Goal: Task Accomplishment & Management: Complete application form

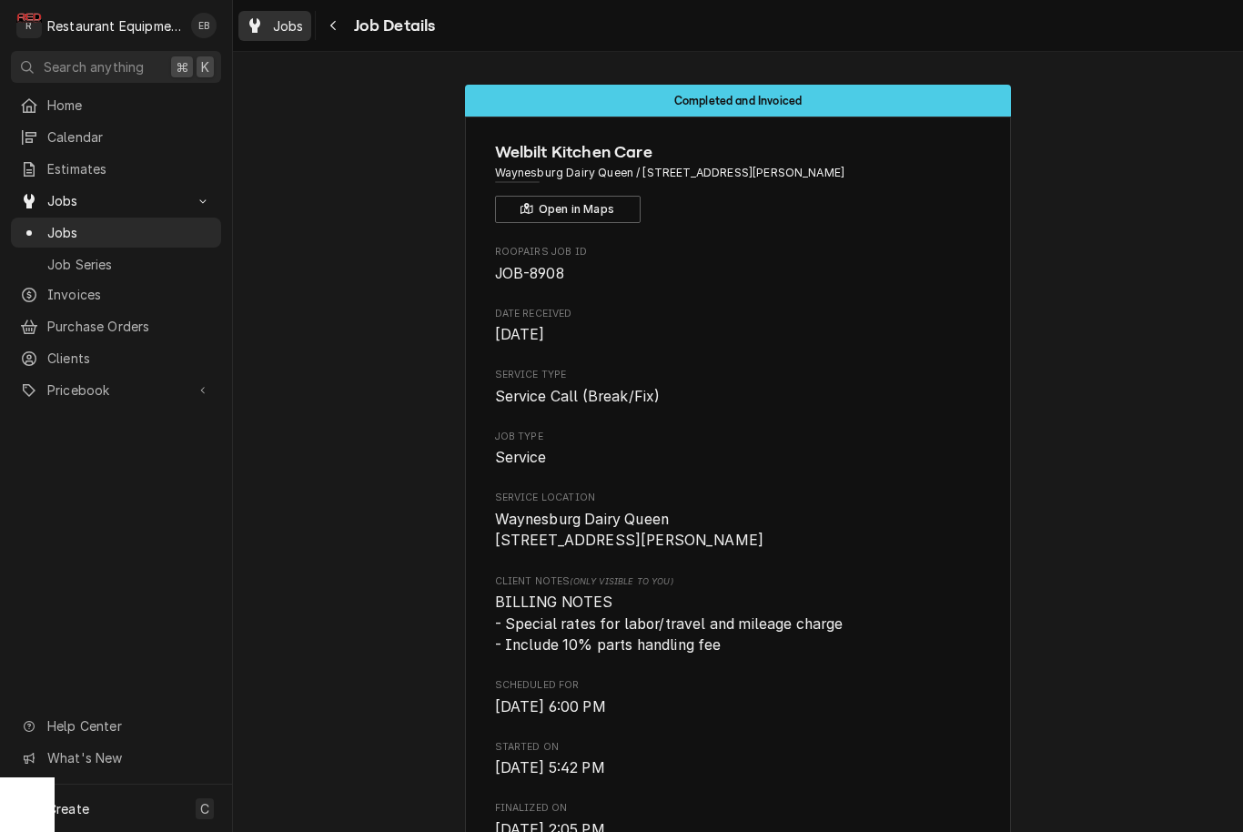
click at [277, 19] on span "Jobs" at bounding box center [288, 25] width 31 height 19
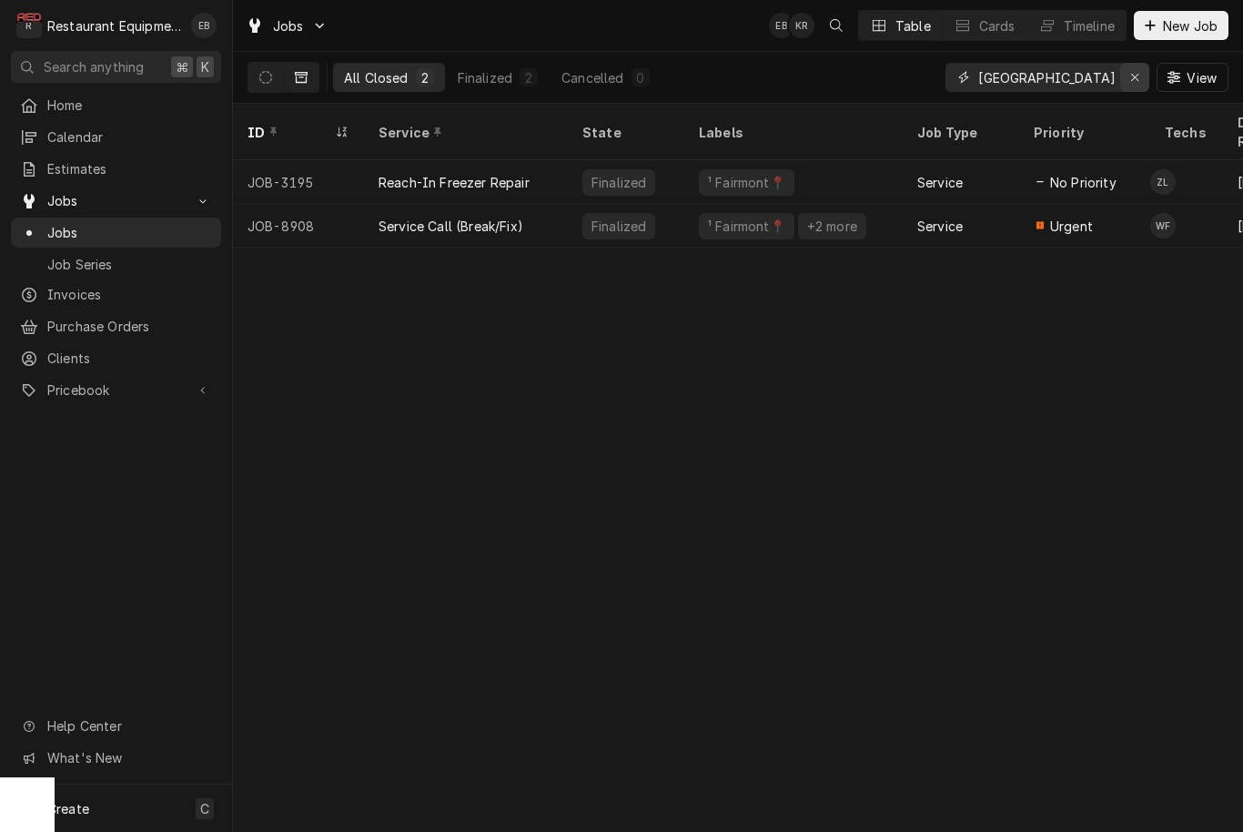
click at [1141, 83] on div "Erase input" at bounding box center [1135, 77] width 18 height 18
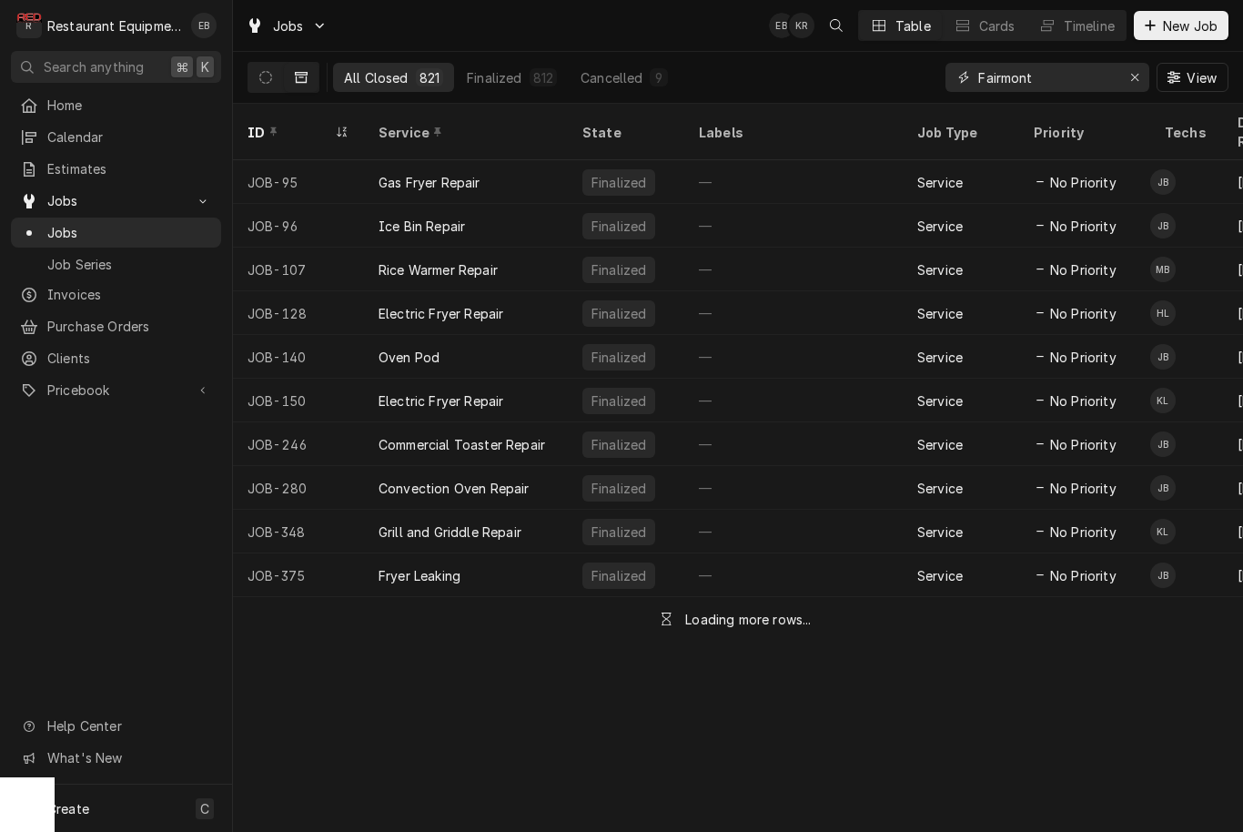
type input "Fairmont"
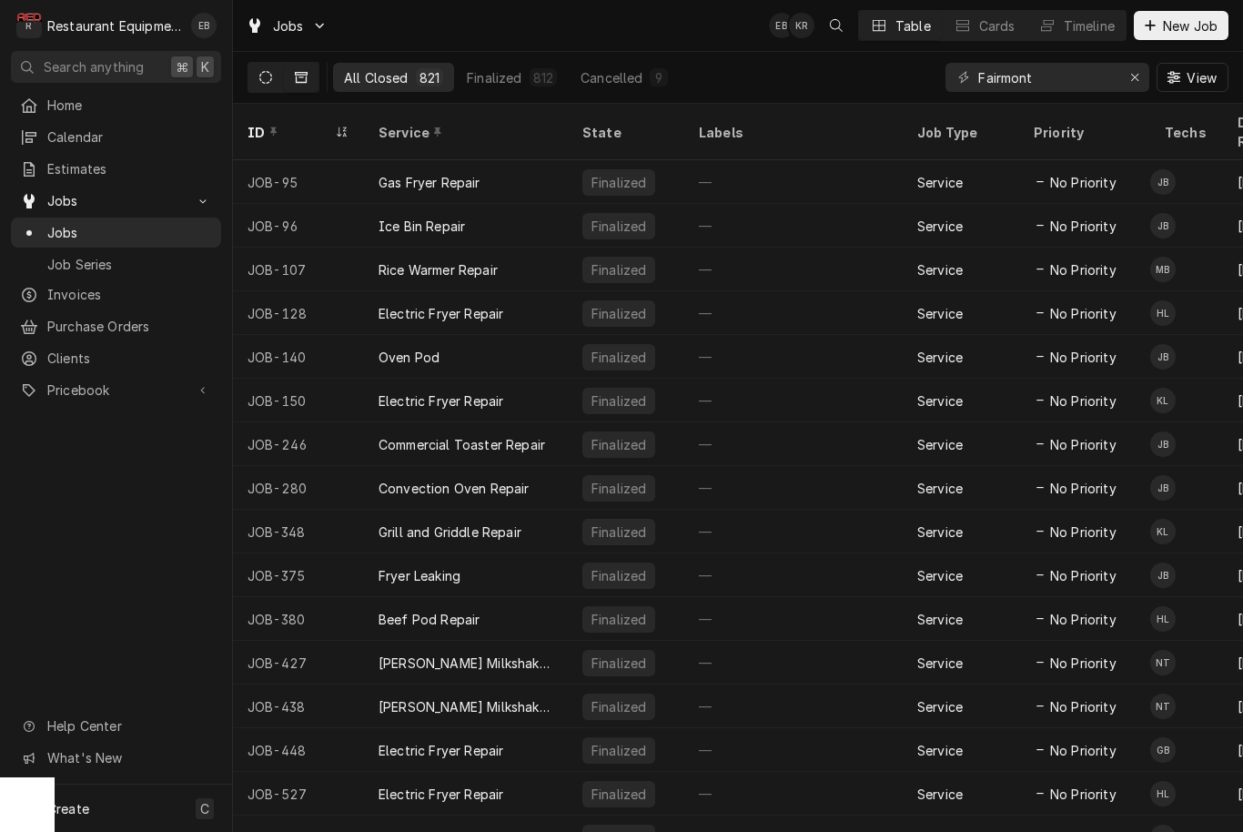
click at [261, 82] on icon "Dynamic Content Wrapper" at bounding box center [265, 77] width 13 height 13
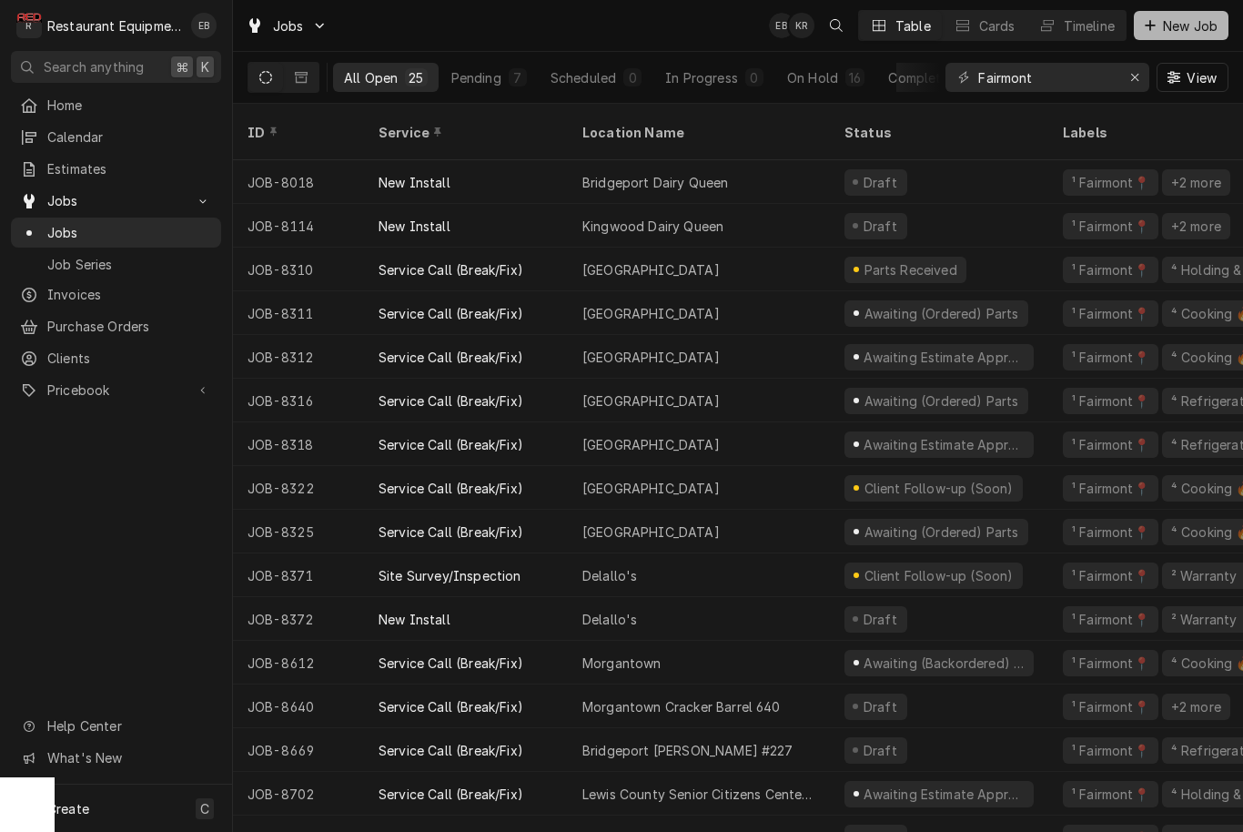
click at [1173, 33] on span "New Job" at bounding box center [1190, 25] width 62 height 19
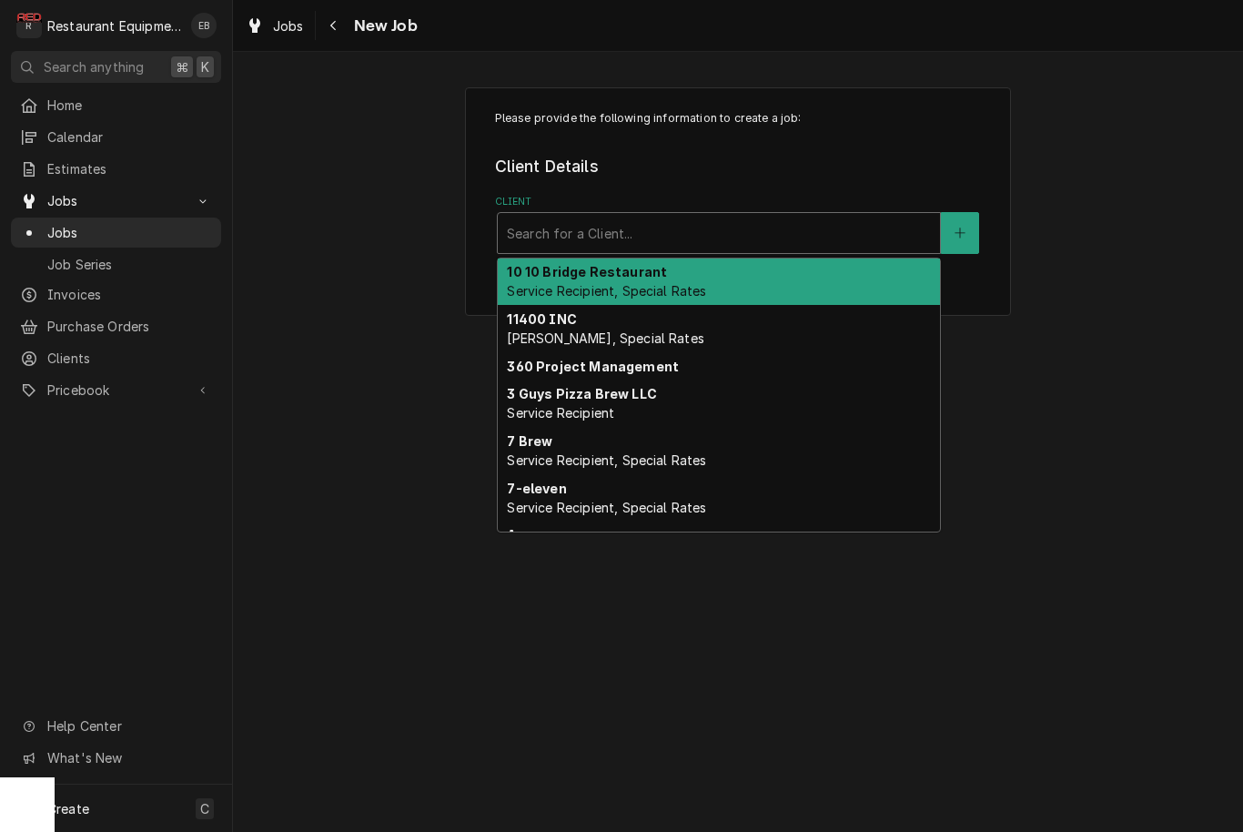
click at [730, 221] on div "Client" at bounding box center [719, 233] width 424 height 33
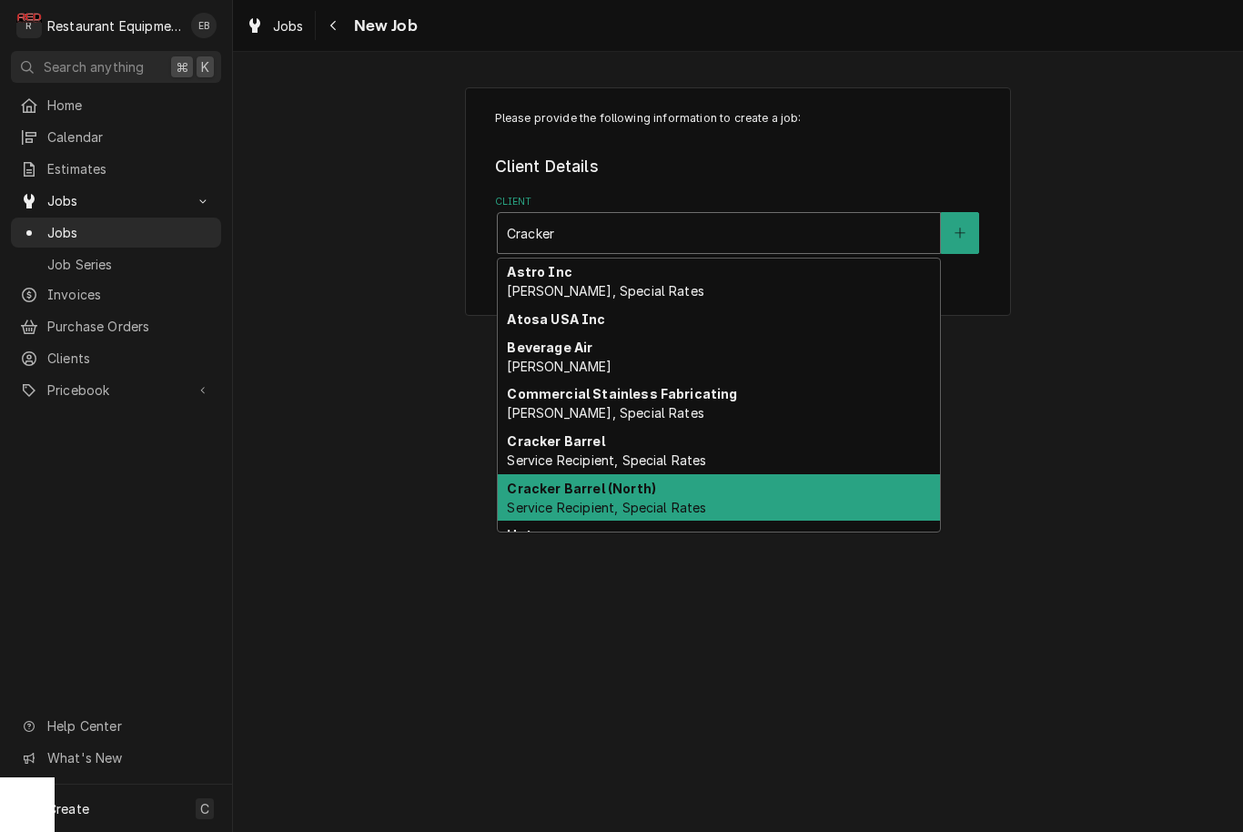
click at [672, 492] on div "Cracker Barrel (North) Service Recipient, Special Rates" at bounding box center [719, 497] width 442 height 47
type input "Cracker"
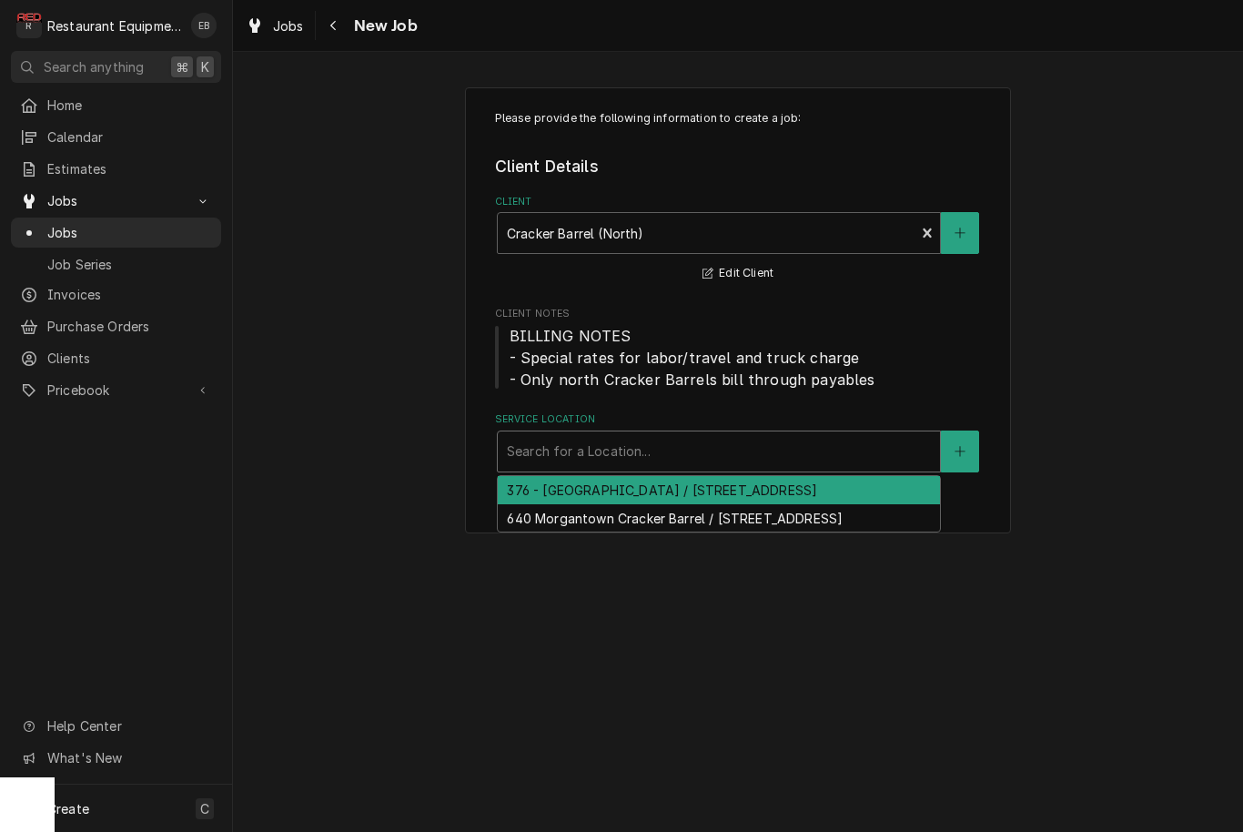
click at [618, 455] on div "Search for a Location..." at bounding box center [719, 450] width 424 height 19
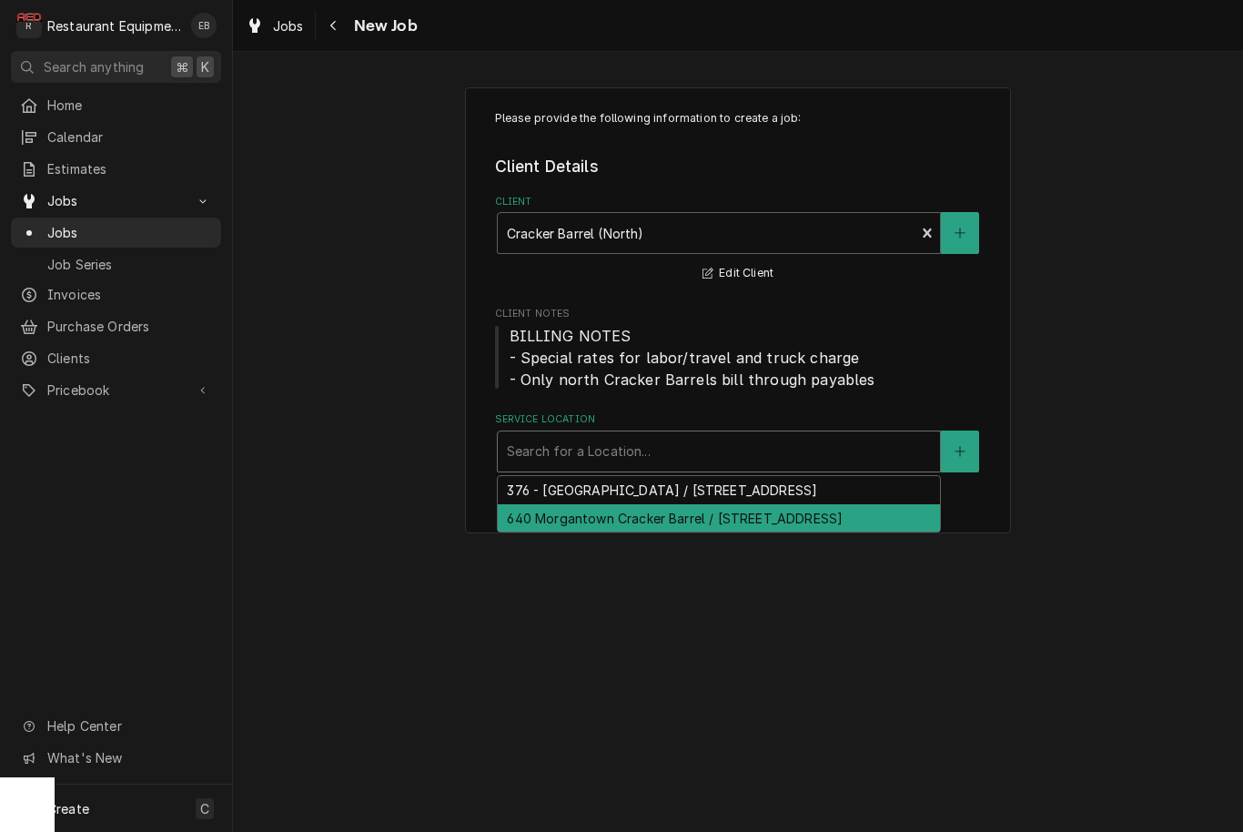
click at [689, 532] on div "640 Morgantown Cracker Barrel / 2000 University Town Centre Dr, Morgantown, WV …" at bounding box center [719, 518] width 442 height 28
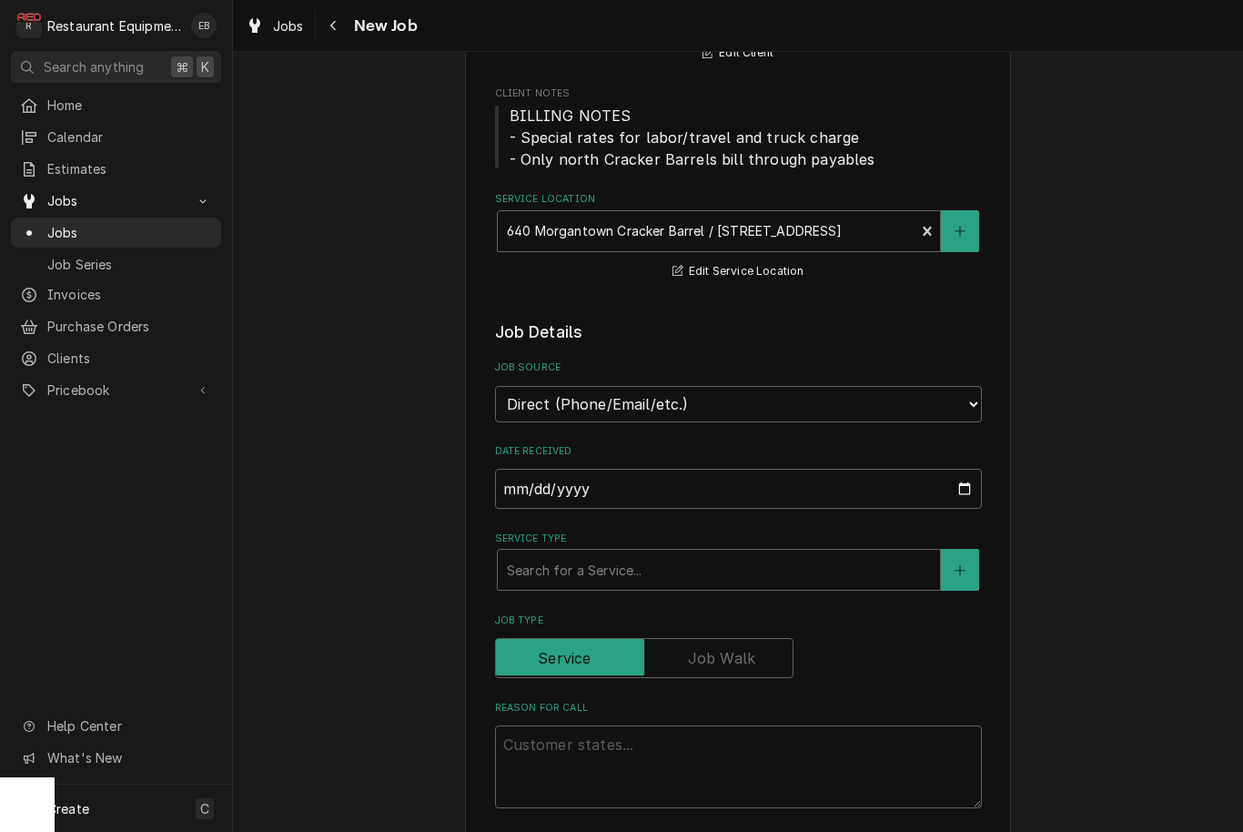
scroll to position [224, 0]
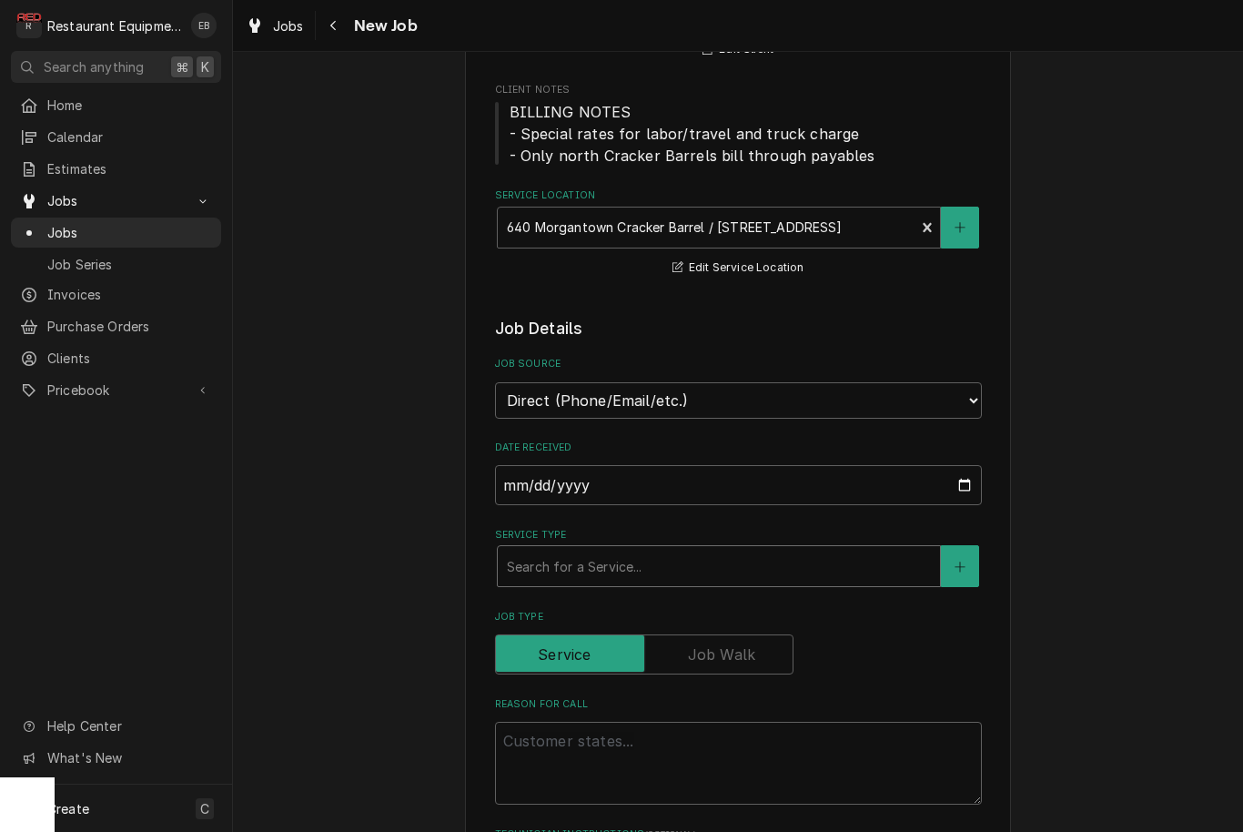
click at [653, 554] on div "Service Type" at bounding box center [719, 566] width 424 height 33
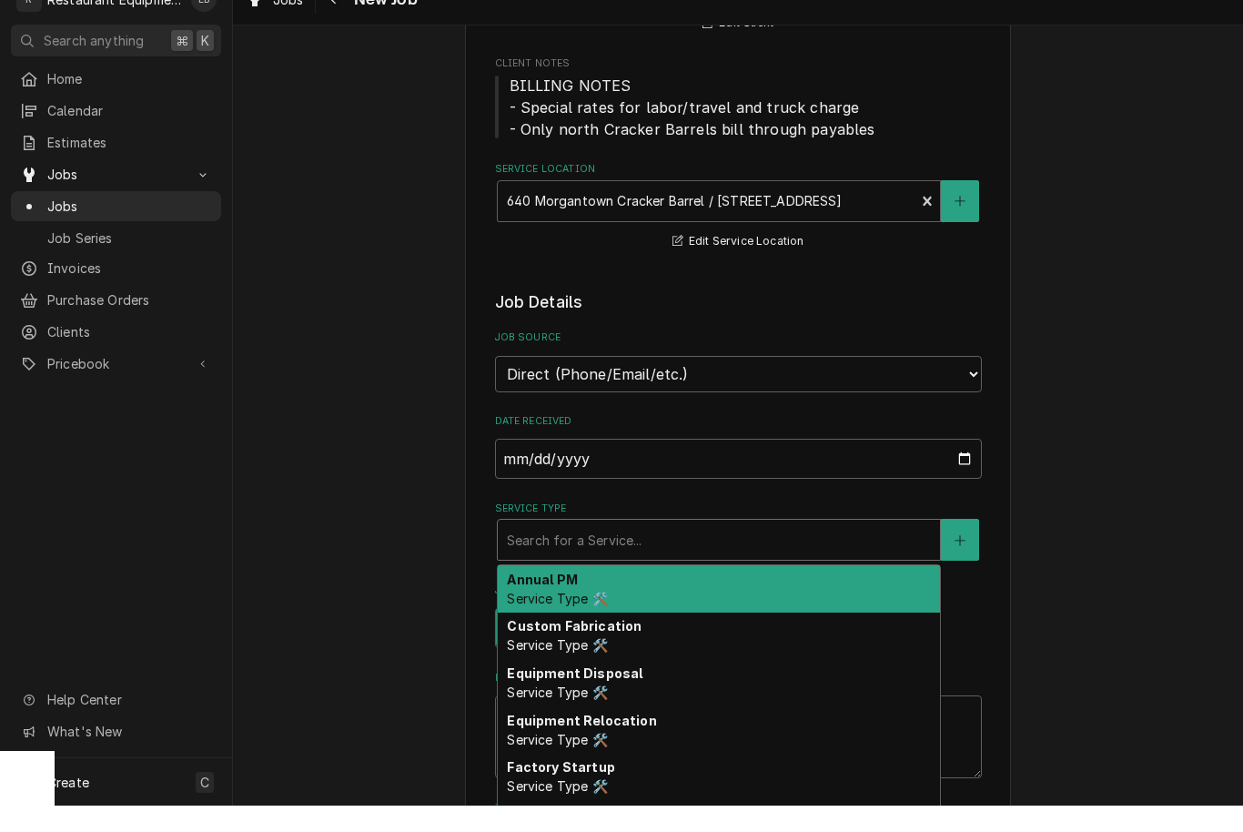
type textarea "x"
type input "b"
type textarea "x"
type input "br"
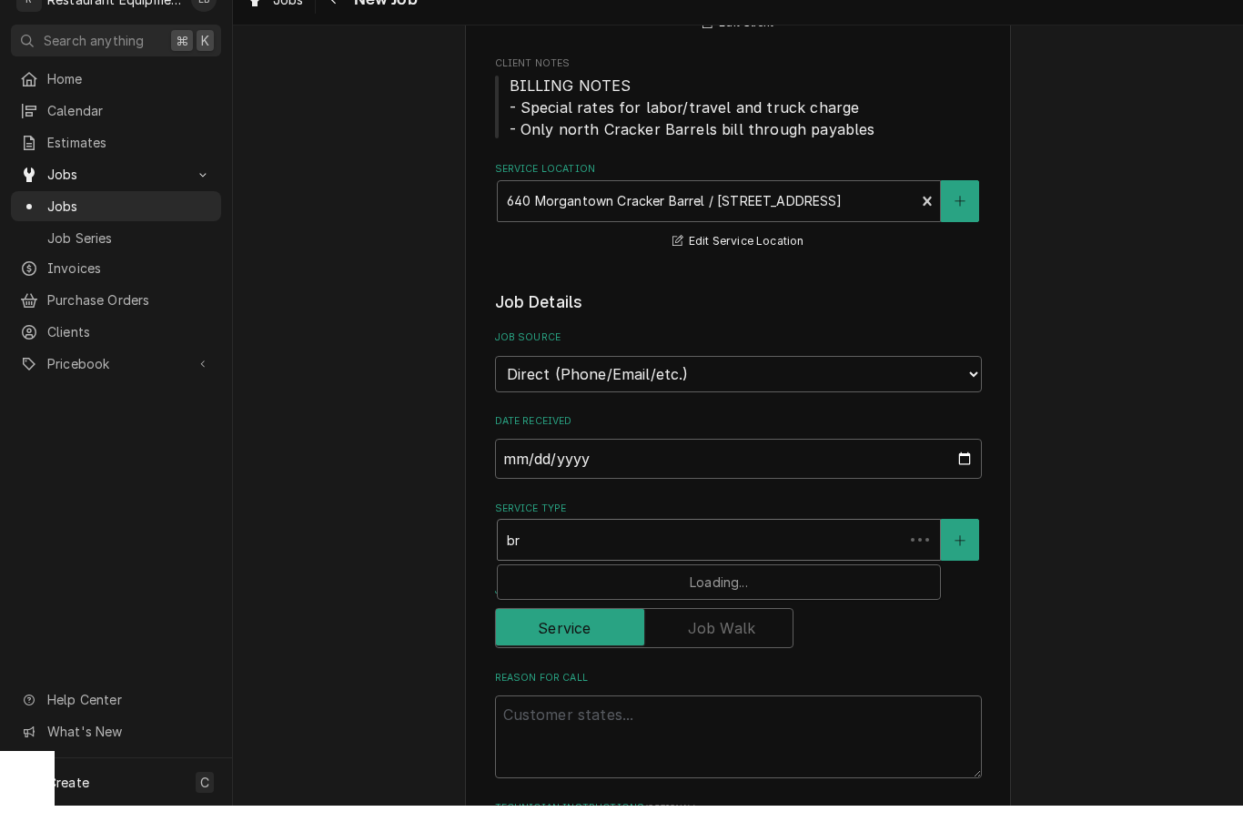
type textarea "x"
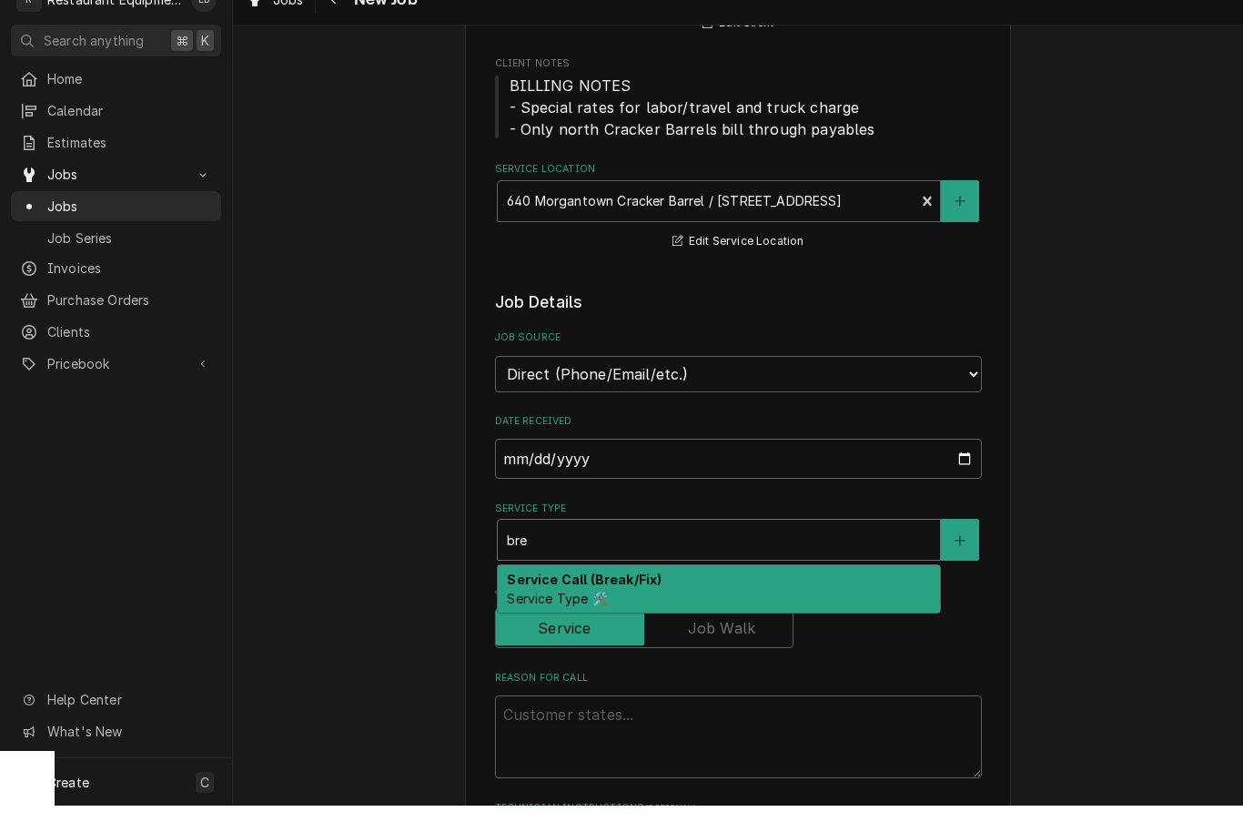
click at [658, 591] on div "Service Call (Break/Fix) Service Type 🛠️" at bounding box center [719, 614] width 442 height 47
type input "bre"
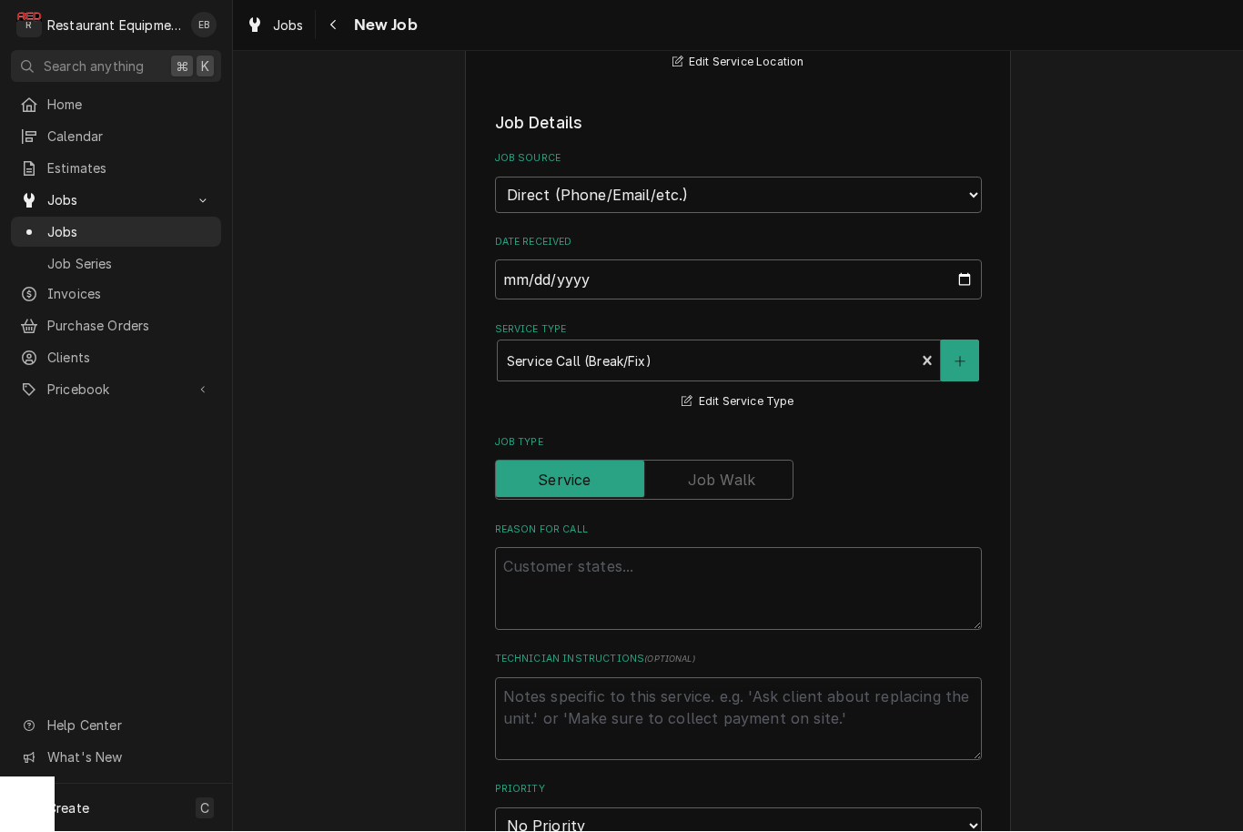
scroll to position [505, 0]
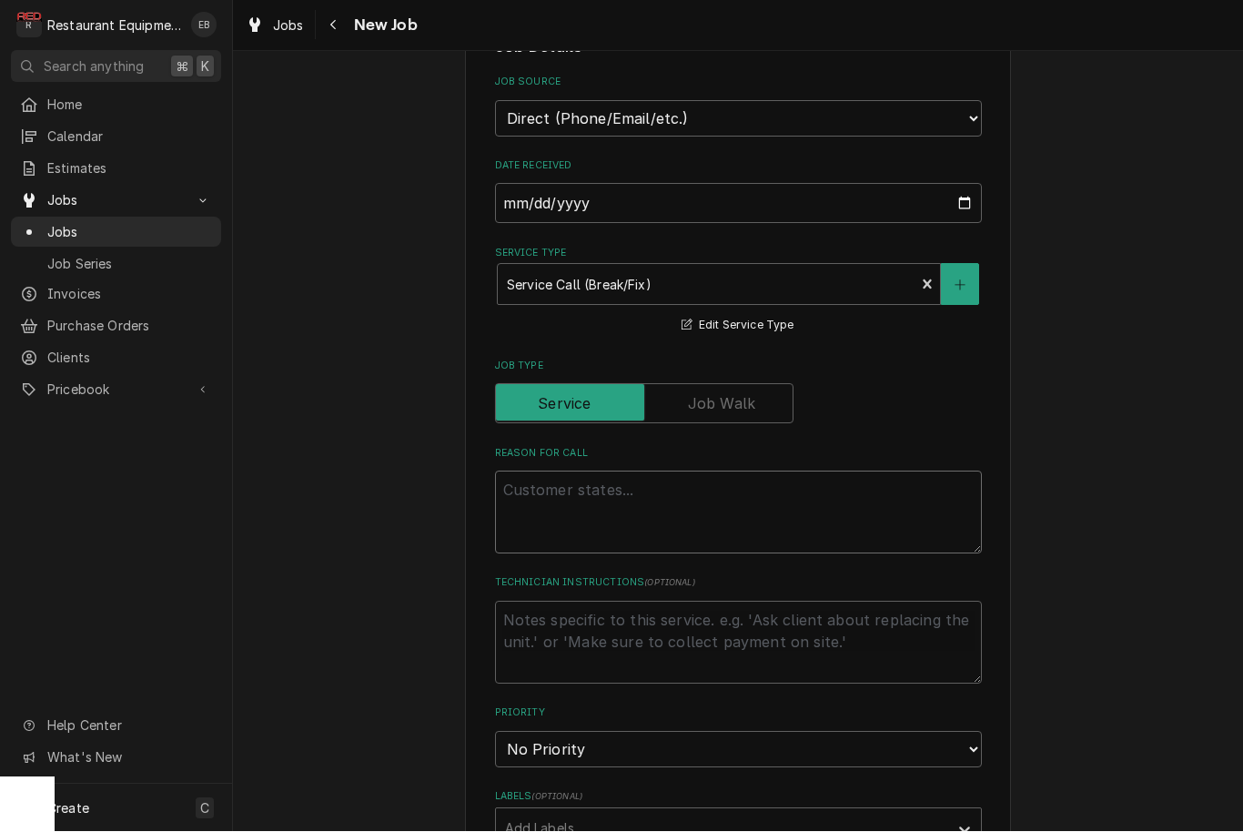
click at [598, 478] on textarea "Reason For Call" at bounding box center [738, 512] width 487 height 83
type textarea "x"
type textarea "T"
type textarea "x"
type textarea "TN"
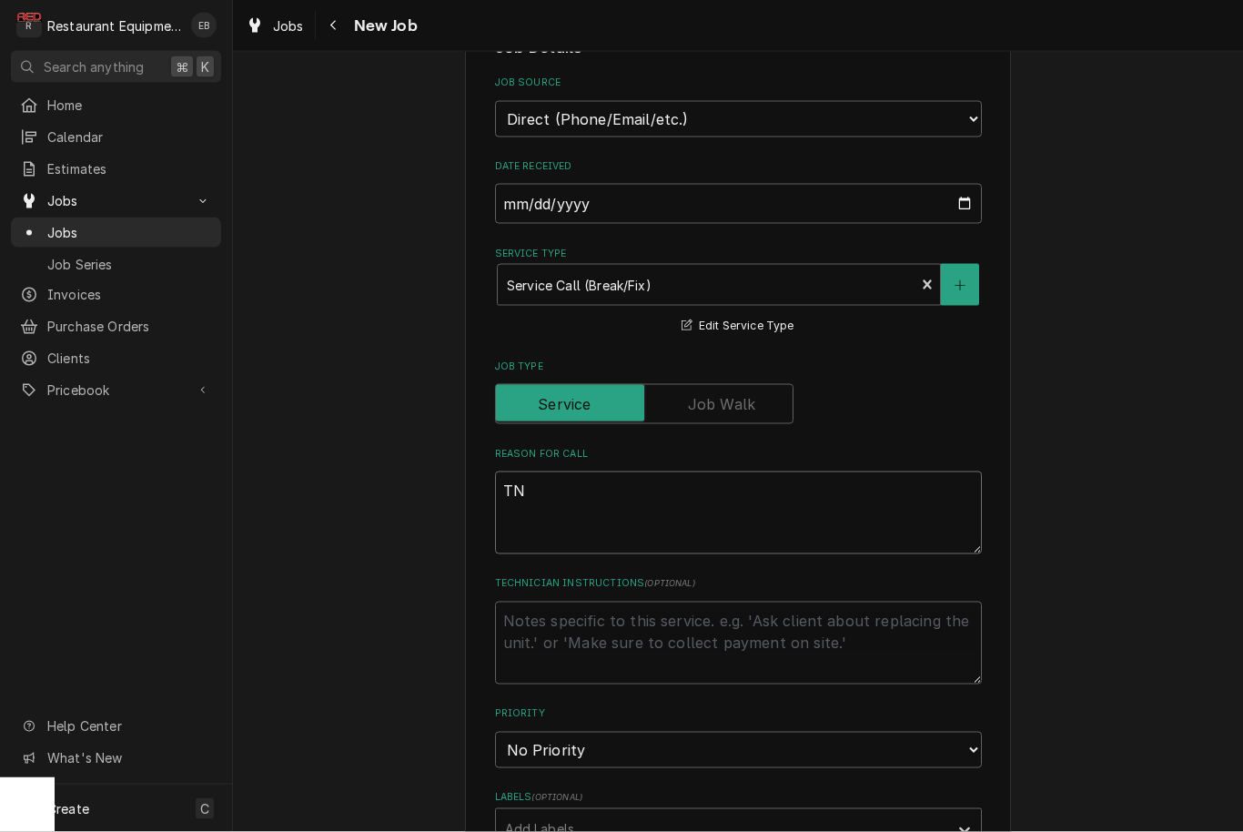
type textarea "x"
type textarea "TN#"
type textarea "x"
type textarea "TN#"
click at [600, 472] on textarea "TN#" at bounding box center [738, 512] width 487 height 83
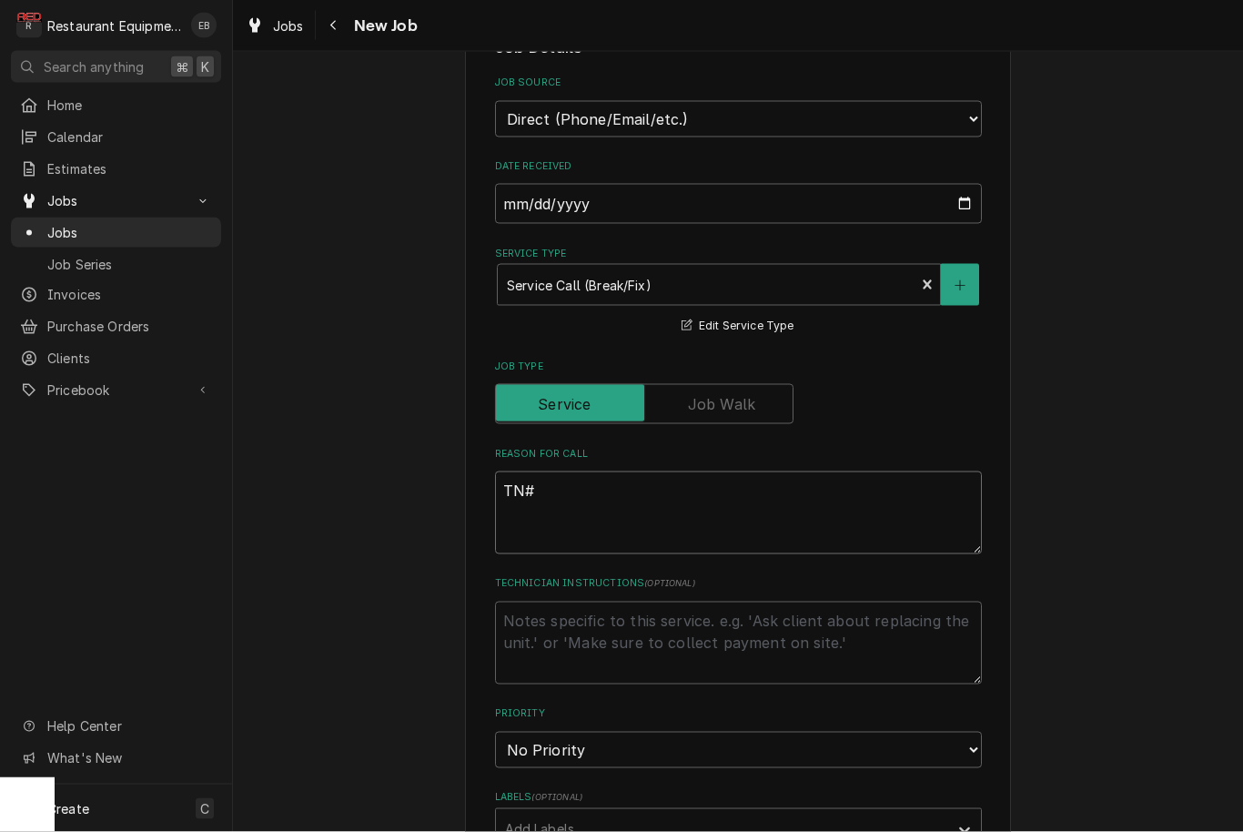
paste textarea "326361860"
type textarea "x"
type textarea "TN# 326361860"
type textarea "x"
type textarea "TN# 326361860"
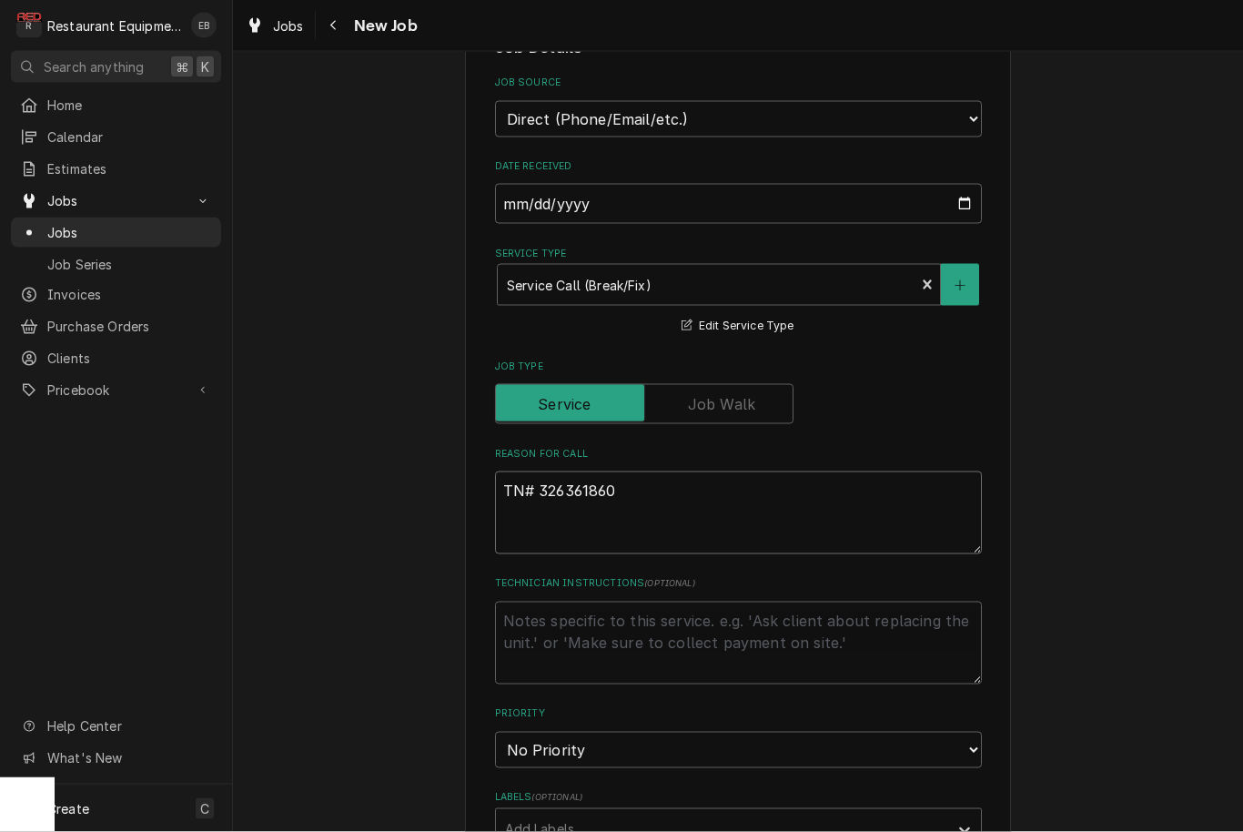
type textarea "x"
type textarea "TN# 326361860"
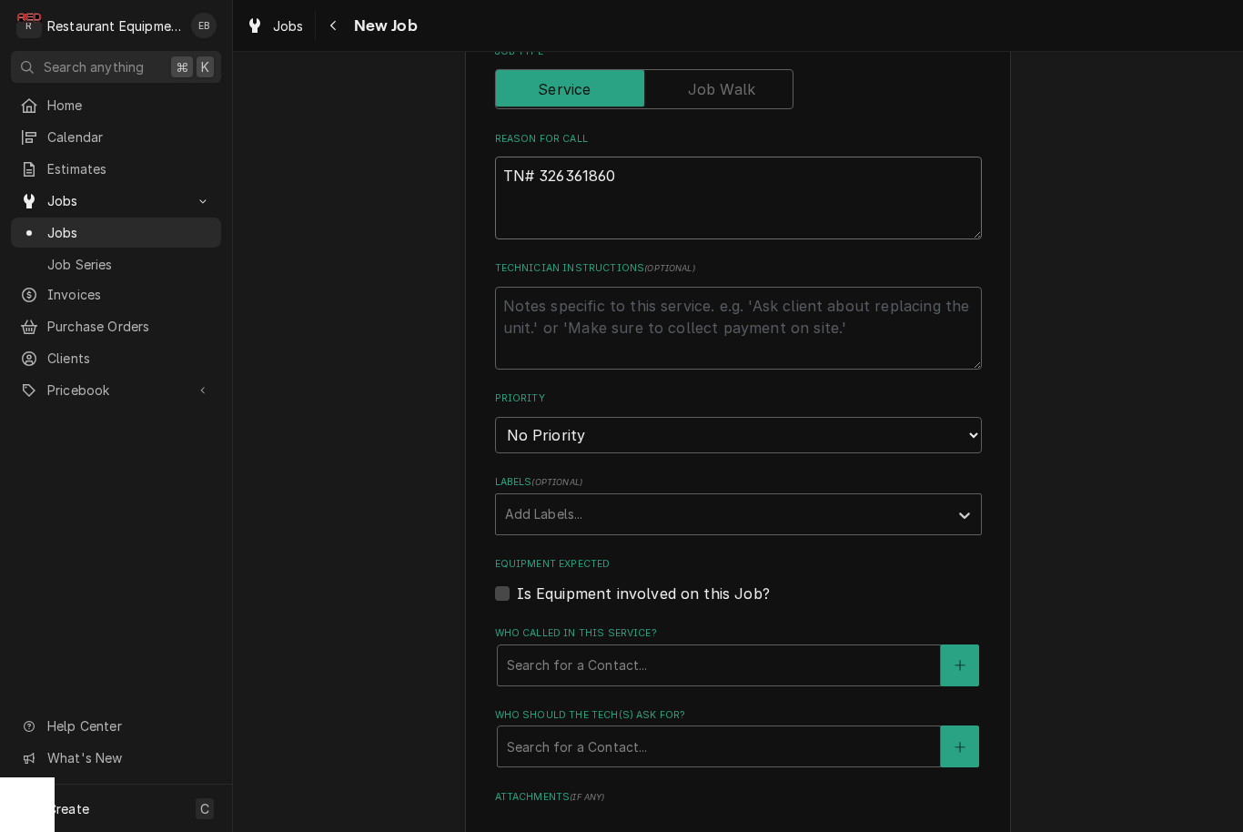
scroll to position [791, 0]
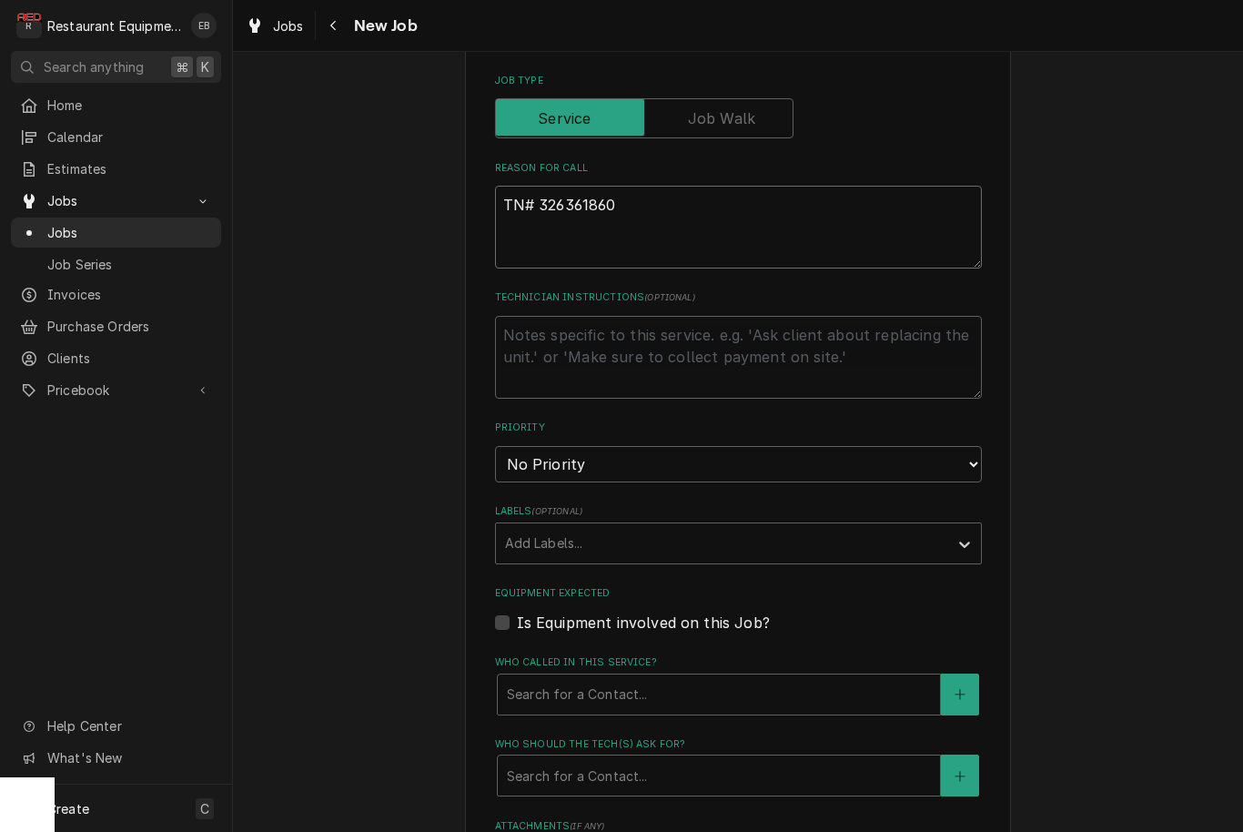
click at [542, 235] on textarea "TN# 326361860" at bounding box center [738, 227] width 487 height 83
click at [543, 234] on textarea "TN# 326361860" at bounding box center [738, 227] width 487 height 83
paste textarea ""GRILL LINE / KITCHEN EQUIPMENT / OPEN TOP FRYER (FRYMASTER, DEAN, ETC) / NOT H…"
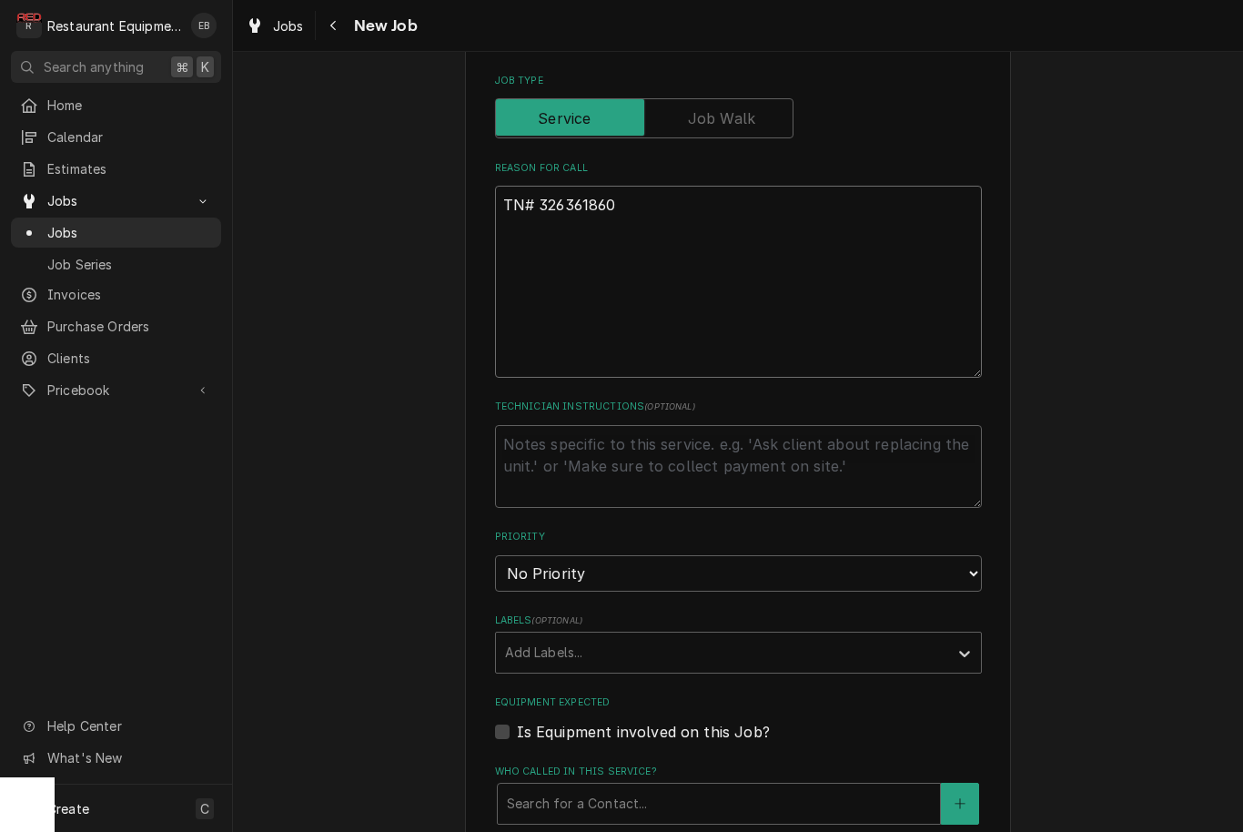
type textarea "x"
type textarea "TN# 326361860 "GRILL LINE / KITCHEN EQUIPMENT / OPEN TOP FRYER (FRYMASTER, [PER…"
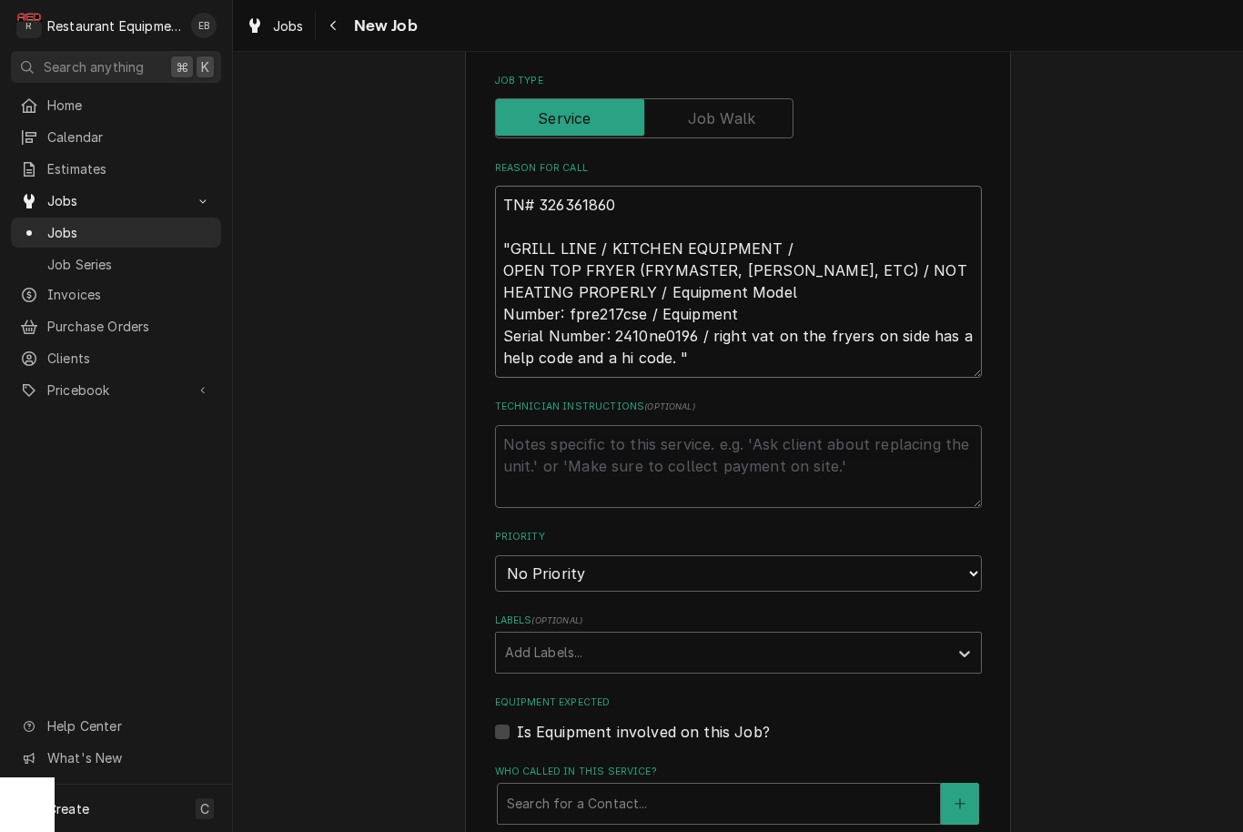
type textarea "x"
type textarea "TN# 326361860 "GRILL LINE / KITCHEN EQUIPMENT / OPEN TOP FRYER (FRYMASTER, [PER…"
click at [676, 436] on textarea "Technician Instructions ( optional )" at bounding box center [738, 466] width 487 height 83
type textarea "x"
type textarea "M"
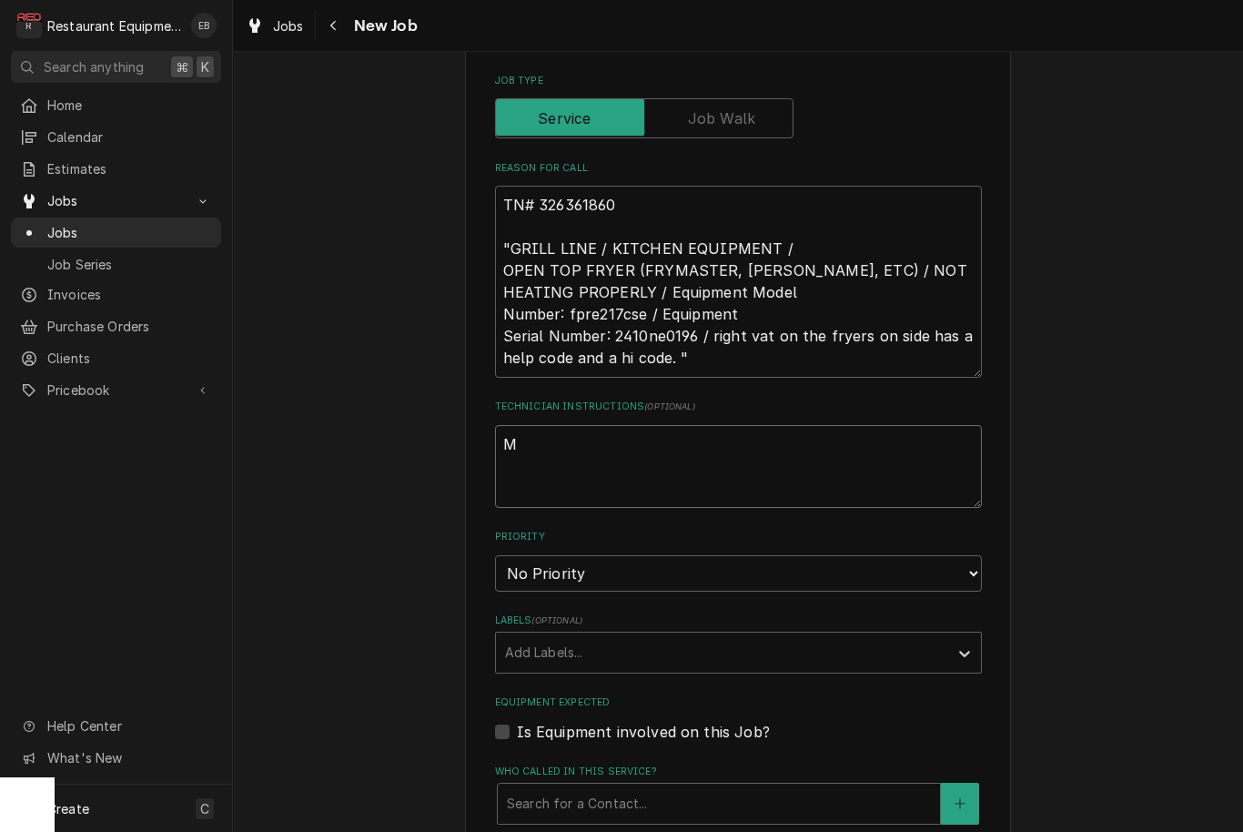
type textarea "x"
type textarea "Ma"
type textarea "x"
type textarea "May"
type textarea "x"
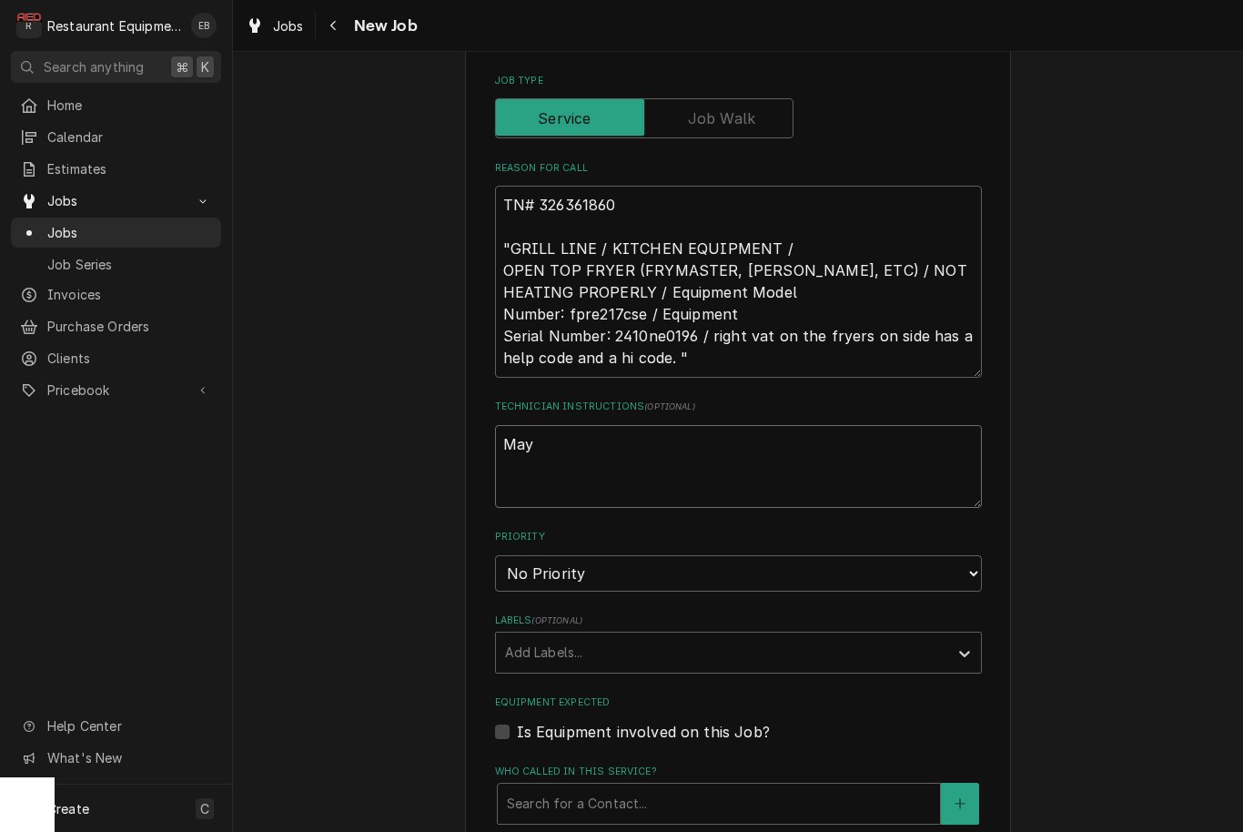
type textarea "May"
type textarea "x"
type textarea "May b"
type textarea "x"
type textarea "May be"
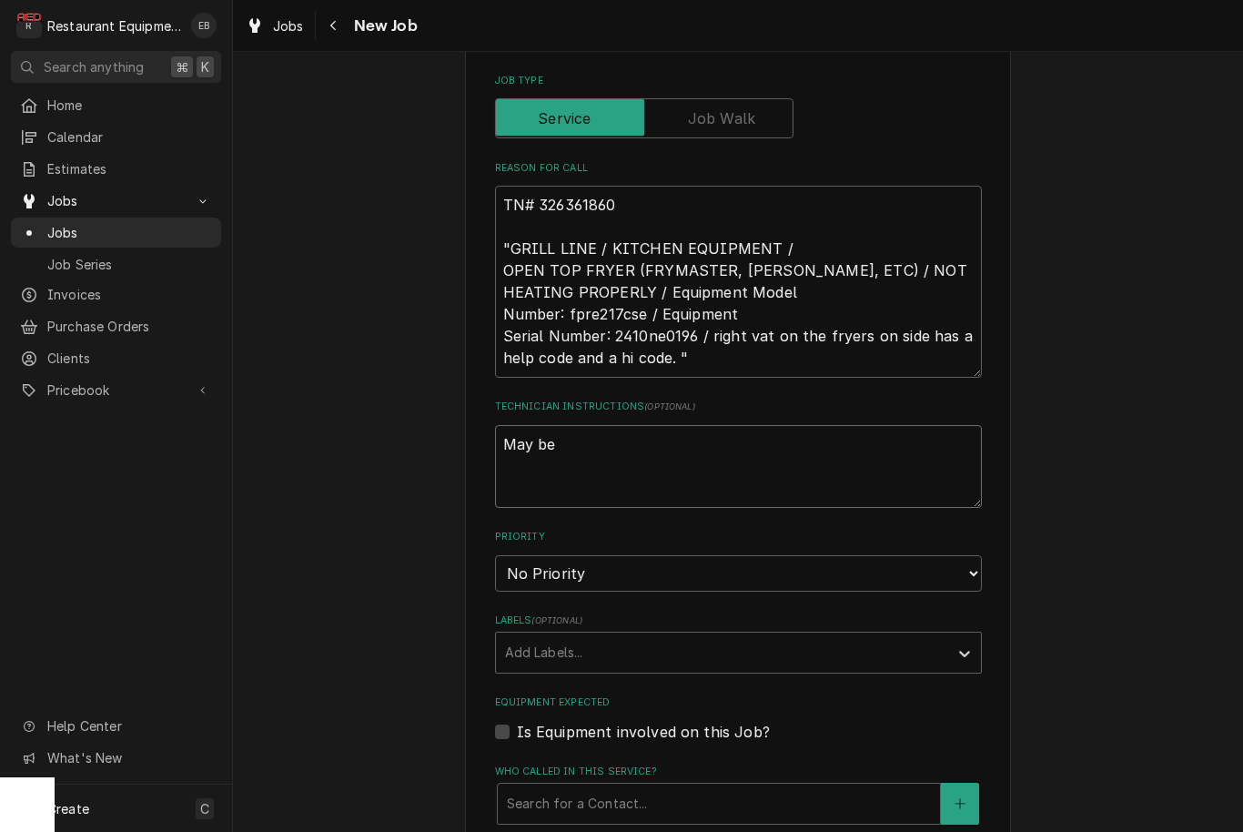
type textarea "x"
type textarea "May be"
type textarea "x"
type textarea "May be u"
type textarea "x"
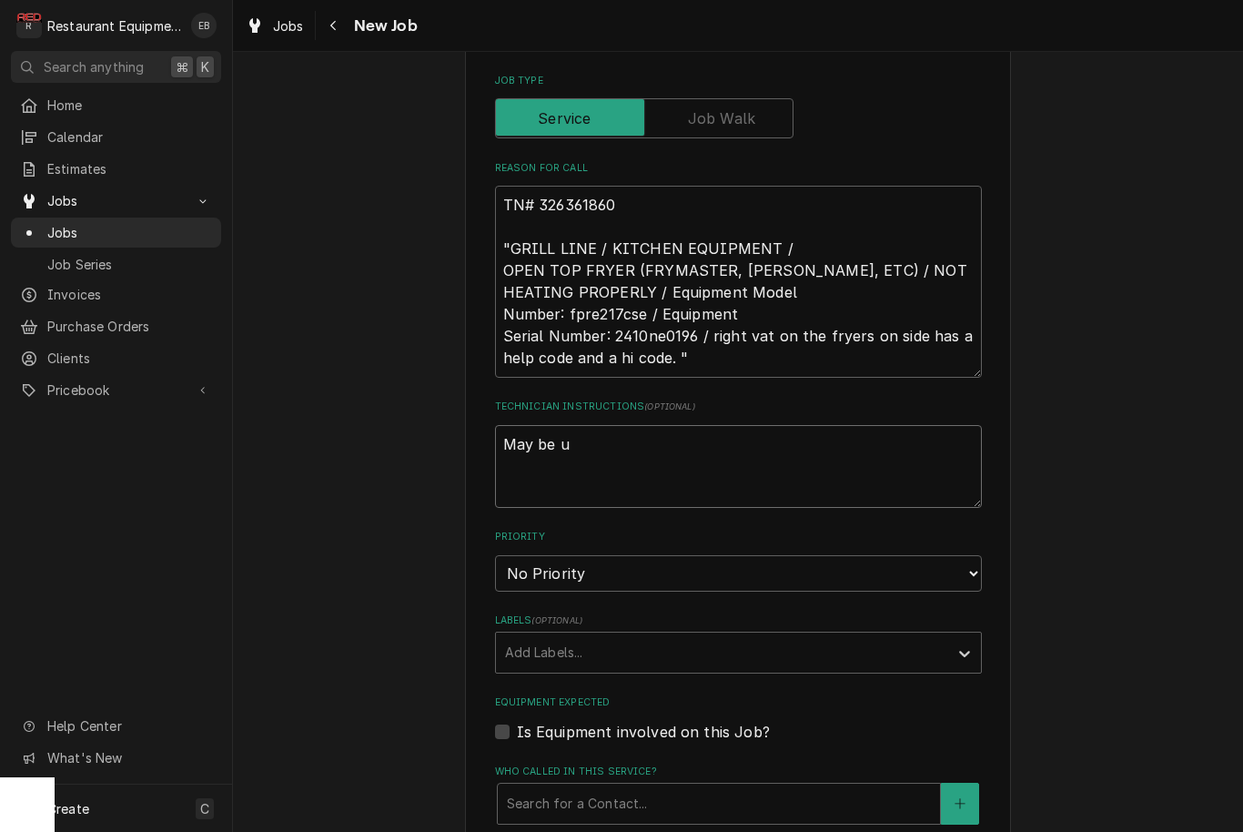
type textarea "May be un"
type textarea "x"
type textarea "May be und"
type textarea "x"
type textarea "May be unde"
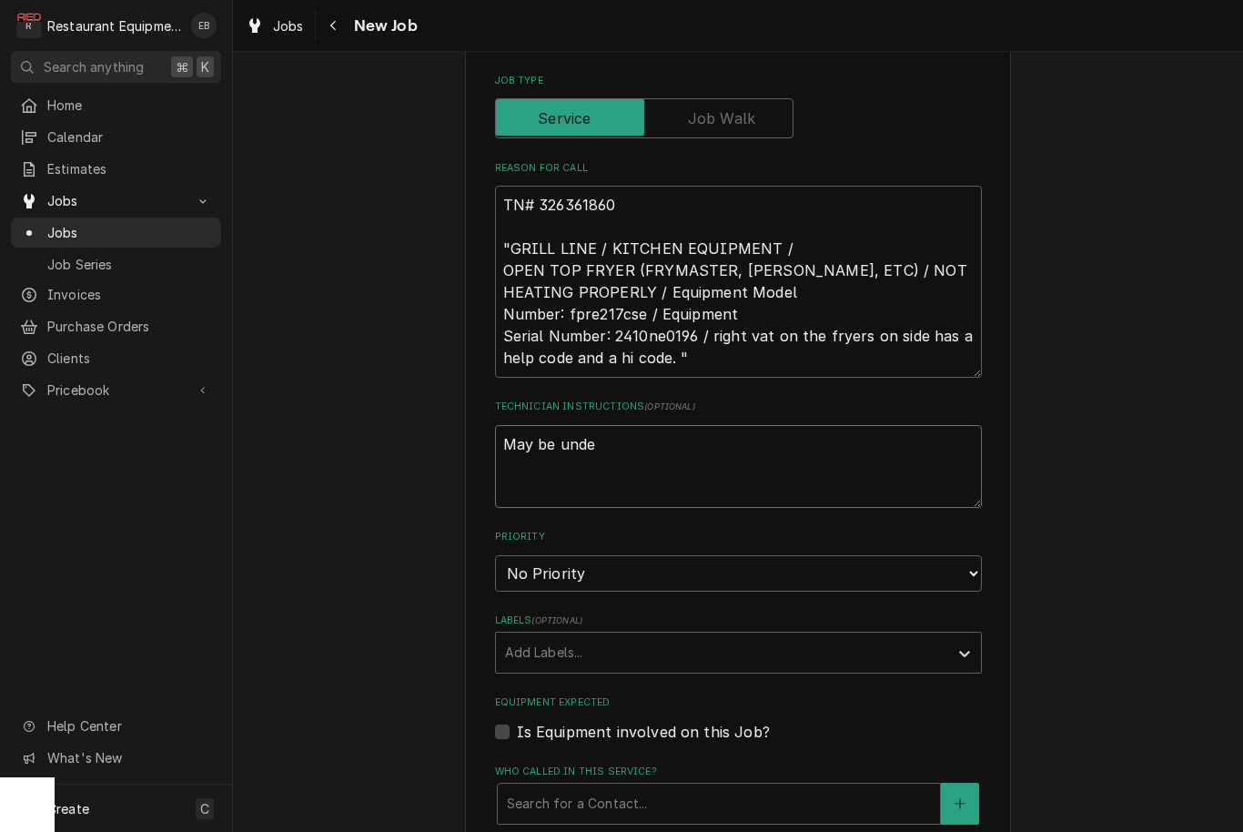
type textarea "x"
type textarea "May be under"
type textarea "x"
type textarea "May be under"
type textarea "x"
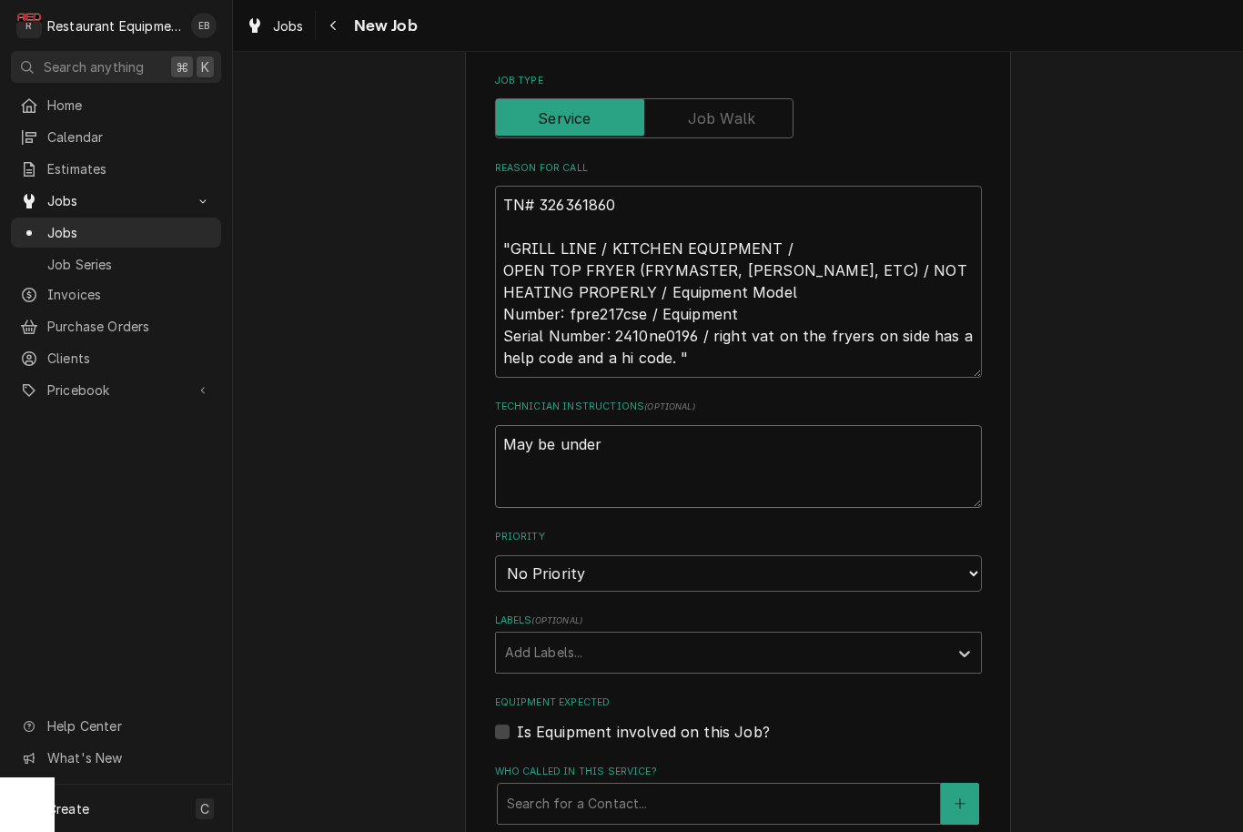
type textarea "May be under w"
type textarea "x"
type textarea "May be under wa"
type textarea "x"
type textarea "May be under war"
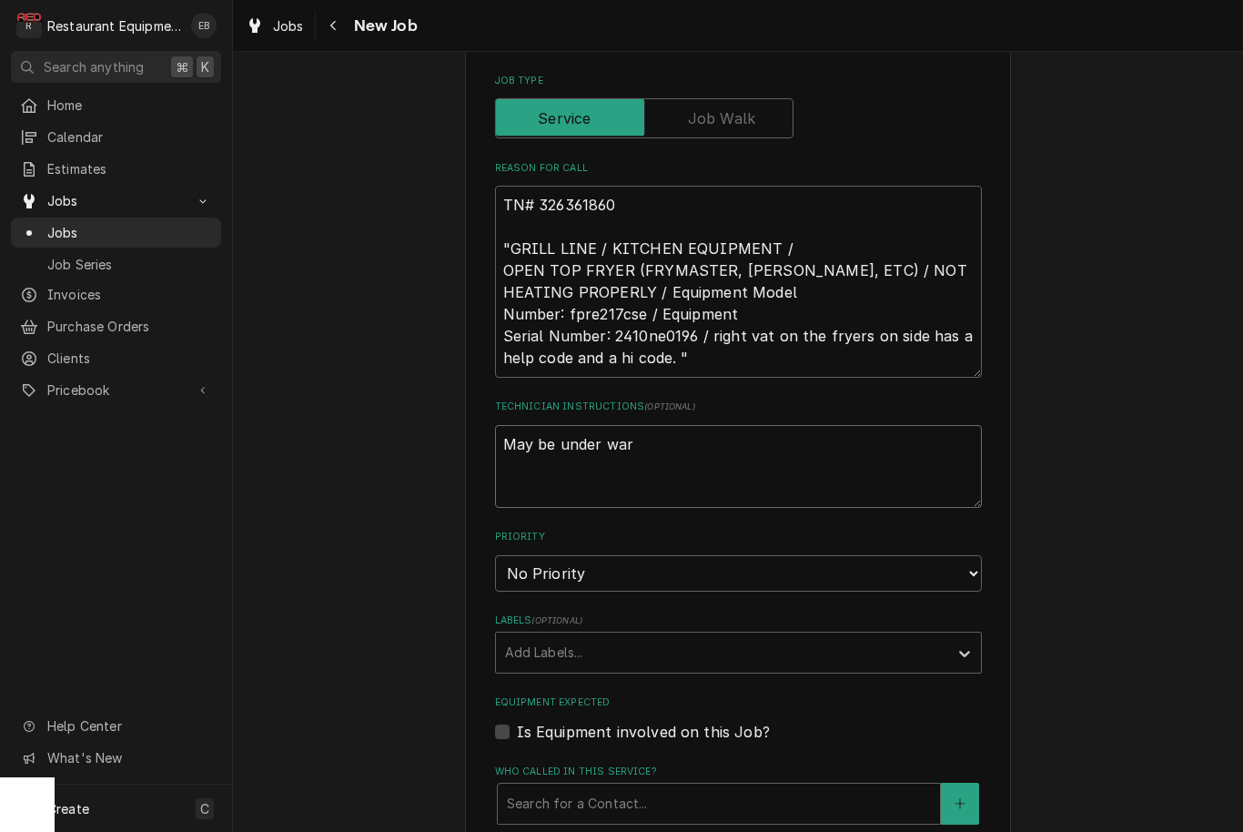
type textarea "x"
type textarea "May be under warr"
type textarea "x"
type textarea "May be under warra"
type textarea "x"
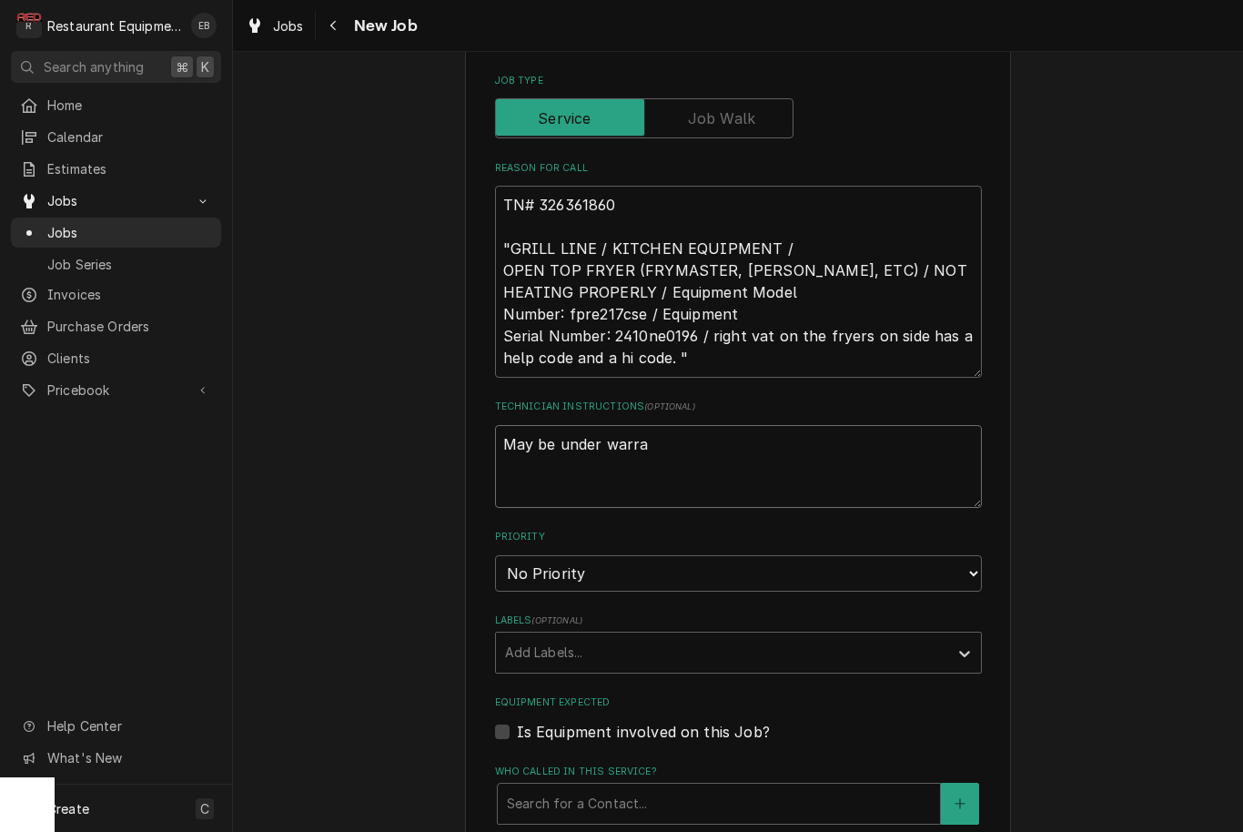
type textarea "May be under warran"
type textarea "x"
type textarea "May be under warrant"
type textarea "x"
type textarea "May be under warranty"
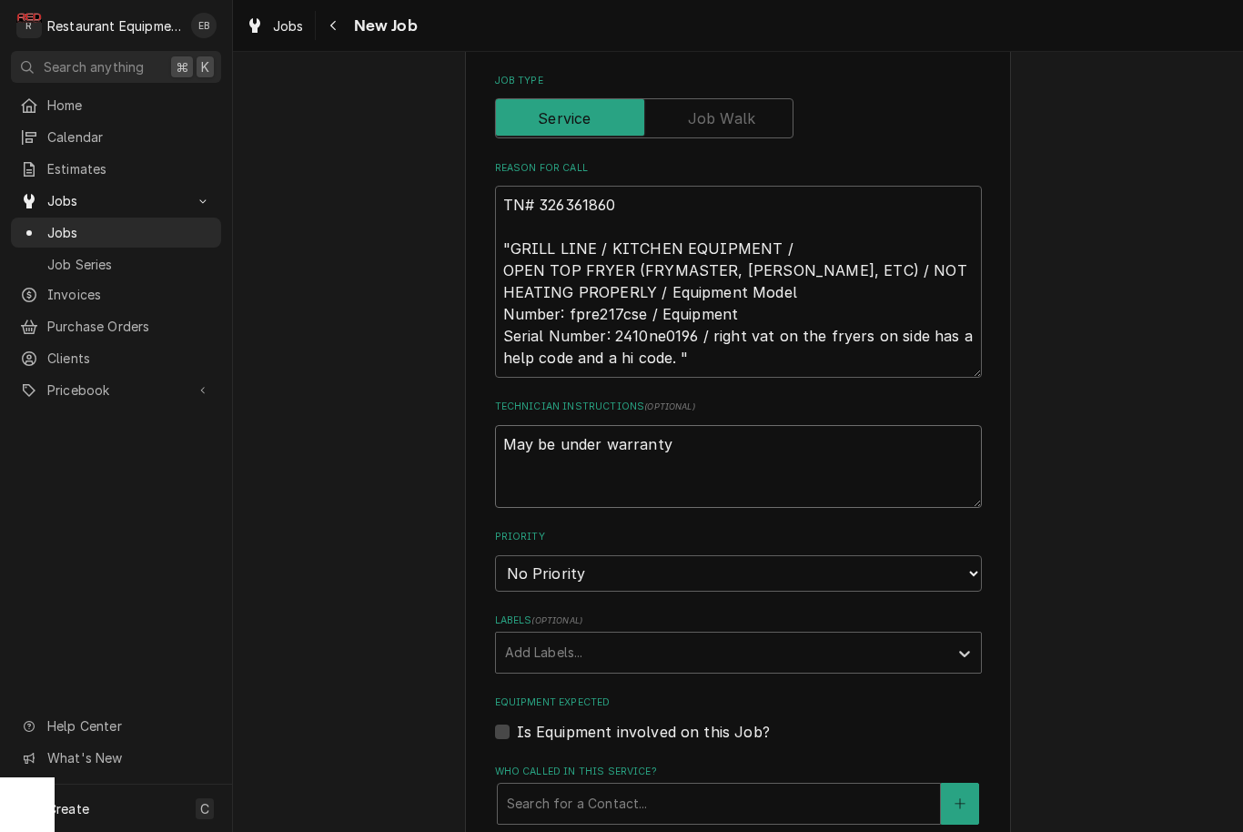
type textarea "x"
type textarea "May be under warrant"
type textarea "x"
type textarea "May be under warran"
type textarea "x"
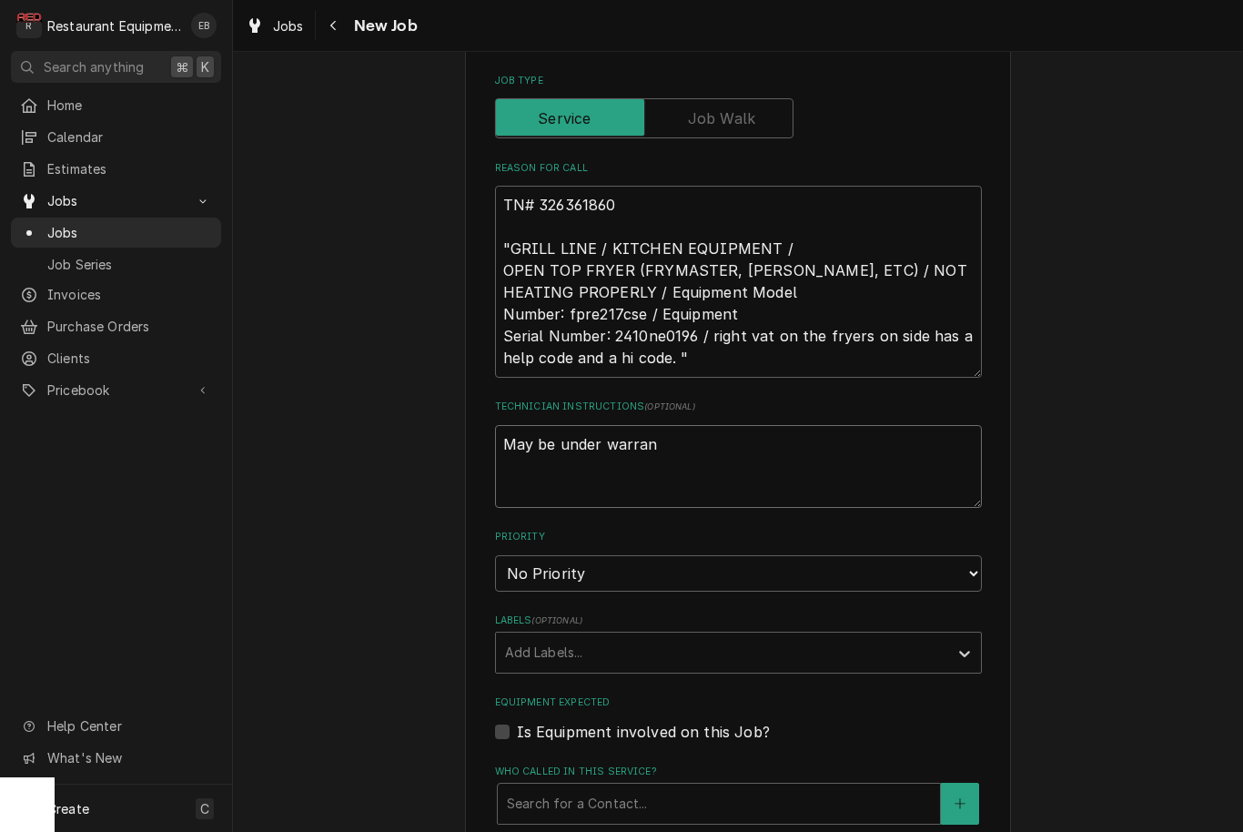
type textarea "May be under warra"
type textarea "x"
type textarea "May be under warr"
type textarea "x"
type textarea "May be under war"
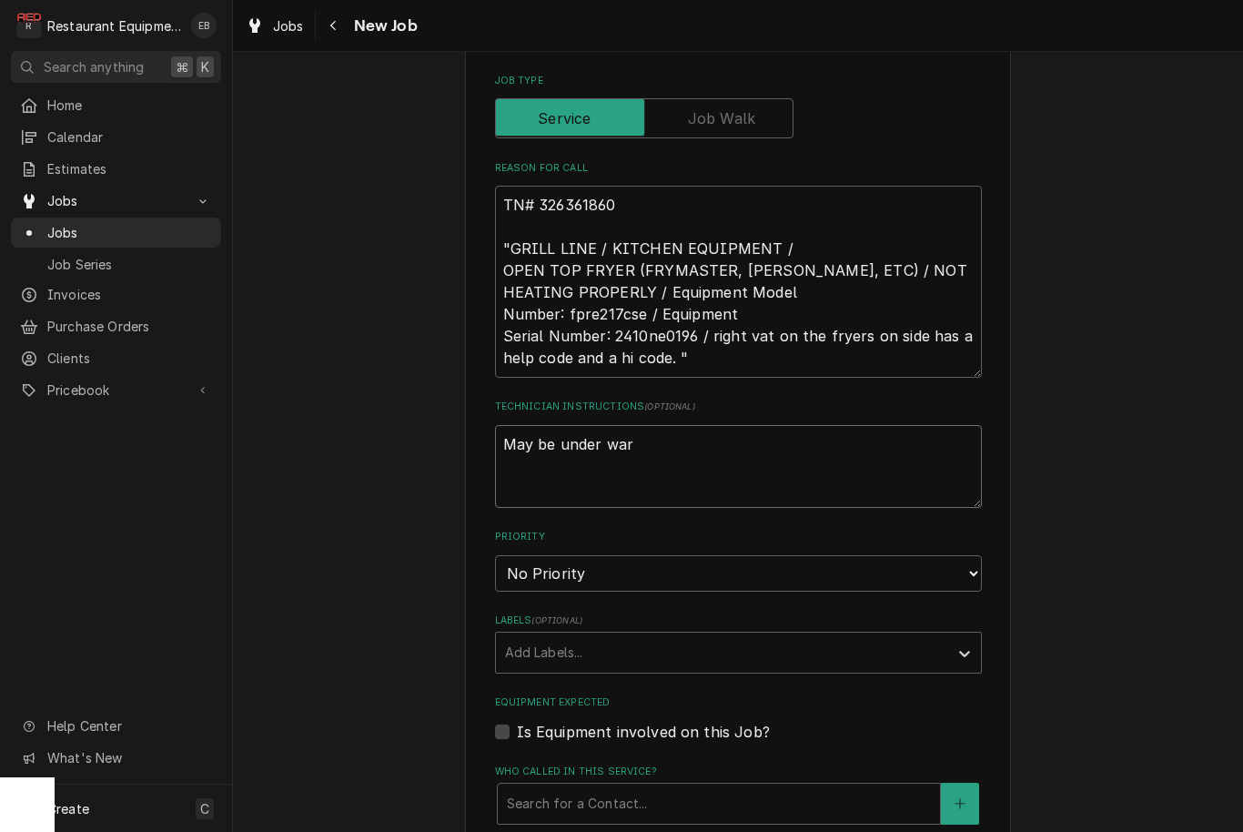
type textarea "x"
type textarea "May be under wa"
type textarea "x"
type textarea "May be under w"
type textarea "x"
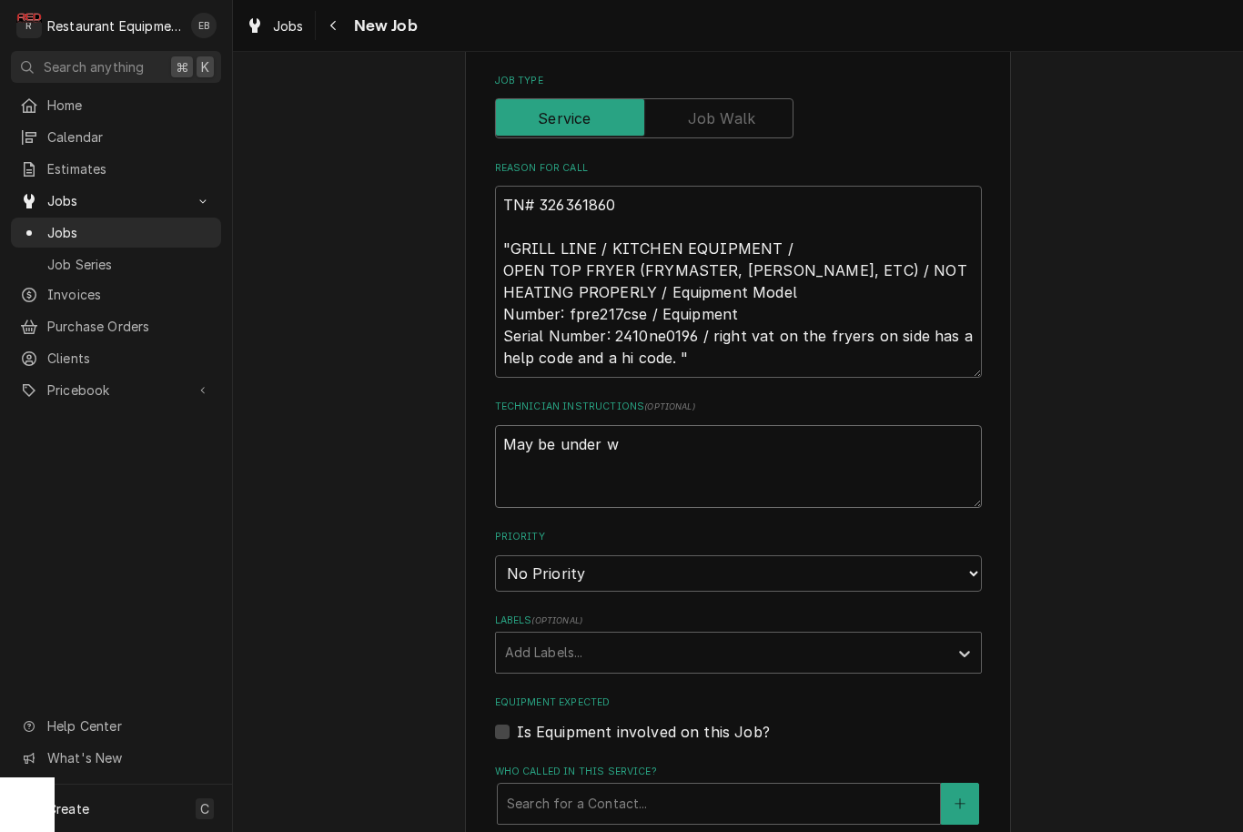
type textarea "May be under"
type textarea "x"
type textarea "May be under"
type textarea "x"
type textarea "May be unde"
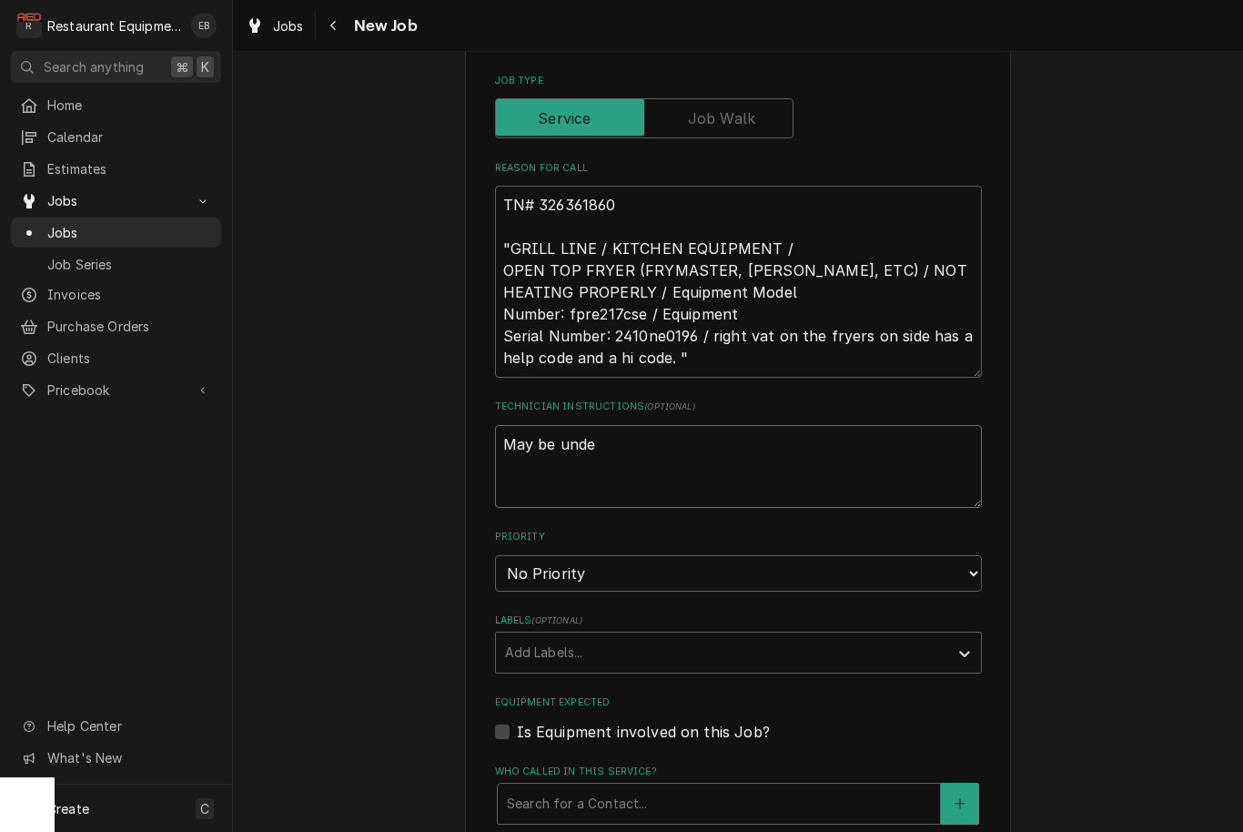
type textarea "x"
type textarea "May be und"
type textarea "x"
type textarea "May be un"
type textarea "x"
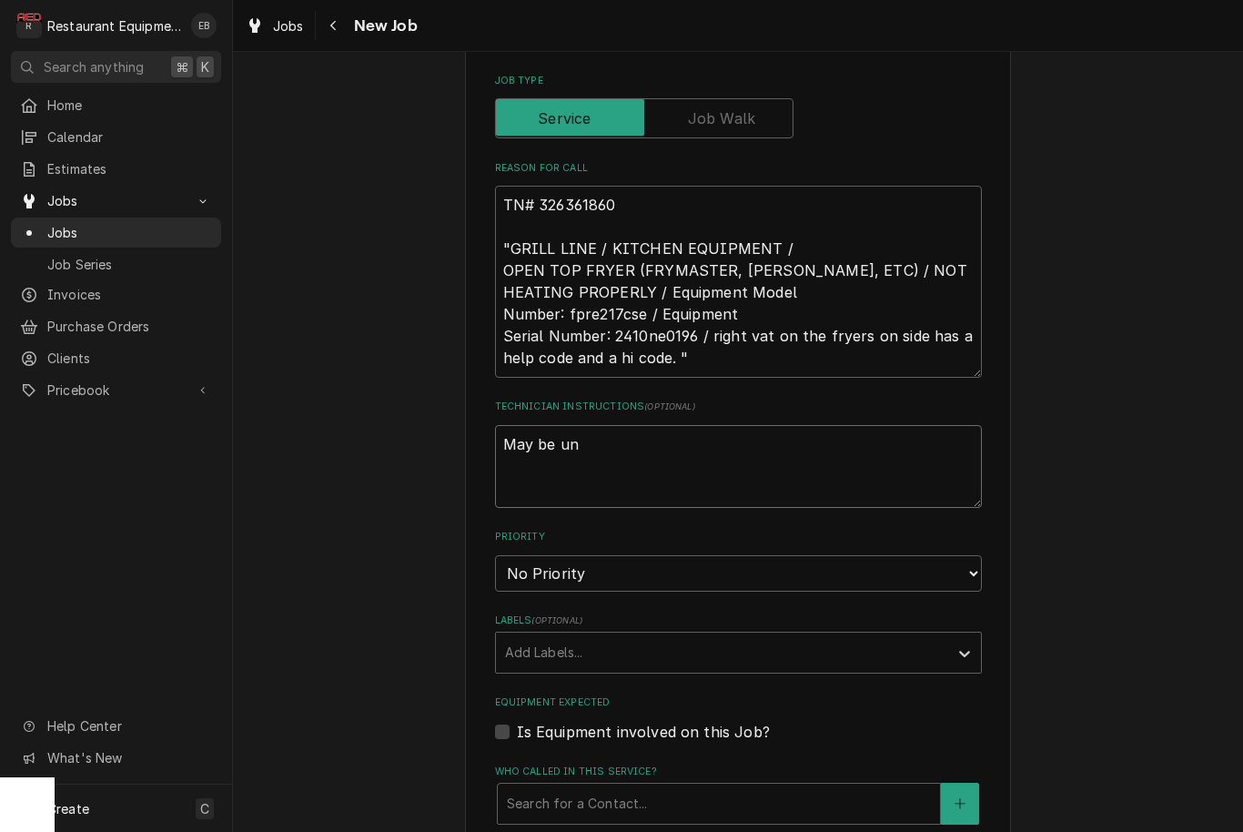
type textarea "May be u"
type textarea "x"
type textarea "May be"
type textarea "x"
type textarea "May be"
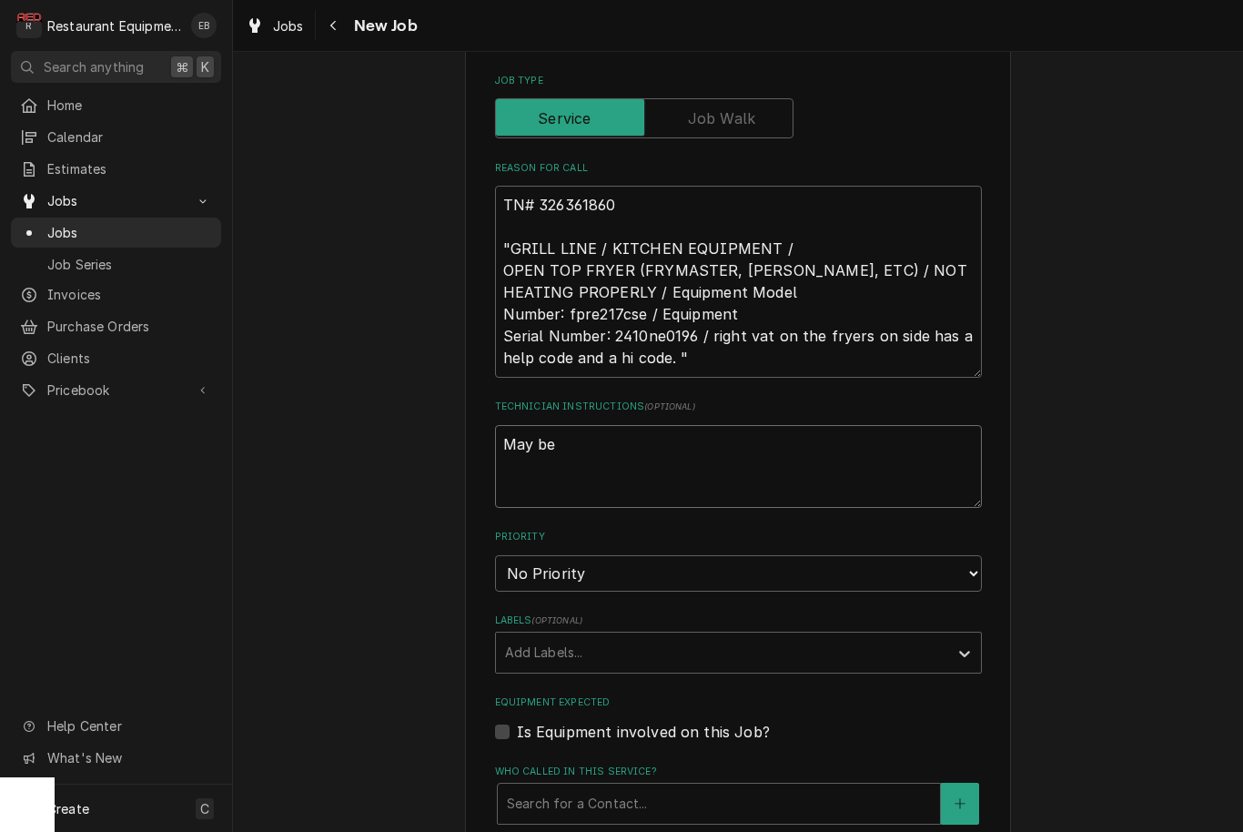
type textarea "x"
type textarea "May b"
type textarea "x"
type textarea "May"
type textarea "x"
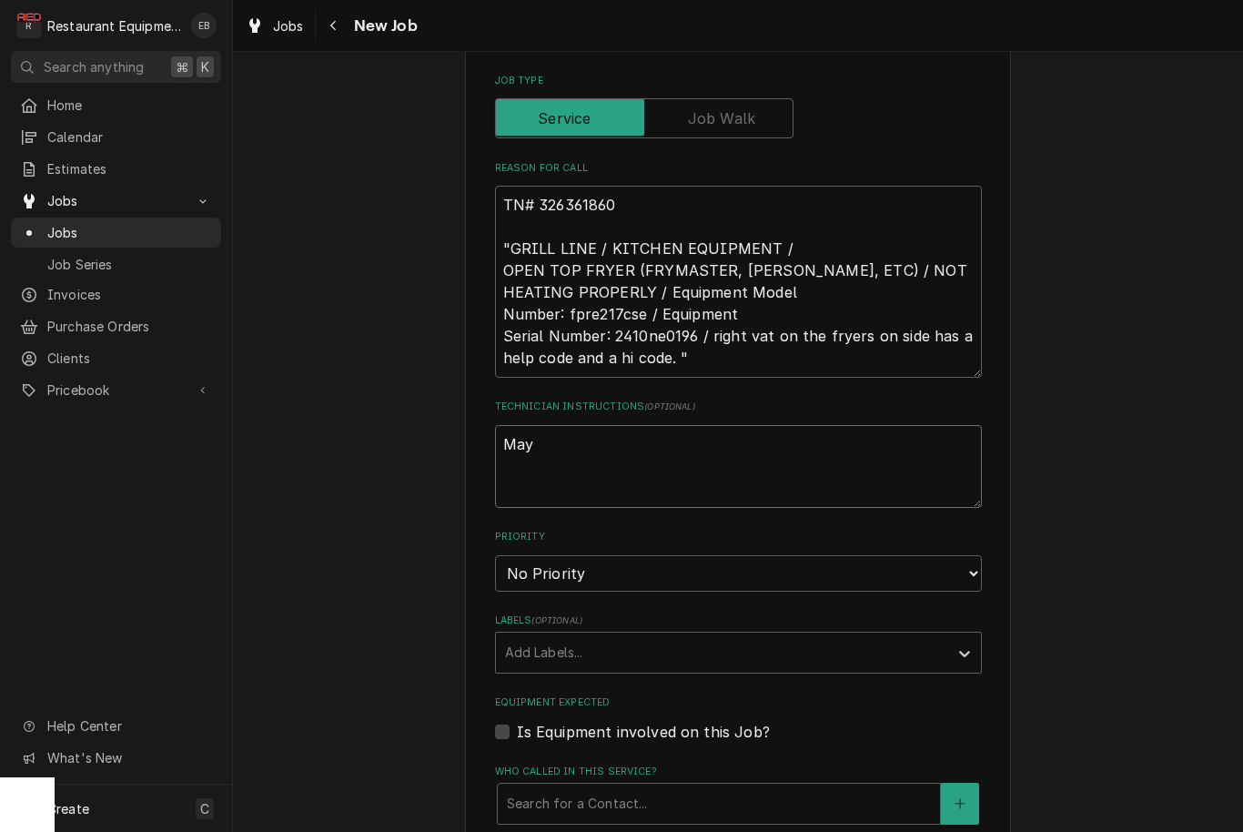
type textarea "May"
type textarea "x"
type textarea "Ma"
type textarea "x"
type textarea "M"
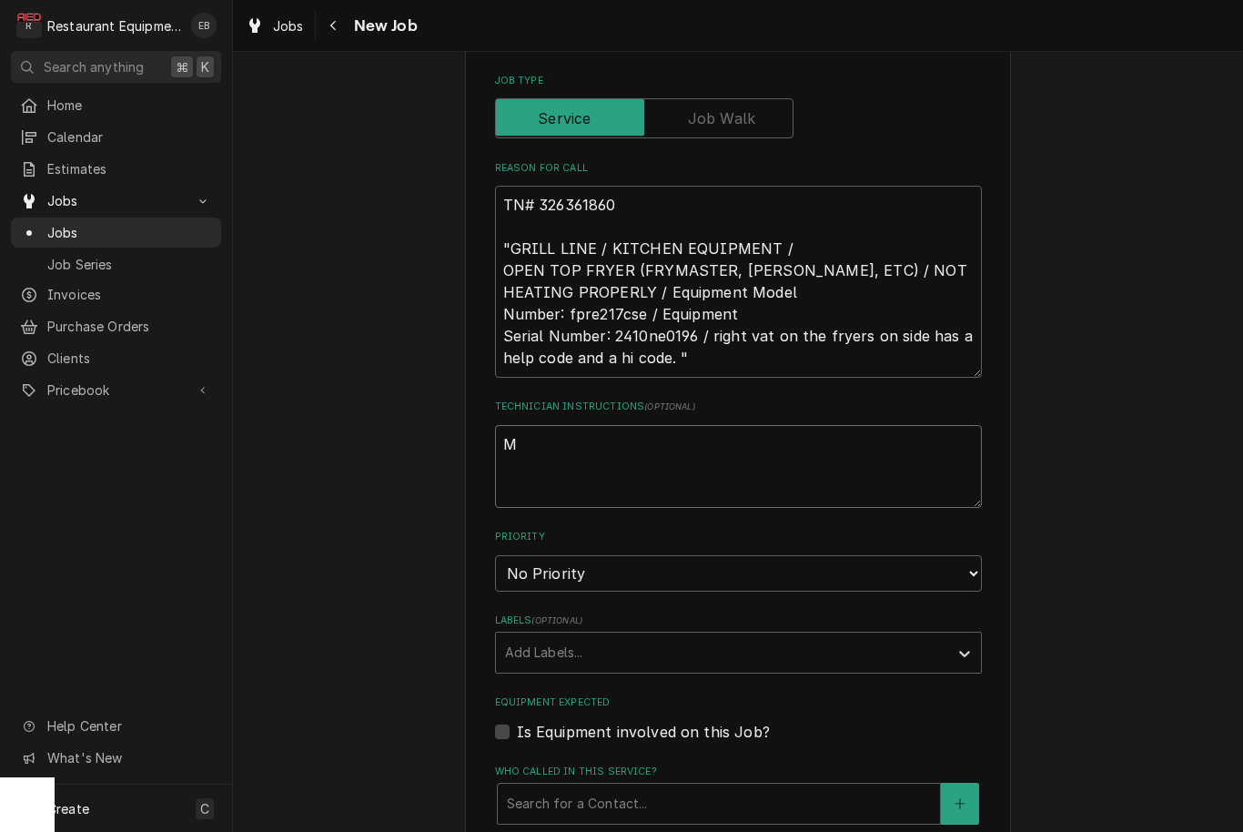
type textarea "x"
type textarea "B"
type textarea "x"
type textarea "Ba"
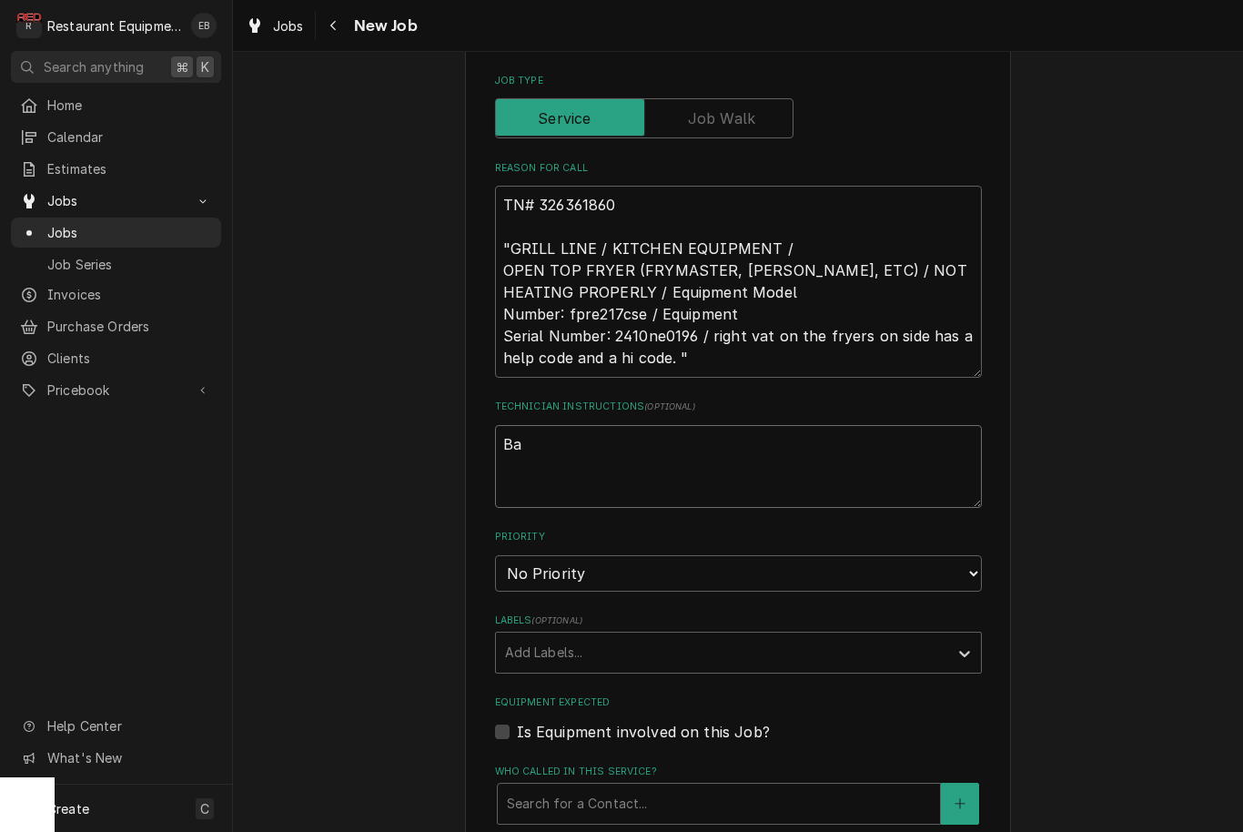
type textarea "x"
type textarea "Bas"
type textarea "x"
type textarea "Base"
type textarea "x"
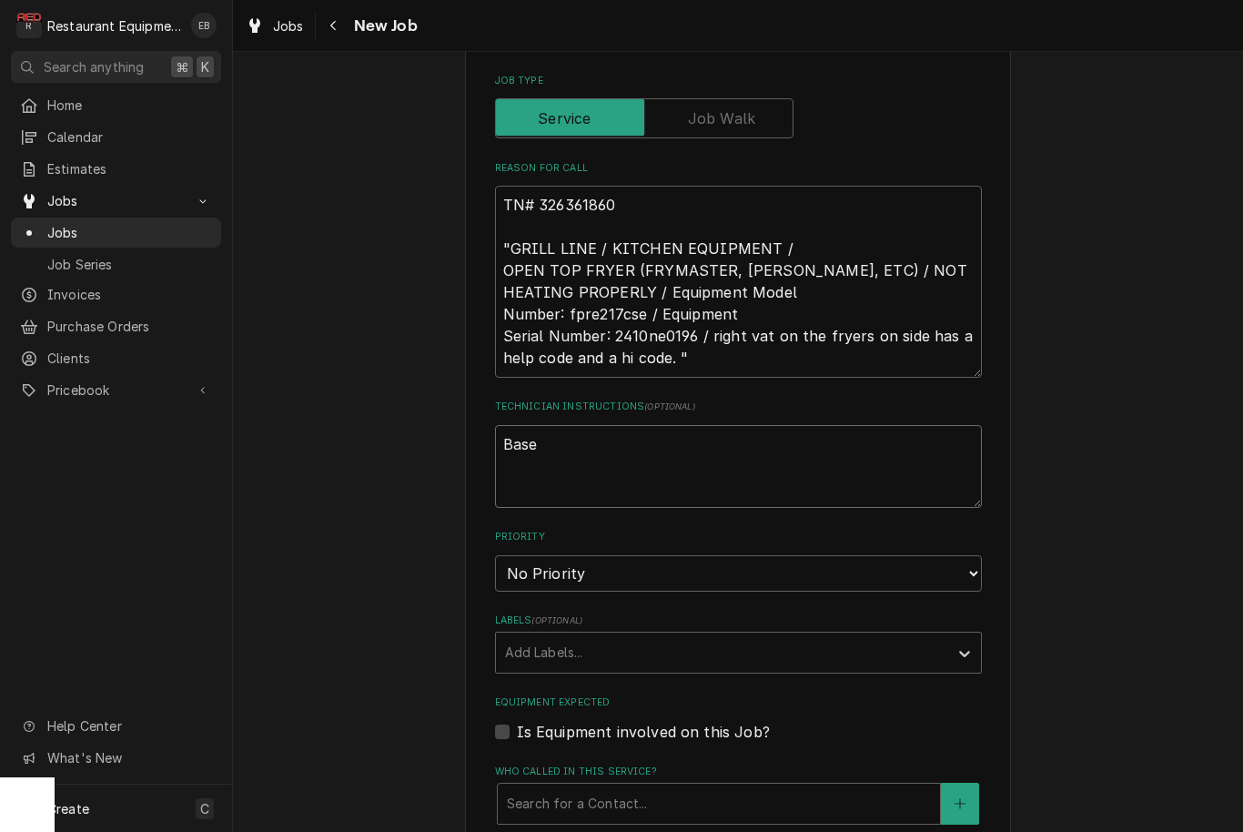
type textarea "Based"
type textarea "x"
type textarea "Based"
type textarea "x"
type textarea "Based o"
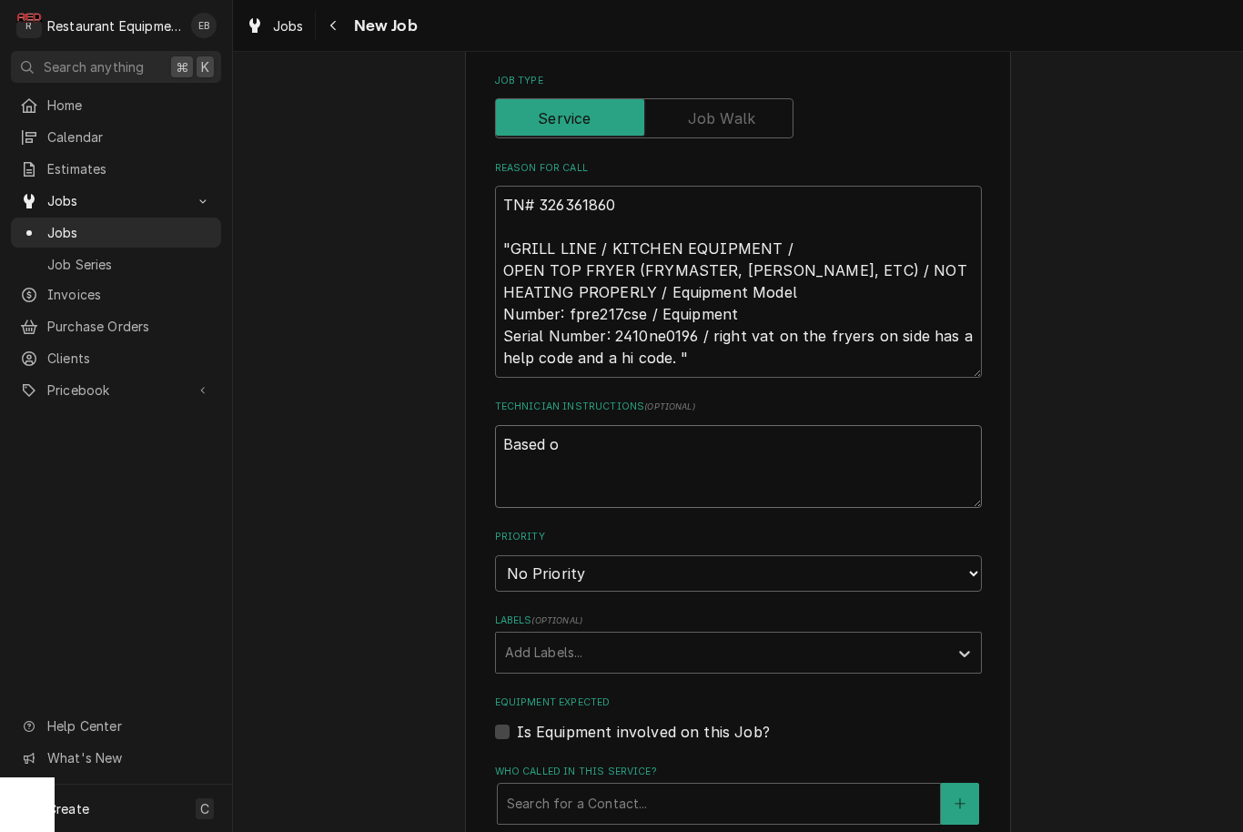
type textarea "x"
type textarea "Based on"
type textarea "x"
type textarea "Based on"
type textarea "x"
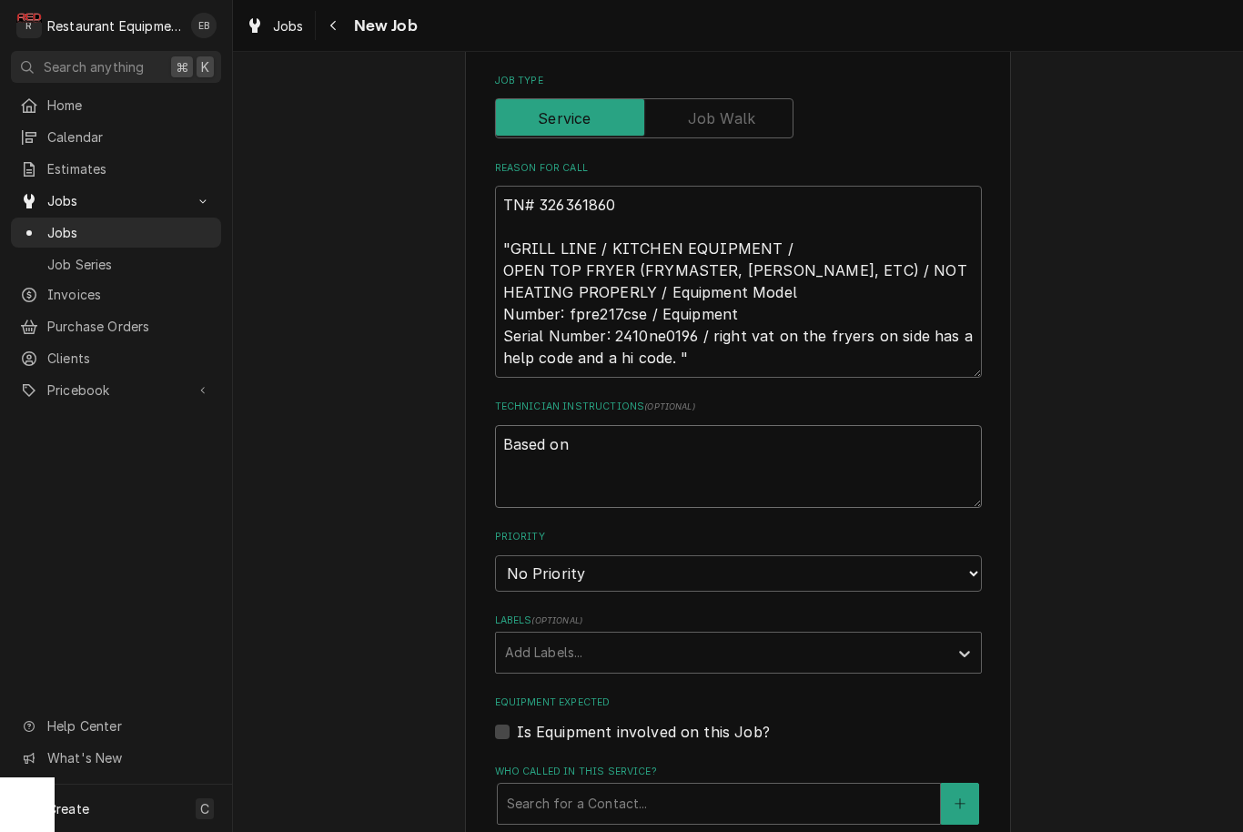
type textarea "Based on s"
type textarea "x"
type textarea "Based on se"
type textarea "x"
type textarea "Based on ser"
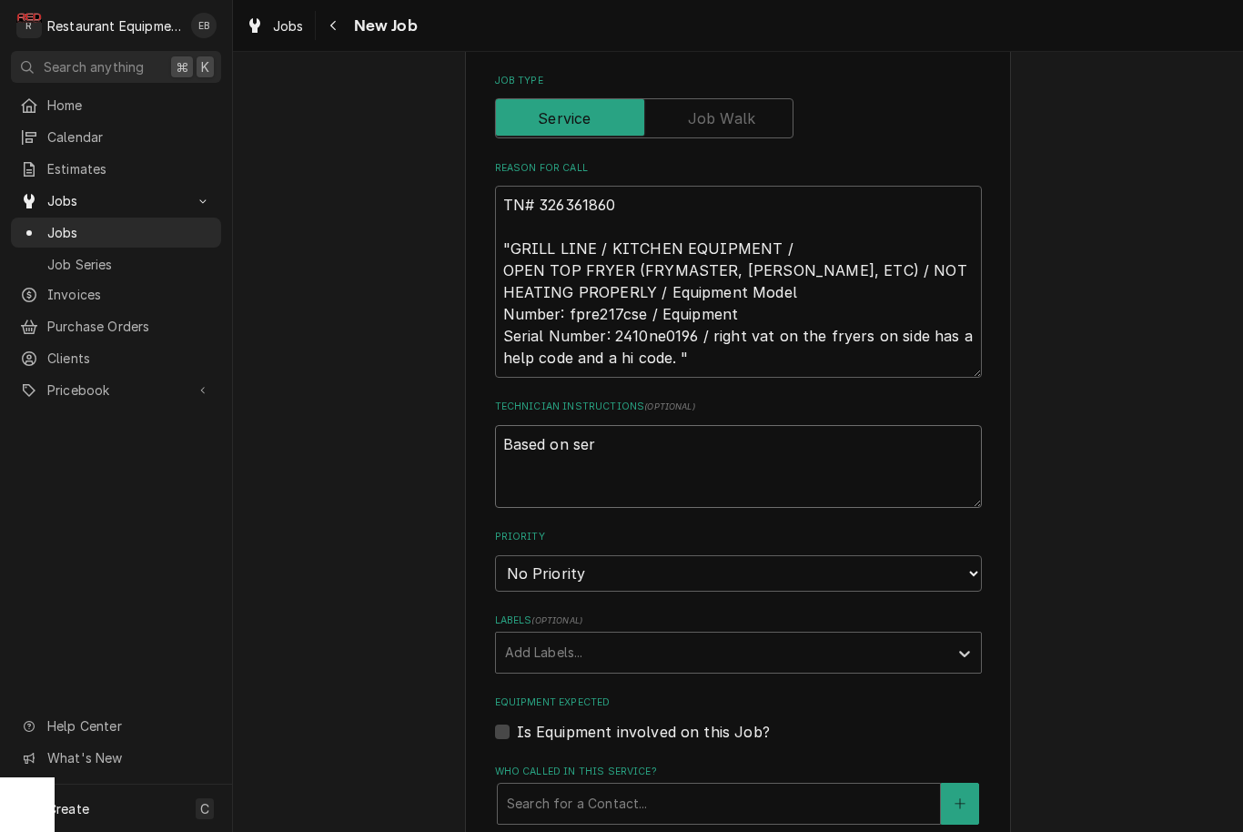
type textarea "x"
type textarea "Based on seri"
type textarea "x"
type textarea "Based on seria"
type textarea "x"
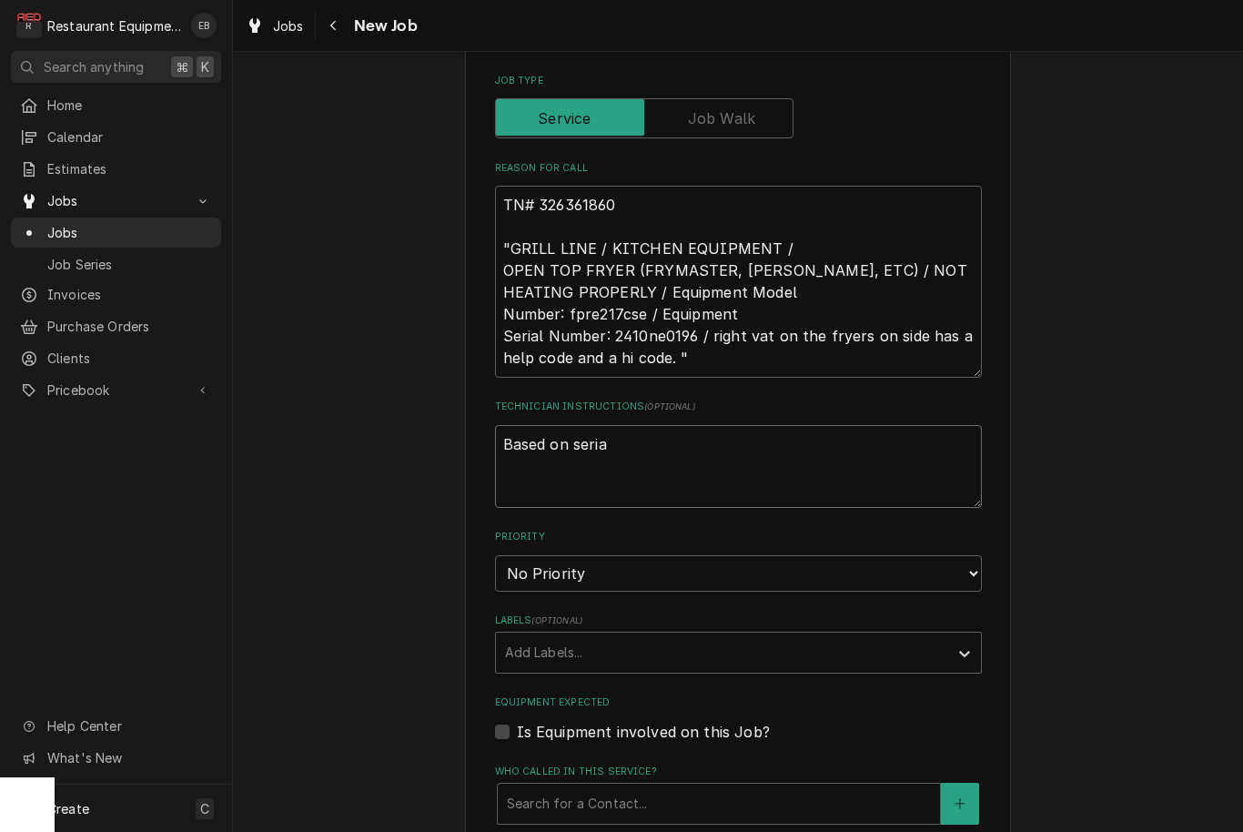
type textarea "Based on serial"
type textarea "x"
type textarea "Based on serial"
type textarea "x"
type textarea "Based on serial #"
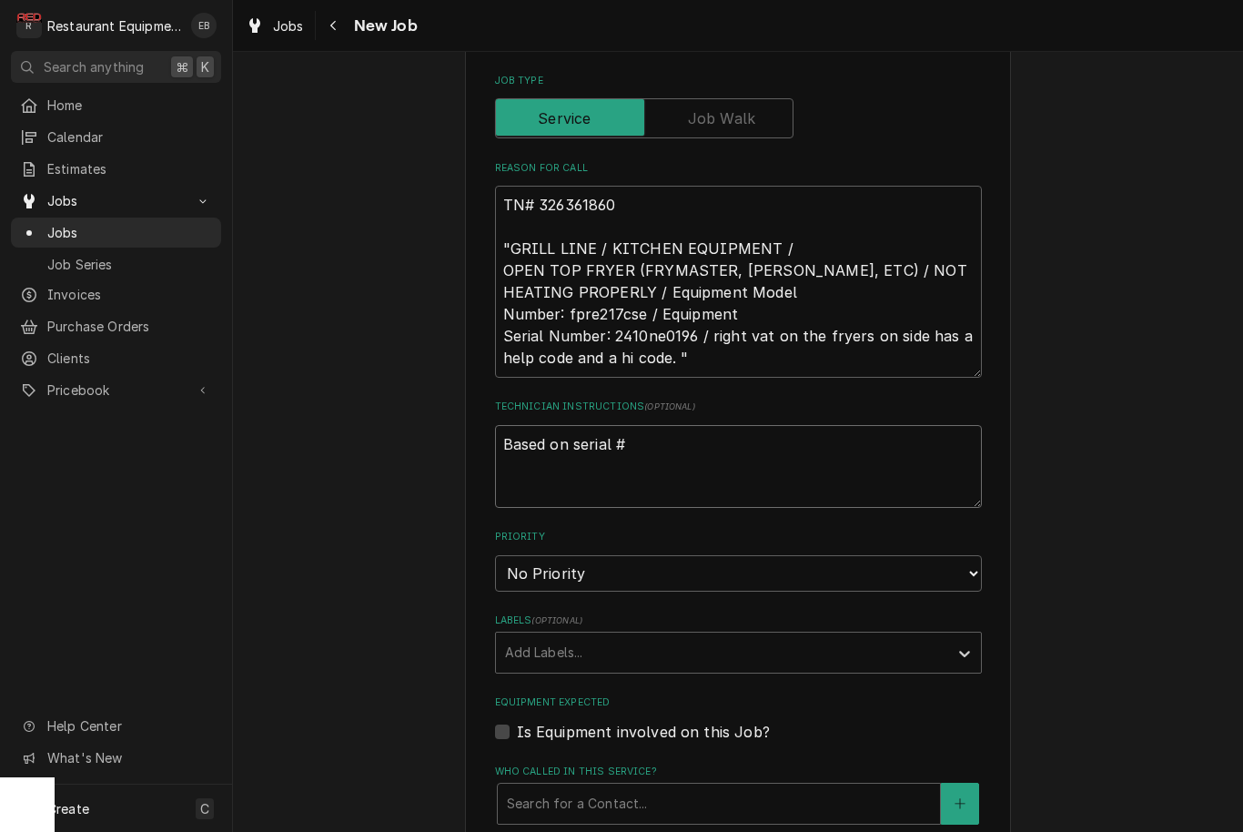
type textarea "x"
type textarea "Based on serial #,"
type textarea "x"
type textarea "Based on serial #,"
type textarea "x"
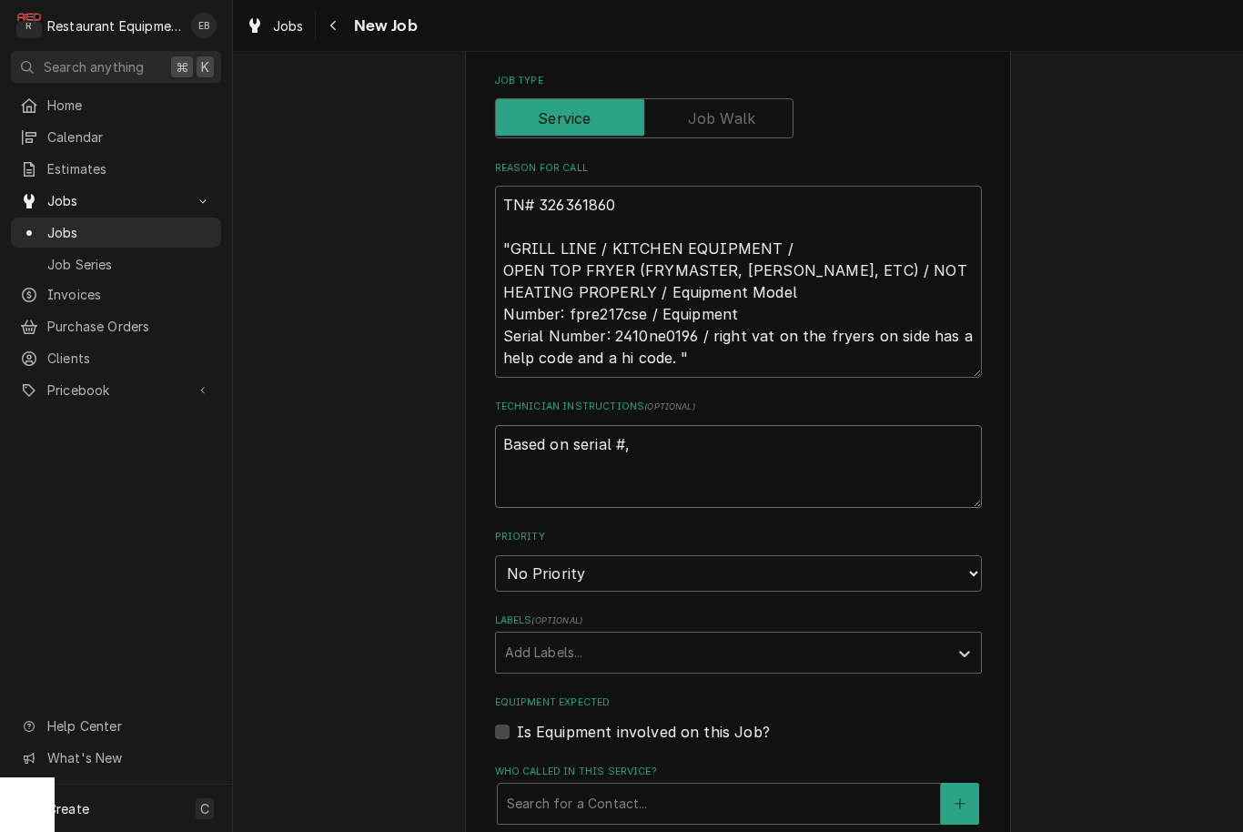
type textarea "Based on serial #, m"
type textarea "x"
type textarea "Based on serial #, mo"
type textarea "x"
type textarea "Based on serial #, mos"
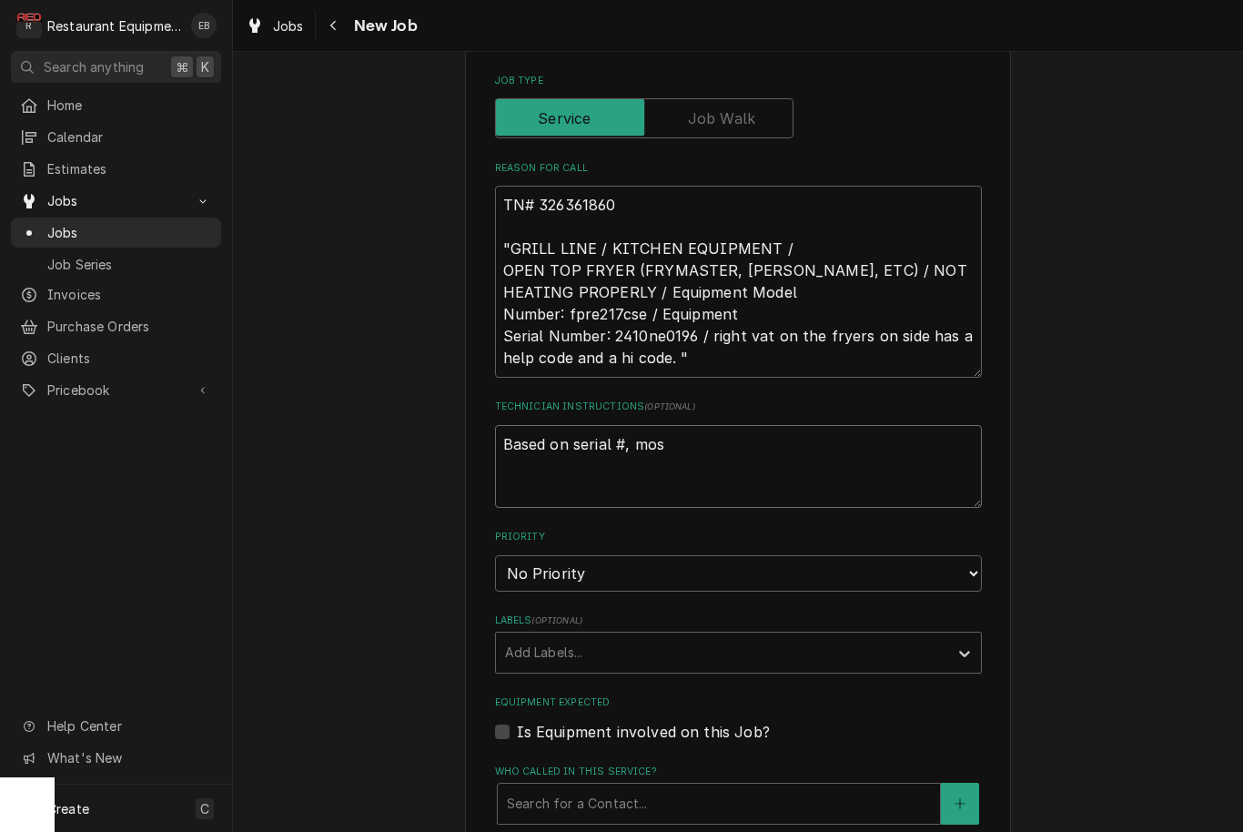
type textarea "x"
type textarea "Based on serial #, most"
type textarea "x"
type textarea "Based on serial #, most"
type textarea "x"
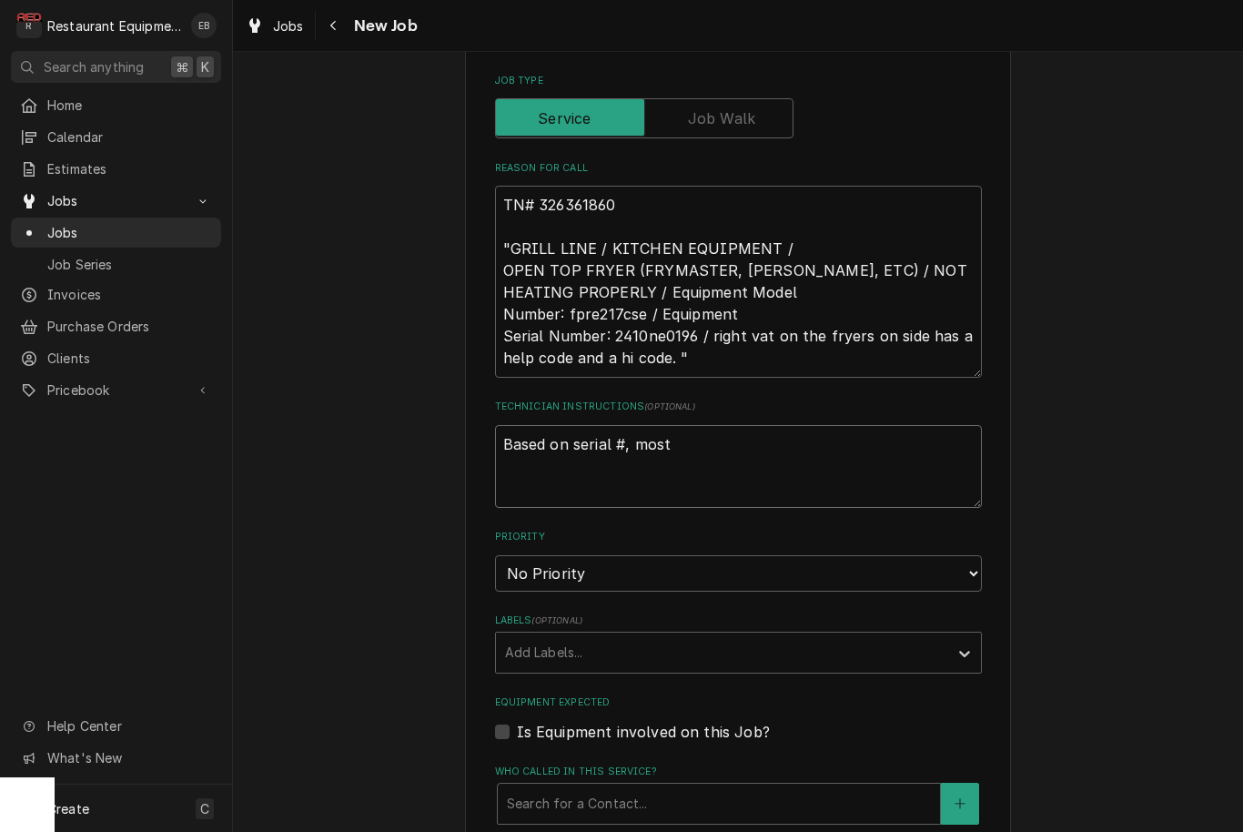
type textarea "Based on serial #, most l"
type textarea "x"
type textarea "Based on serial #, most li"
type textarea "x"
type textarea "Based on serial #, most lik"
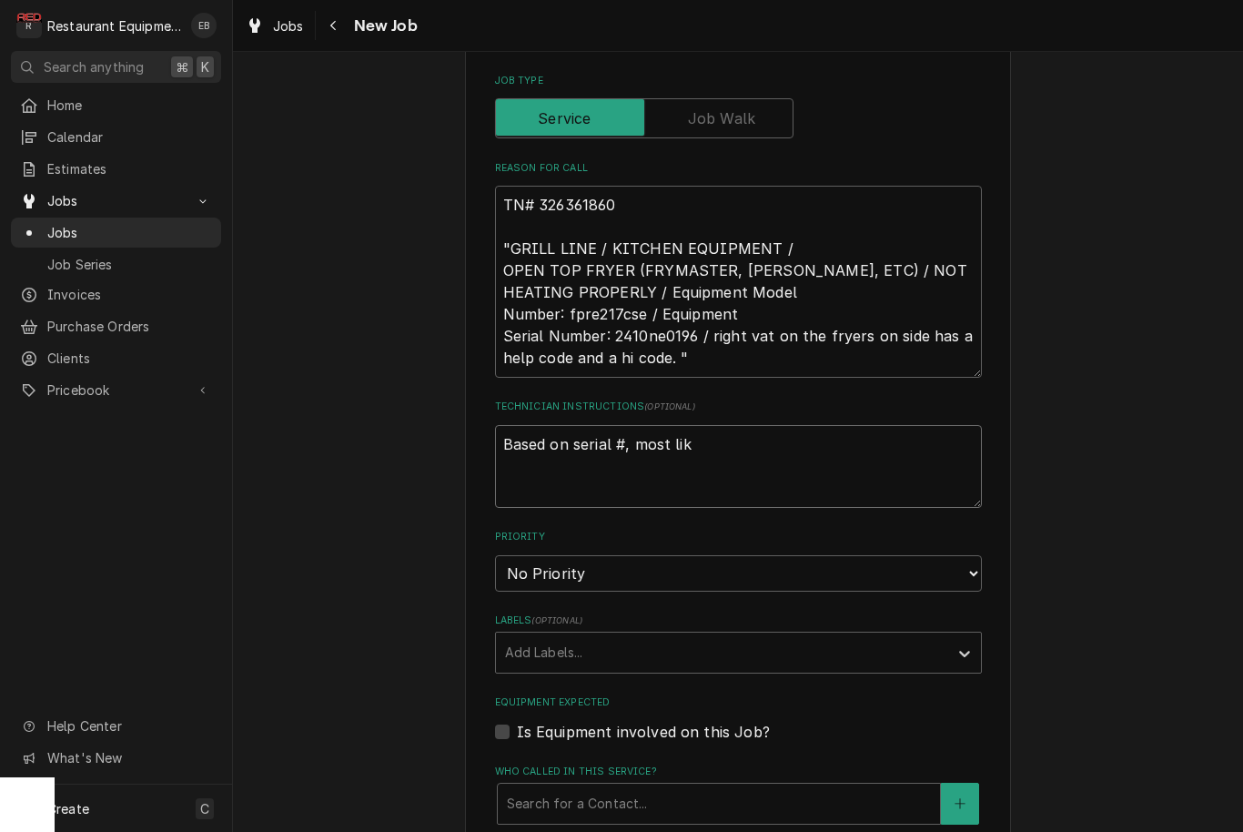
type textarea "x"
type textarea "Based on serial #, most like"
type textarea "x"
type textarea "Based on serial #, most likel"
type textarea "x"
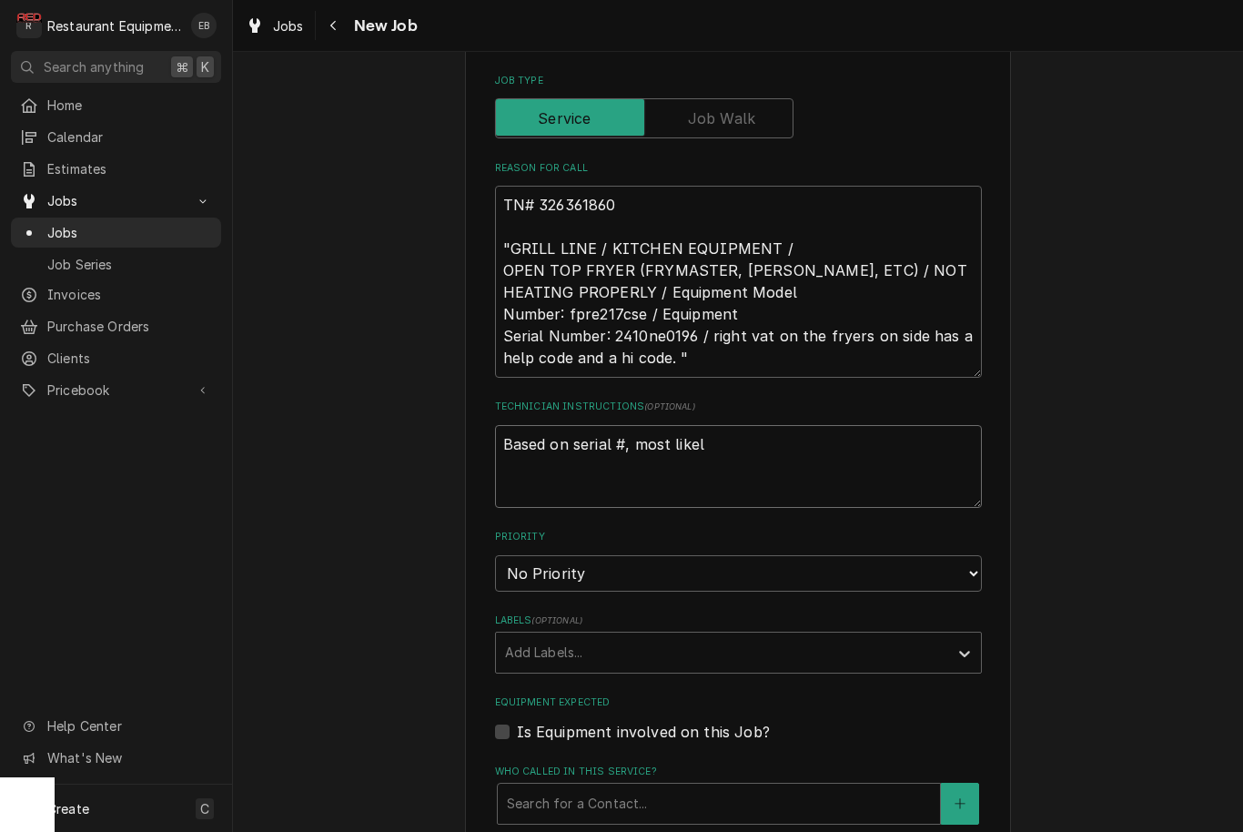
type textarea "Based on serial #, most likely"
type textarea "x"
type textarea "Based on serial #, most likely"
type textarea "x"
type textarea "Based on serial #, most likely i"
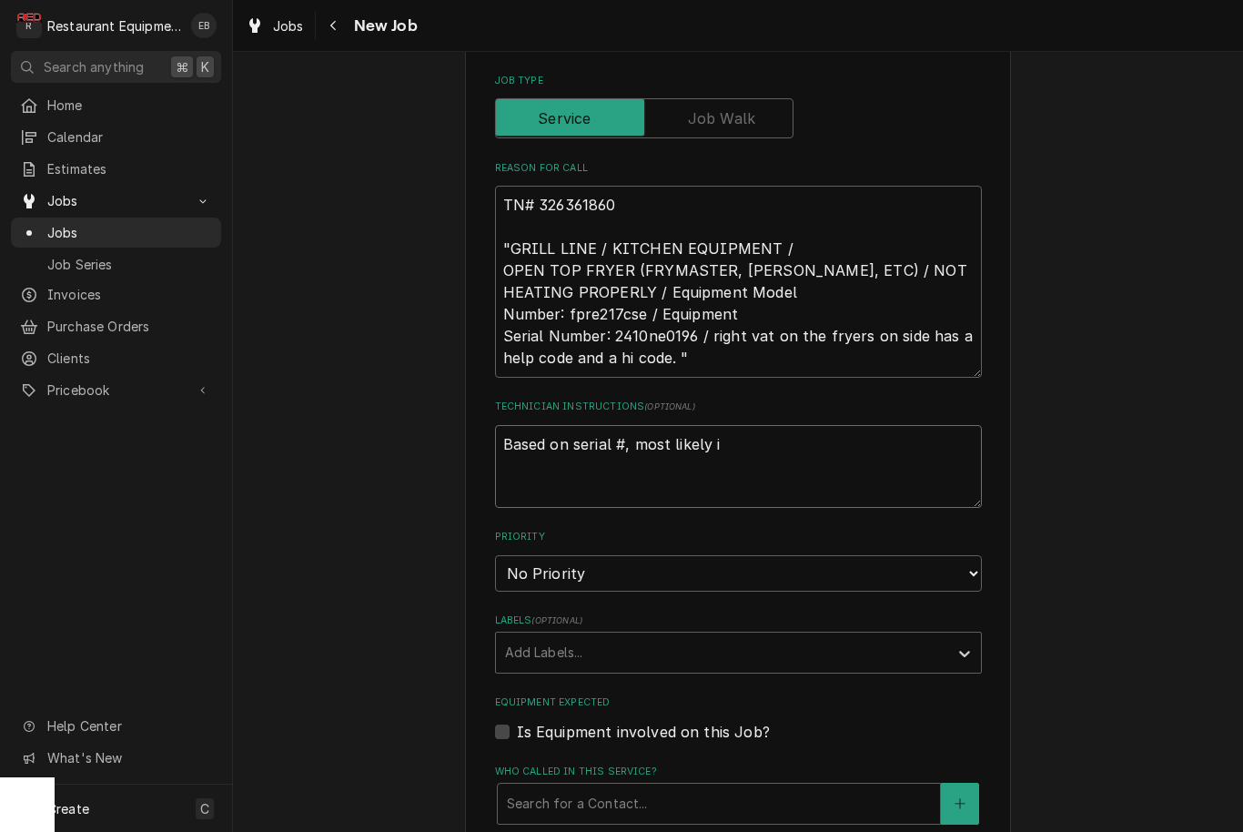
type textarea "x"
type textarea "Based on serial #, most likely is"
type textarea "x"
type textarea "Based on serial #, most likely is"
type textarea "x"
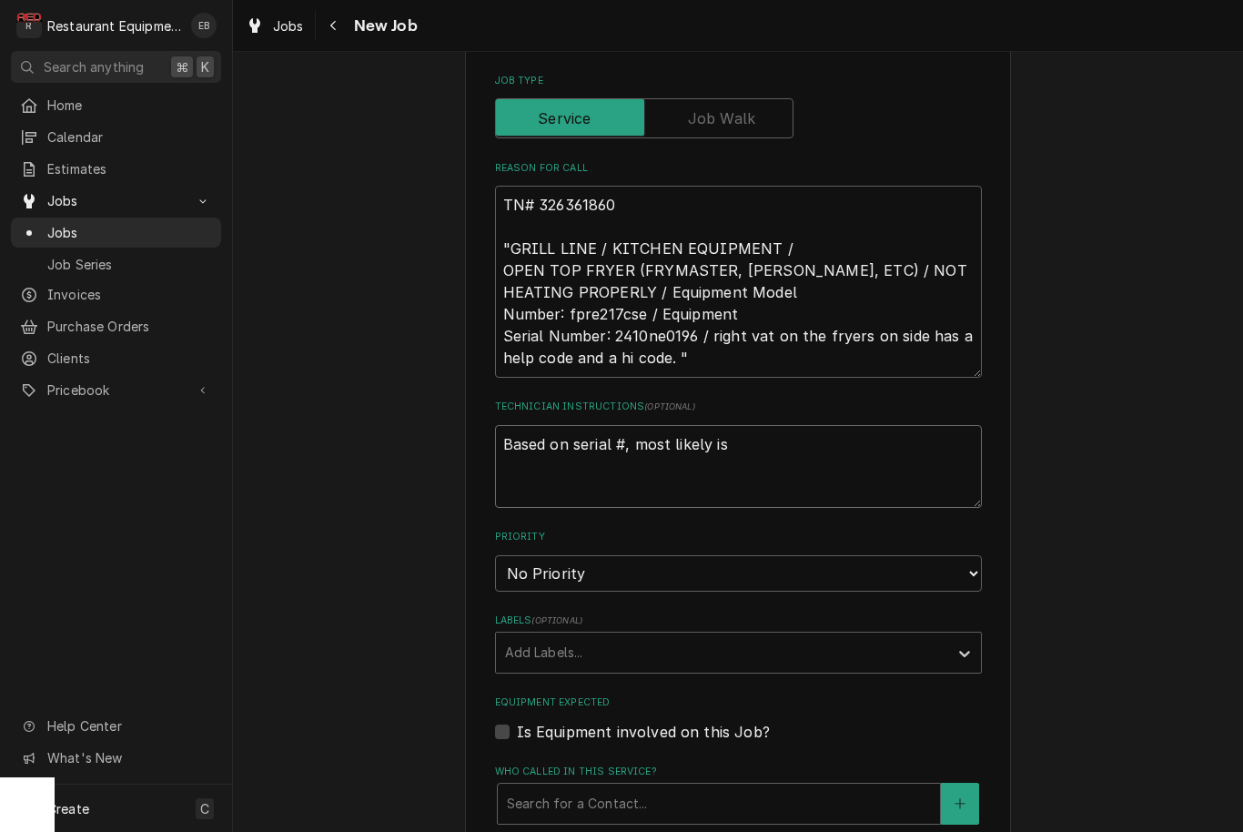
type textarea "Based on serial #, most likely is w"
type textarea "x"
type textarea "Based on serial #, most likely is wa"
type textarea "x"
type textarea "Based on serial #, most likely is war"
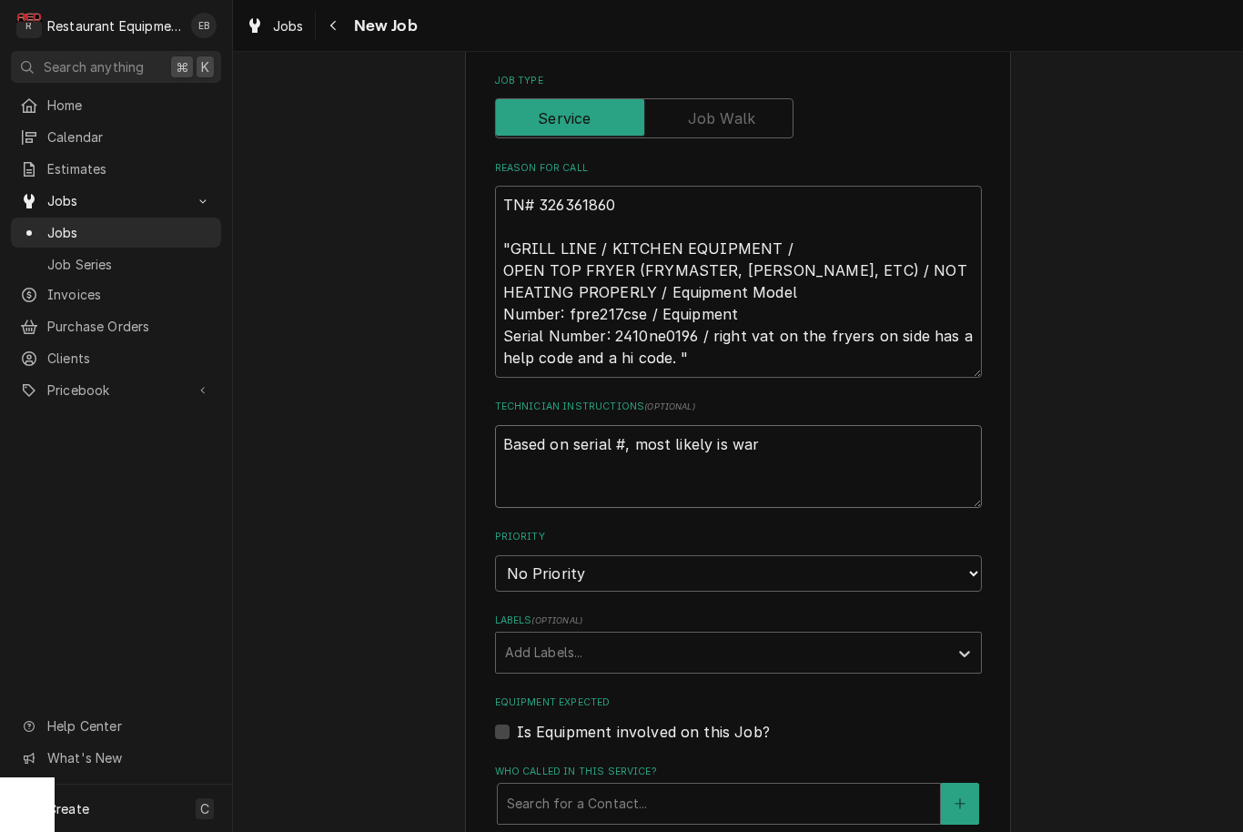
type textarea "x"
type textarea "Based on serial #, most likely is warr"
type textarea "x"
type textarea "Based on serial #, most likely is warra"
type textarea "x"
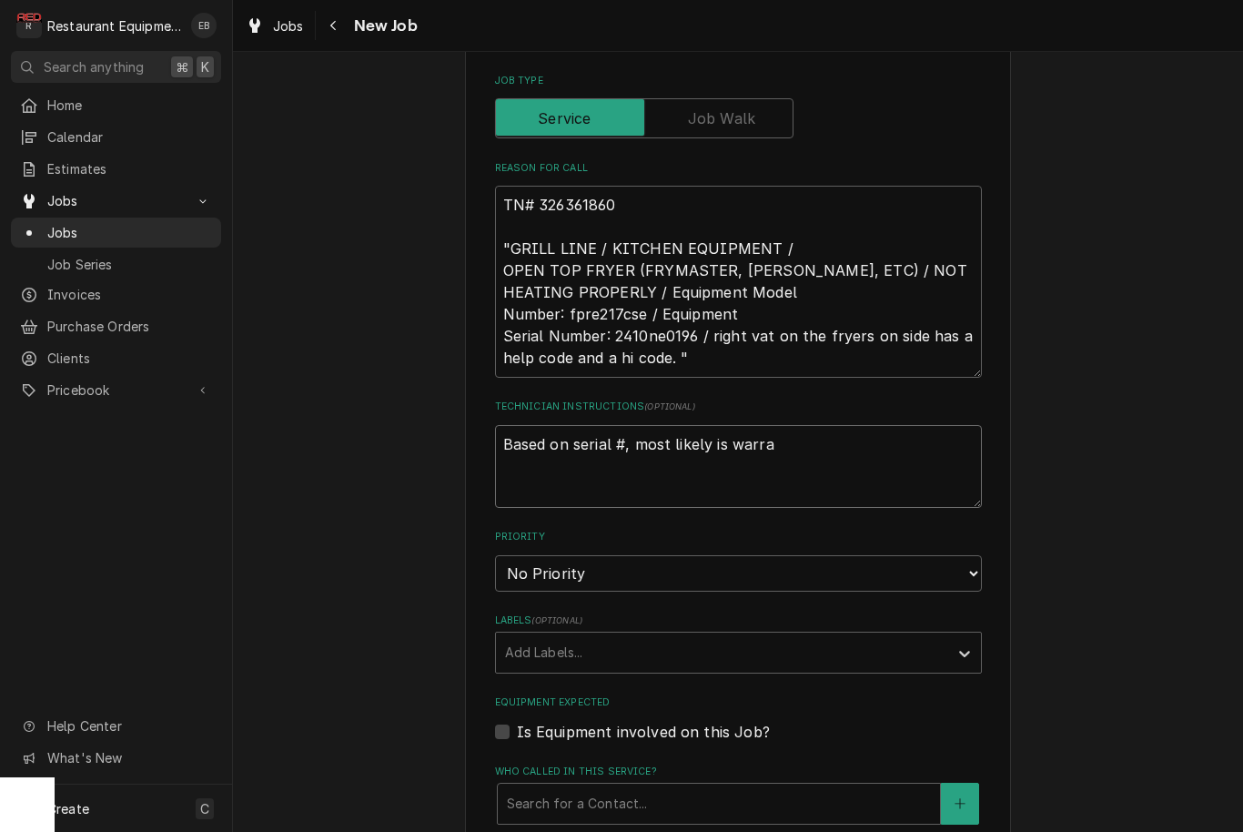
type textarea "Based on serial #, most likely is warran"
type textarea "x"
type textarea "Based on serial #, most likely is warrant"
type textarea "x"
type textarea "Based on serial #, most likely is warranty"
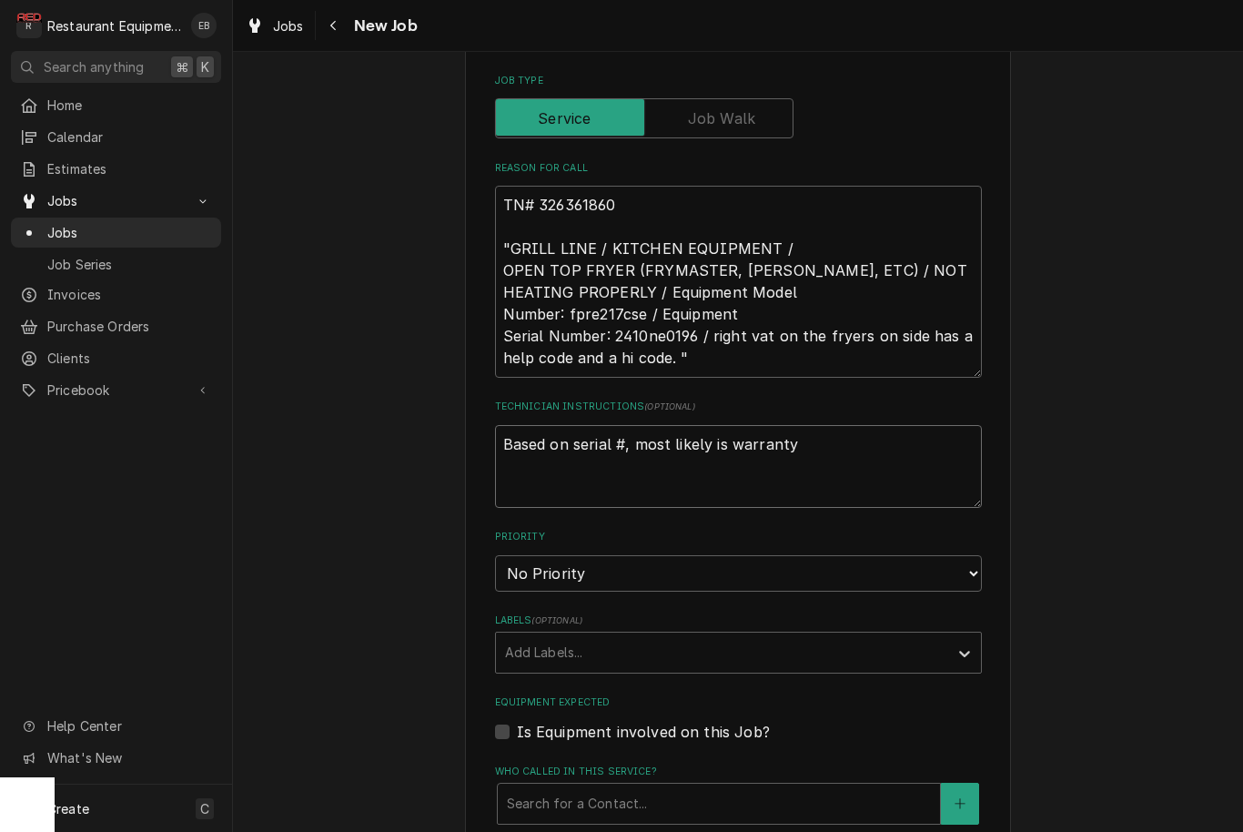
type textarea "x"
type textarea "Based on serial #, most likely is warrant"
type textarea "x"
type textarea "Based on serial #, most likely is warranti"
type textarea "x"
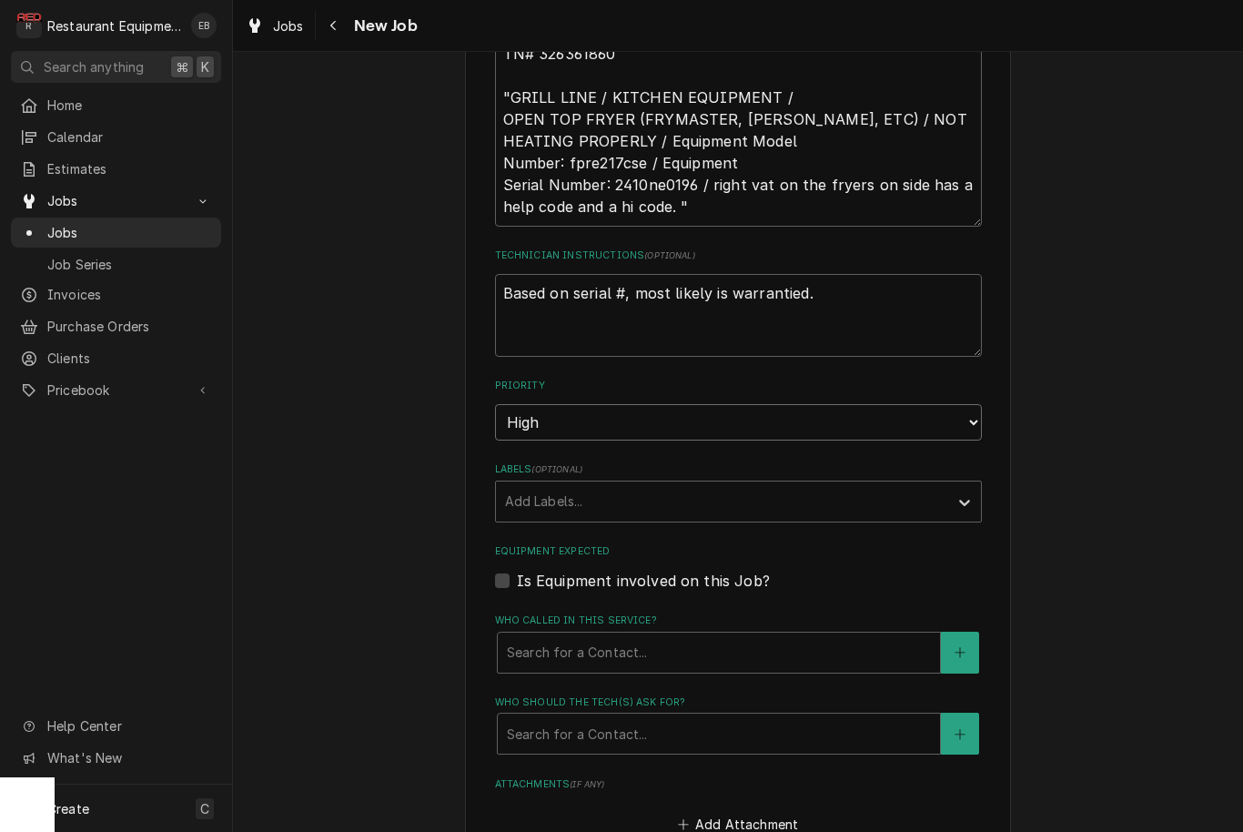
scroll to position [943, 0]
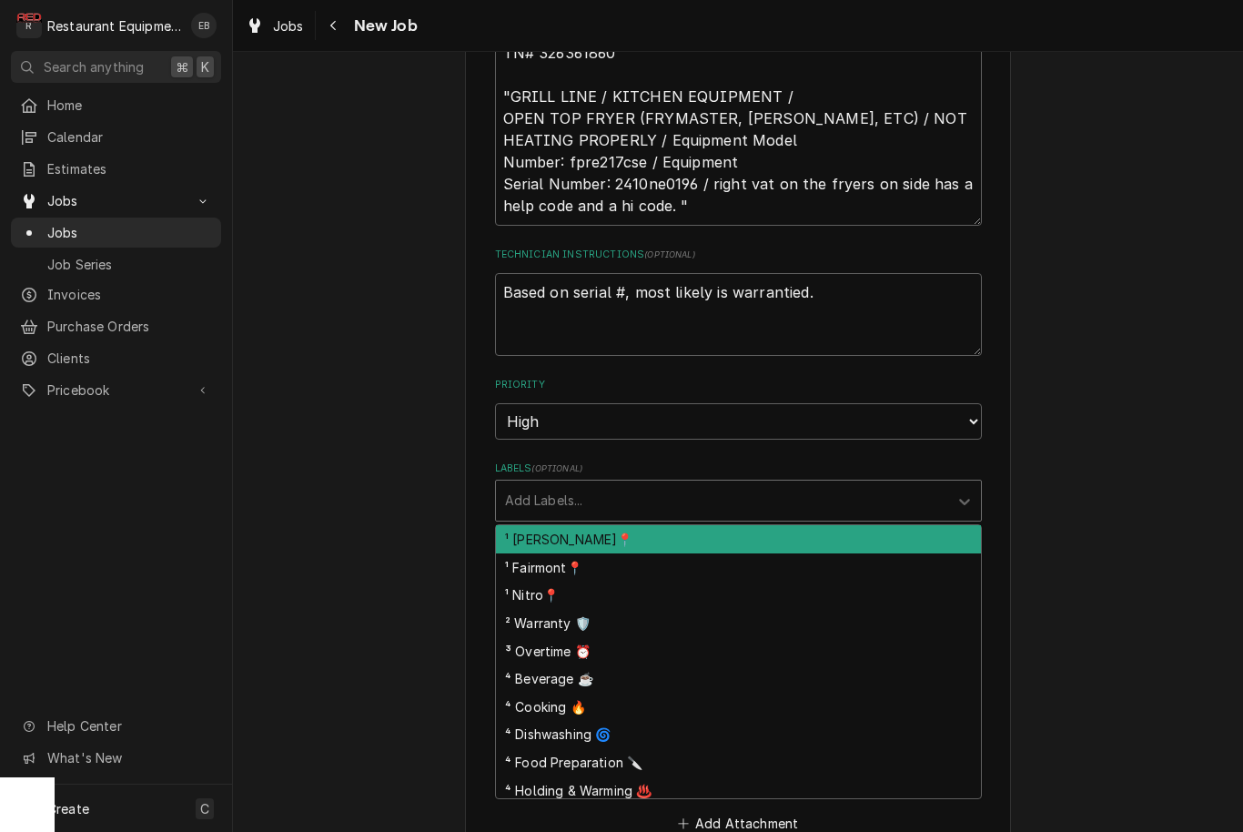
click at [670, 484] on div "Labels" at bounding box center [722, 500] width 434 height 33
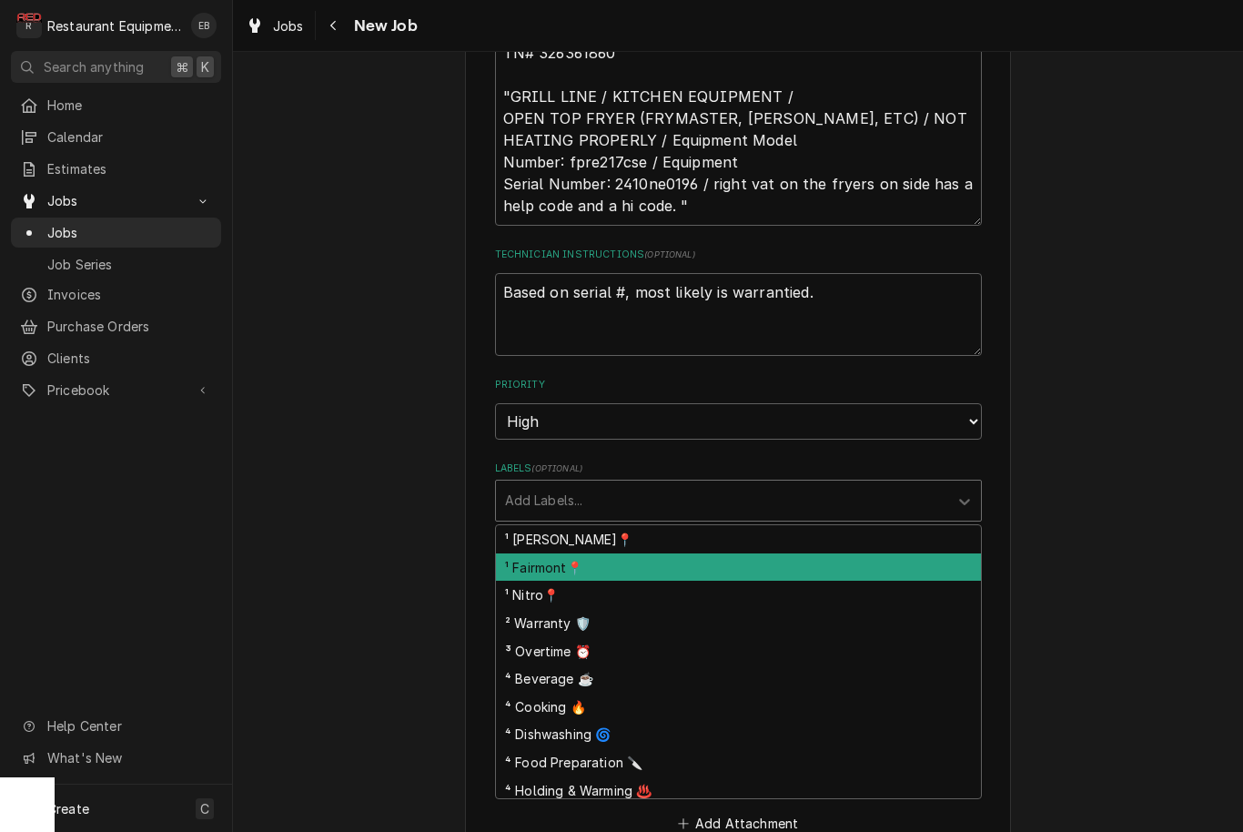
click at [623, 553] on div "¹ Fairmont📍" at bounding box center [738, 567] width 485 height 28
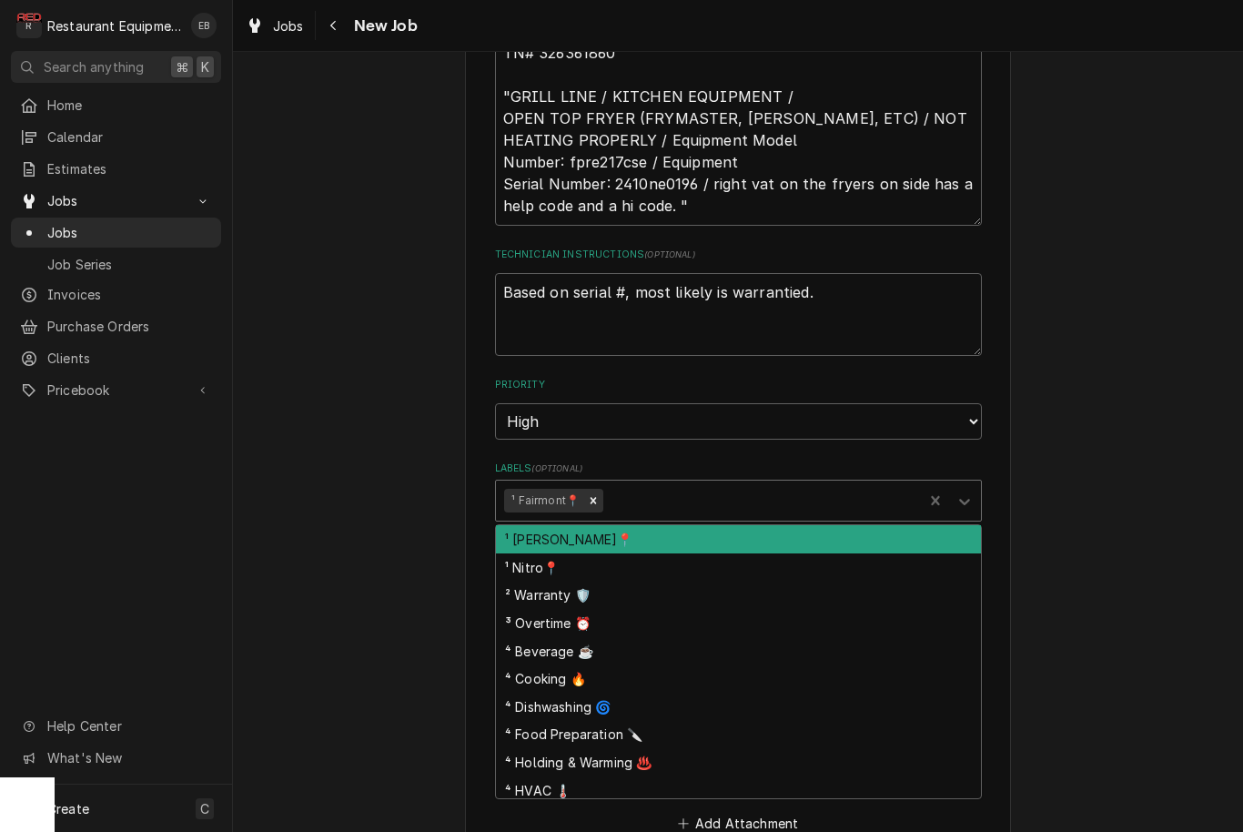
click at [710, 484] on div "Labels" at bounding box center [761, 500] width 308 height 33
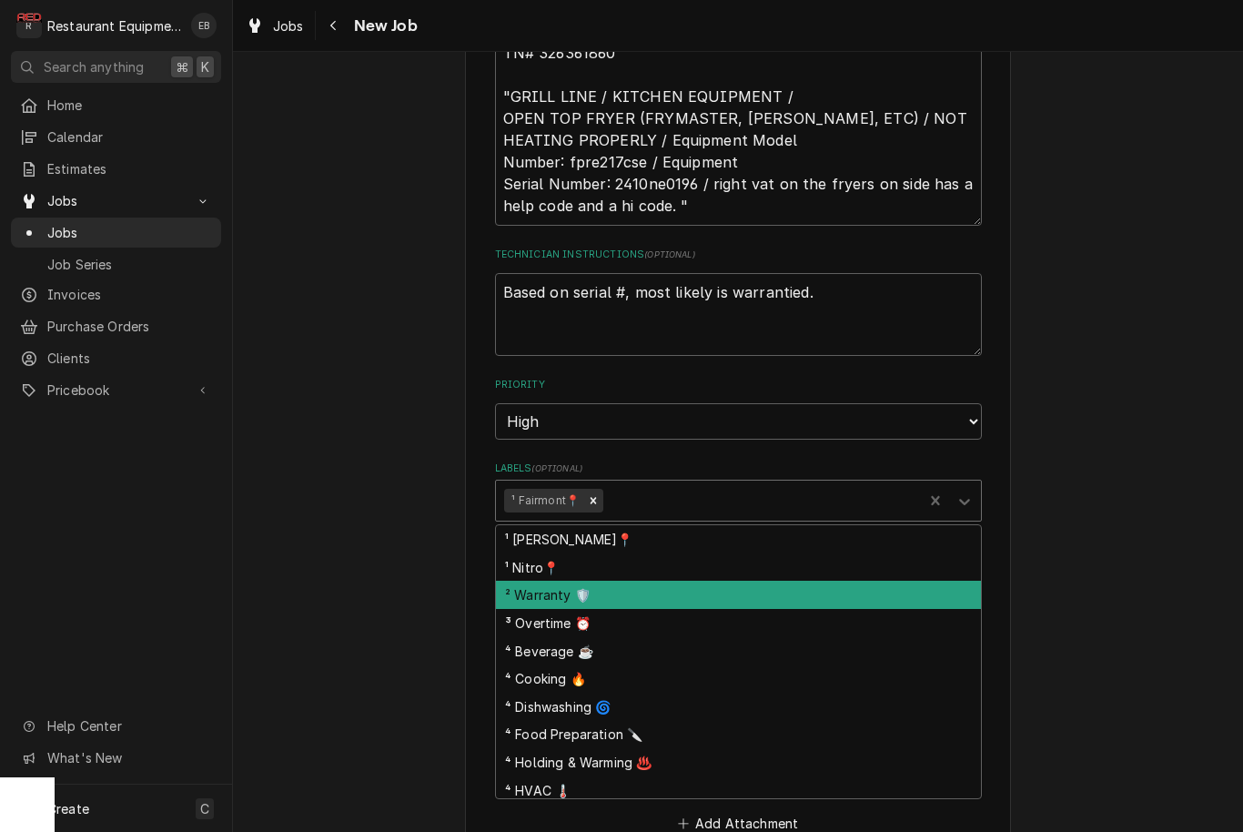
click at [631, 581] on div "² Warranty 🛡️" at bounding box center [738, 595] width 485 height 28
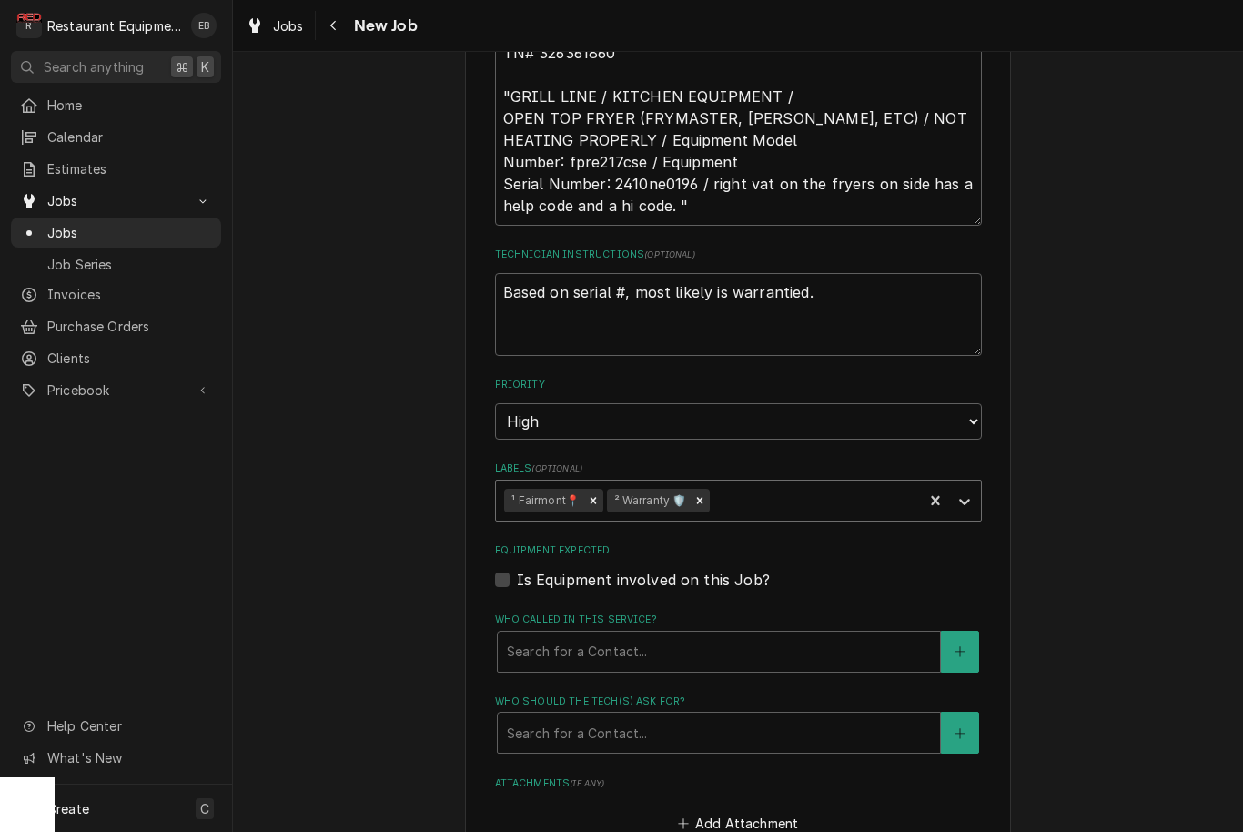
click at [761, 484] on div "Labels" at bounding box center [813, 500] width 200 height 33
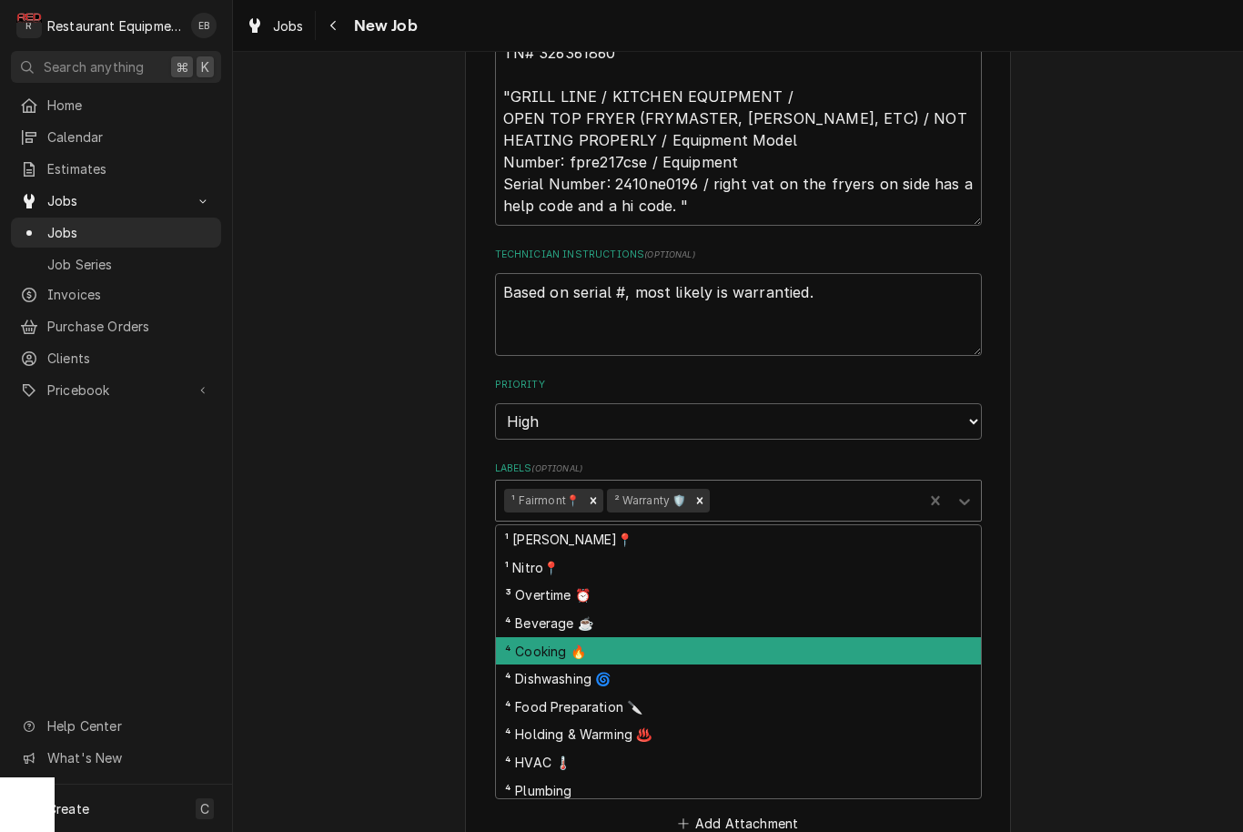
click at [600, 637] on div "⁴ Cooking 🔥" at bounding box center [738, 651] width 485 height 28
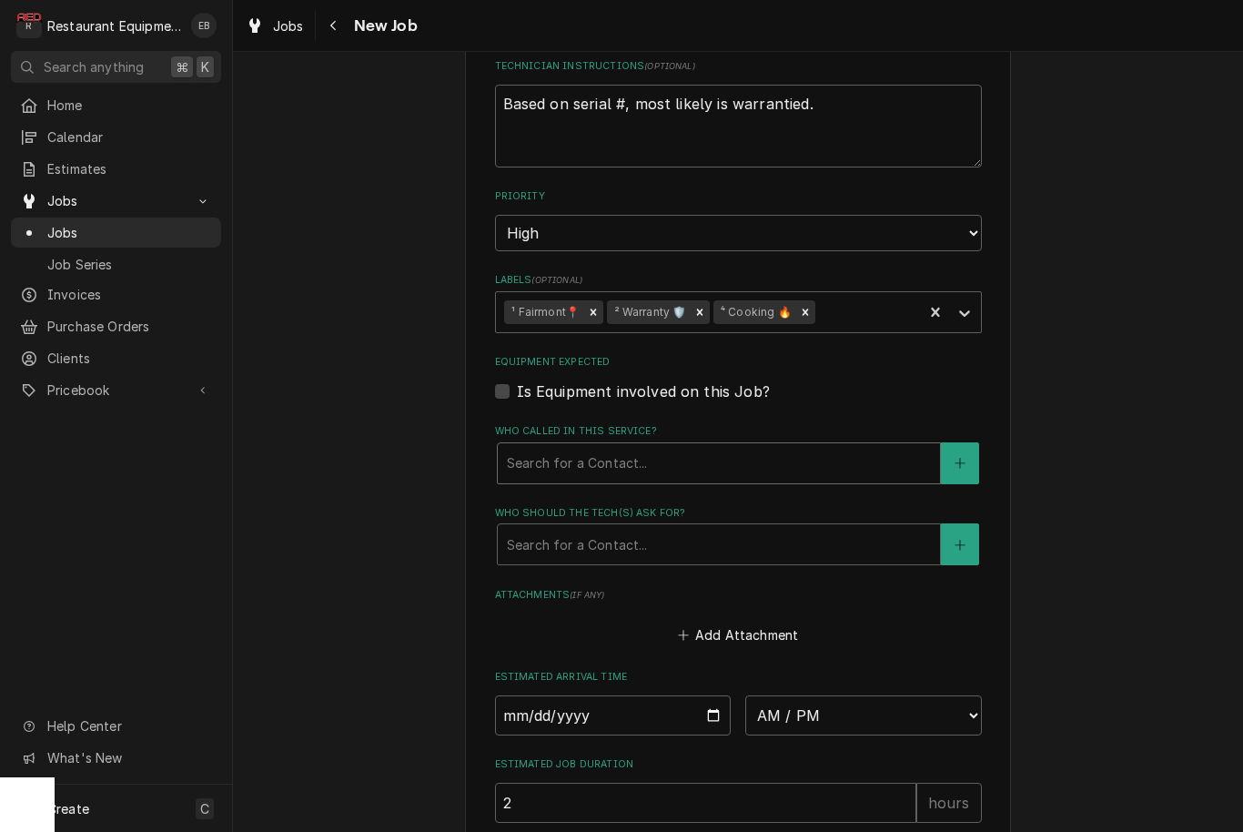
scroll to position [1133, 0]
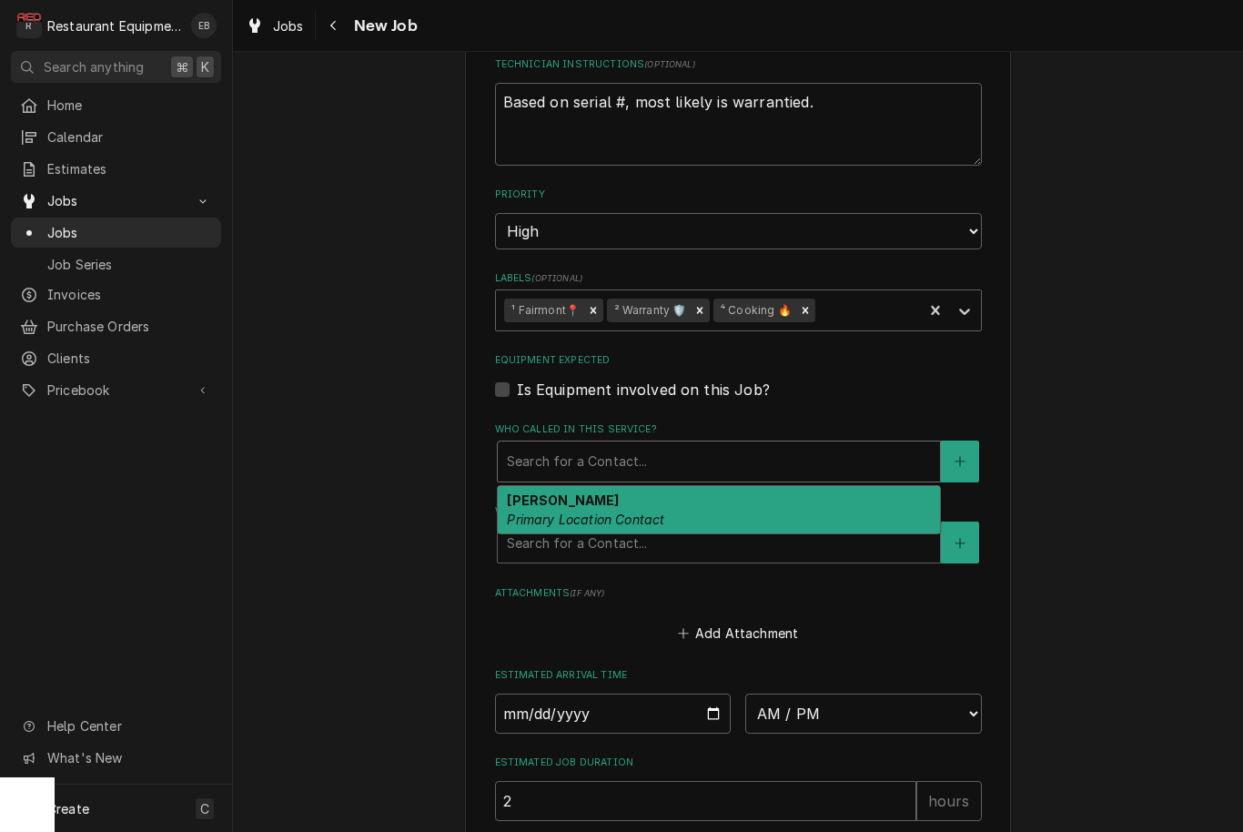
click at [602, 445] on div "Who called in this service?" at bounding box center [719, 461] width 424 height 33
click at [630, 486] on div "Dan Lunger Primary Location Contact" at bounding box center [719, 509] width 442 height 47
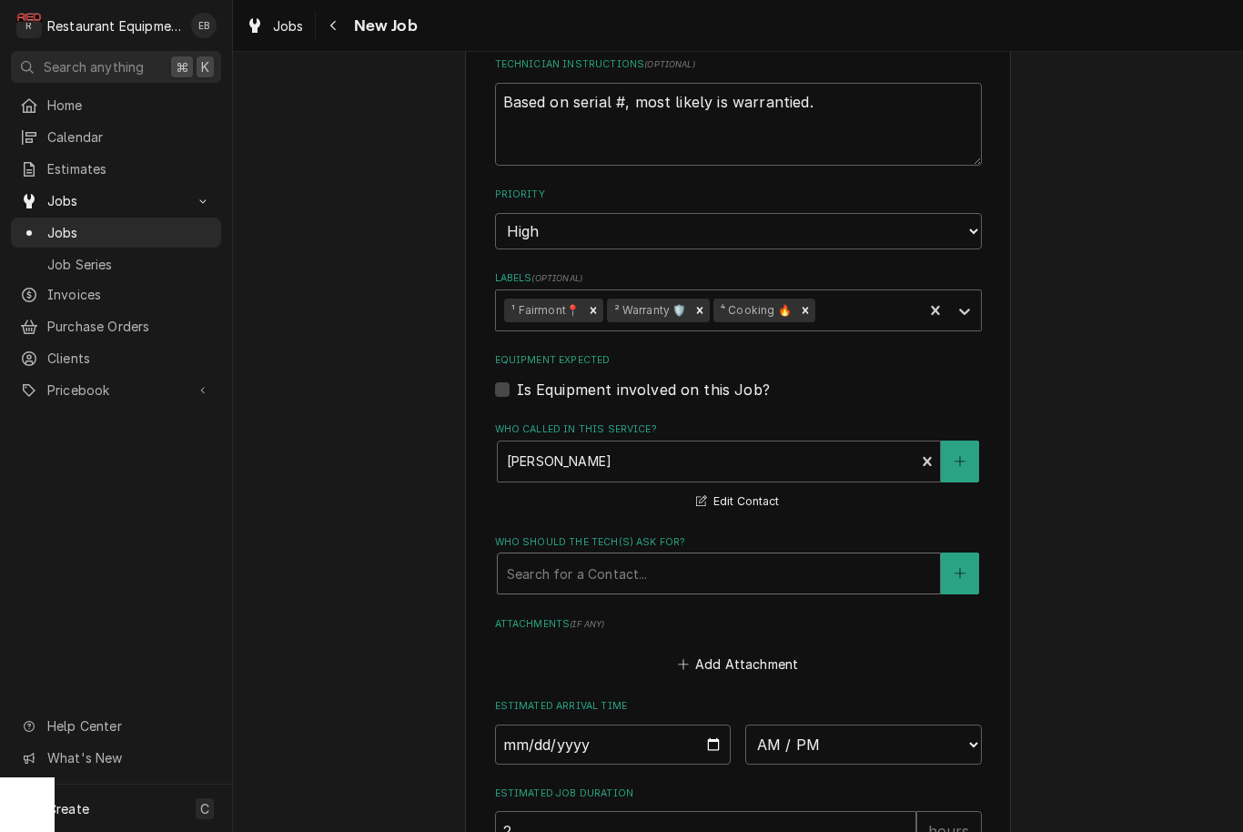
click at [630, 560] on div "Who should the tech(s) ask for?" at bounding box center [719, 573] width 424 height 33
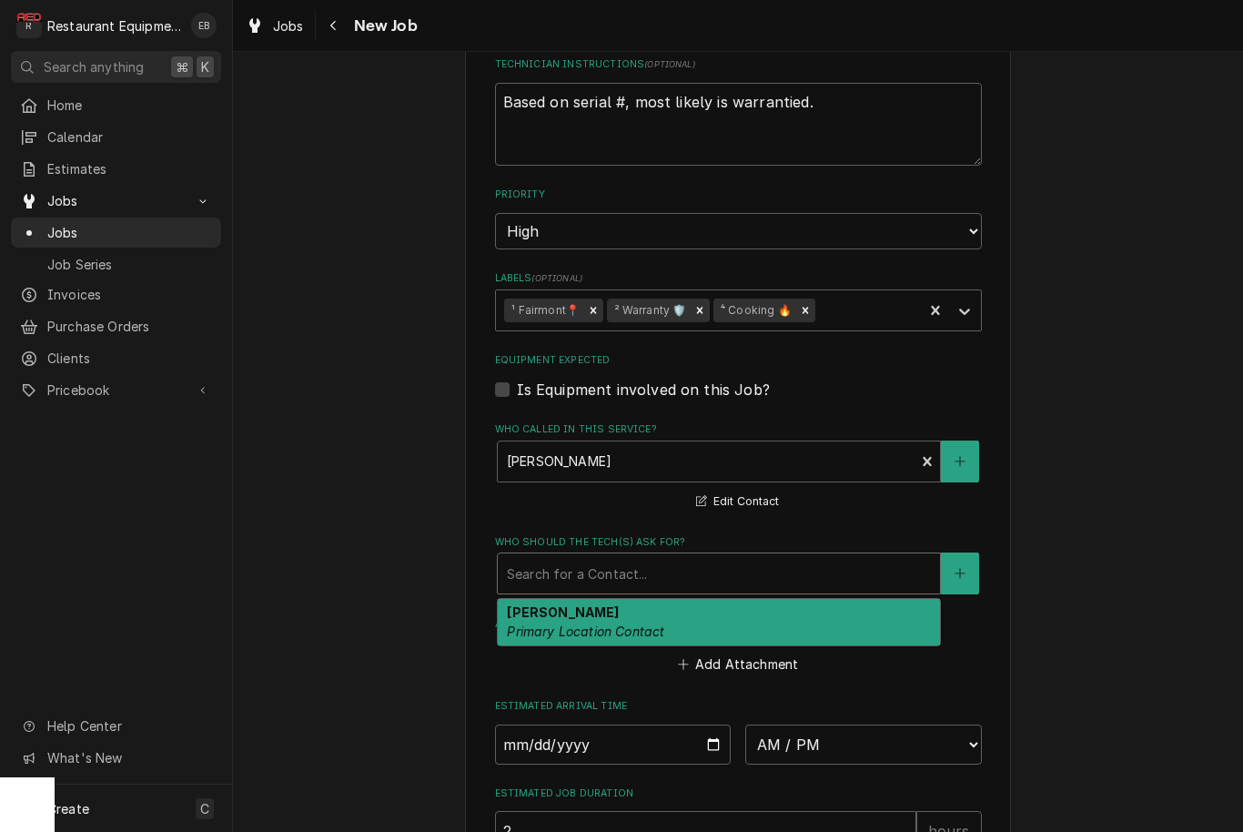
click at [632, 623] on em "Primary Location Contact" at bounding box center [585, 630] width 157 height 15
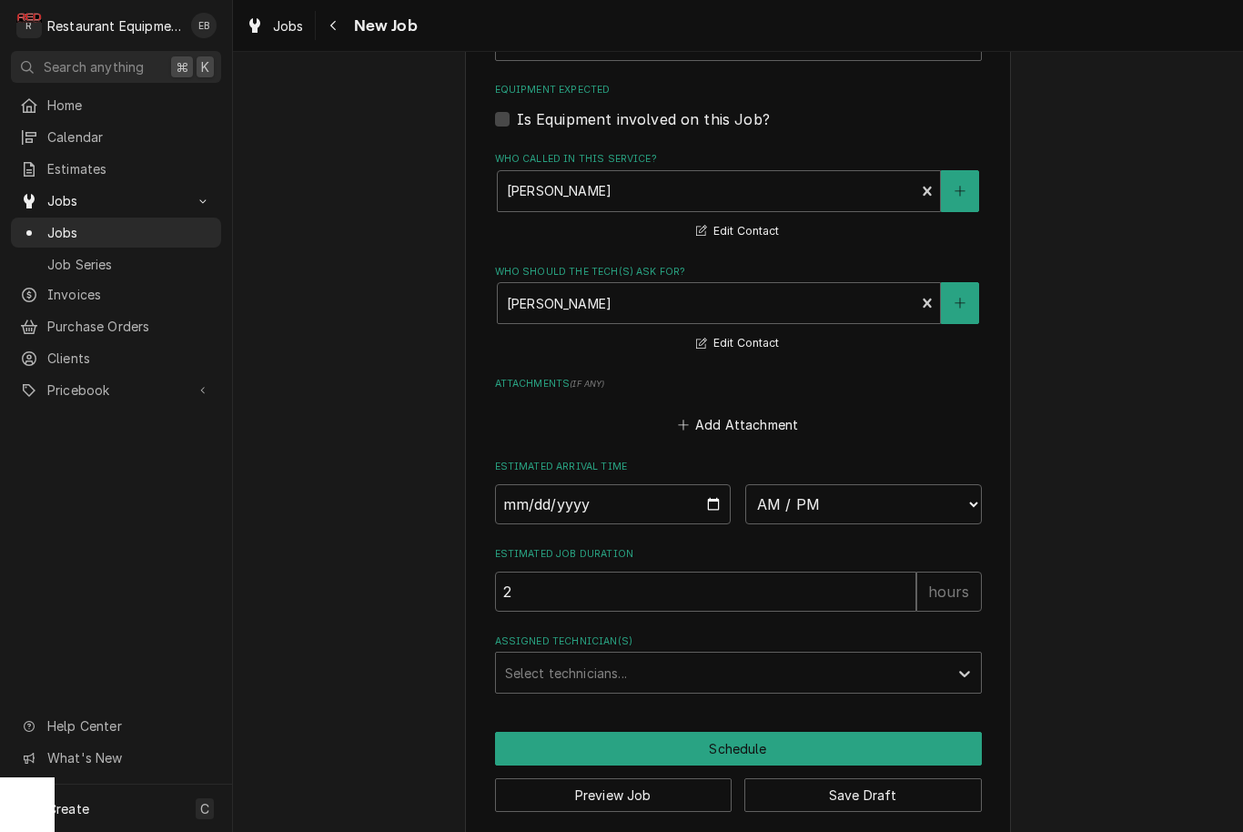
scroll to position [1401, 0]
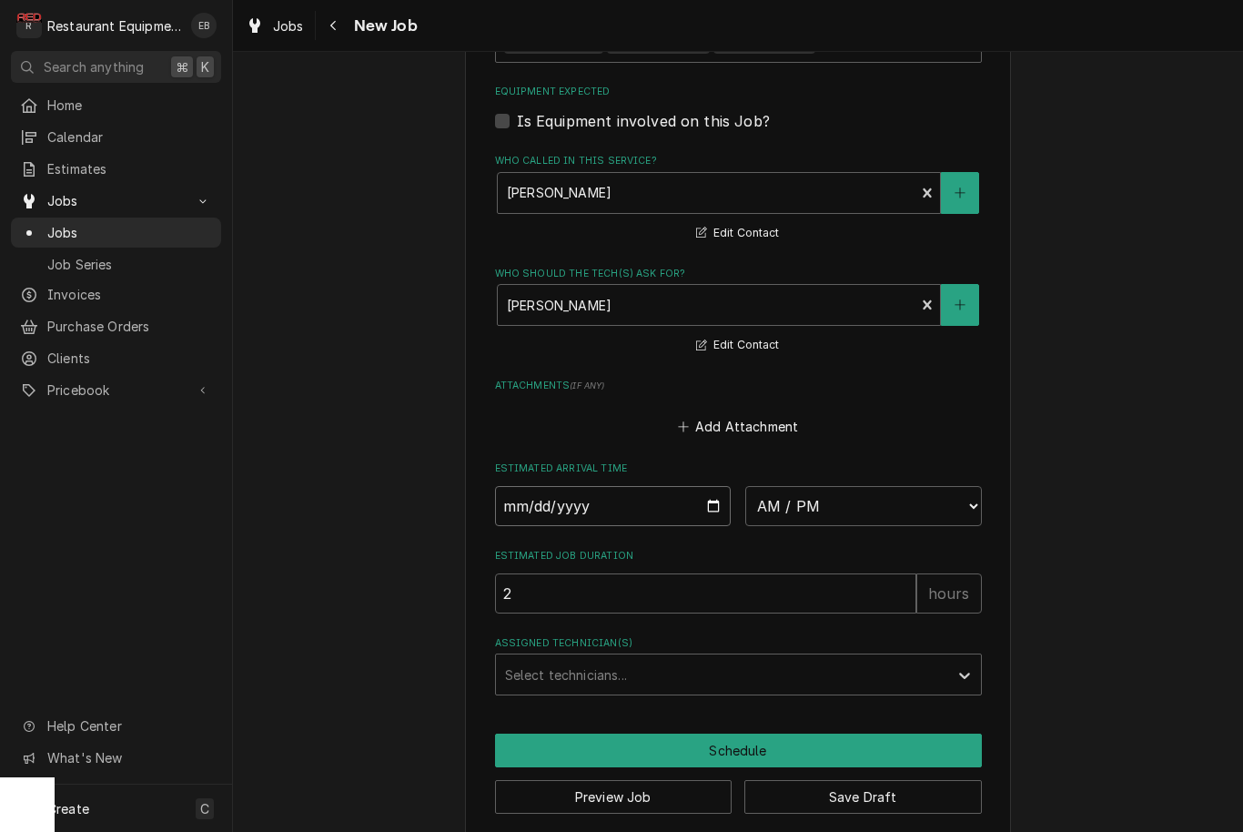
click at [659, 486] on input "2025-09-19" at bounding box center [613, 506] width 237 height 40
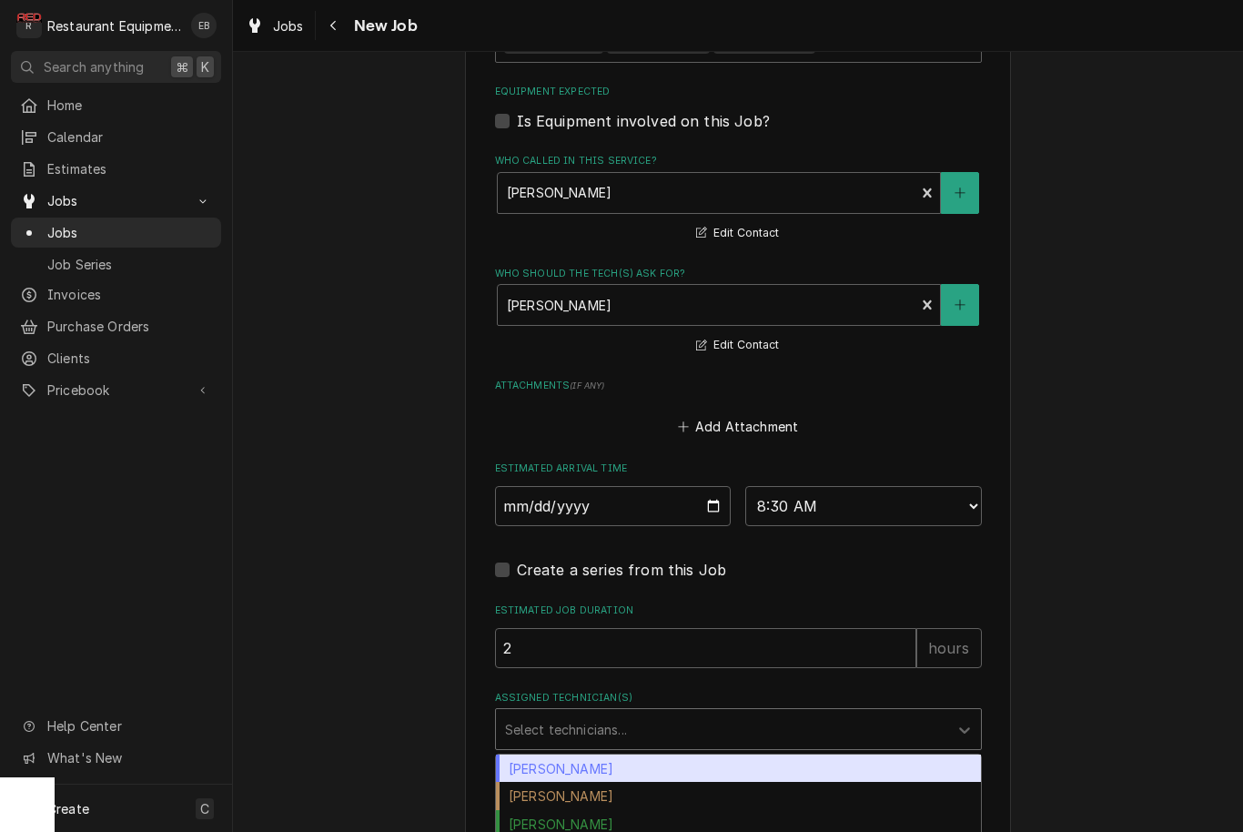
click at [752, 712] on div "Assigned Technician(s)" at bounding box center [722, 728] width 434 height 33
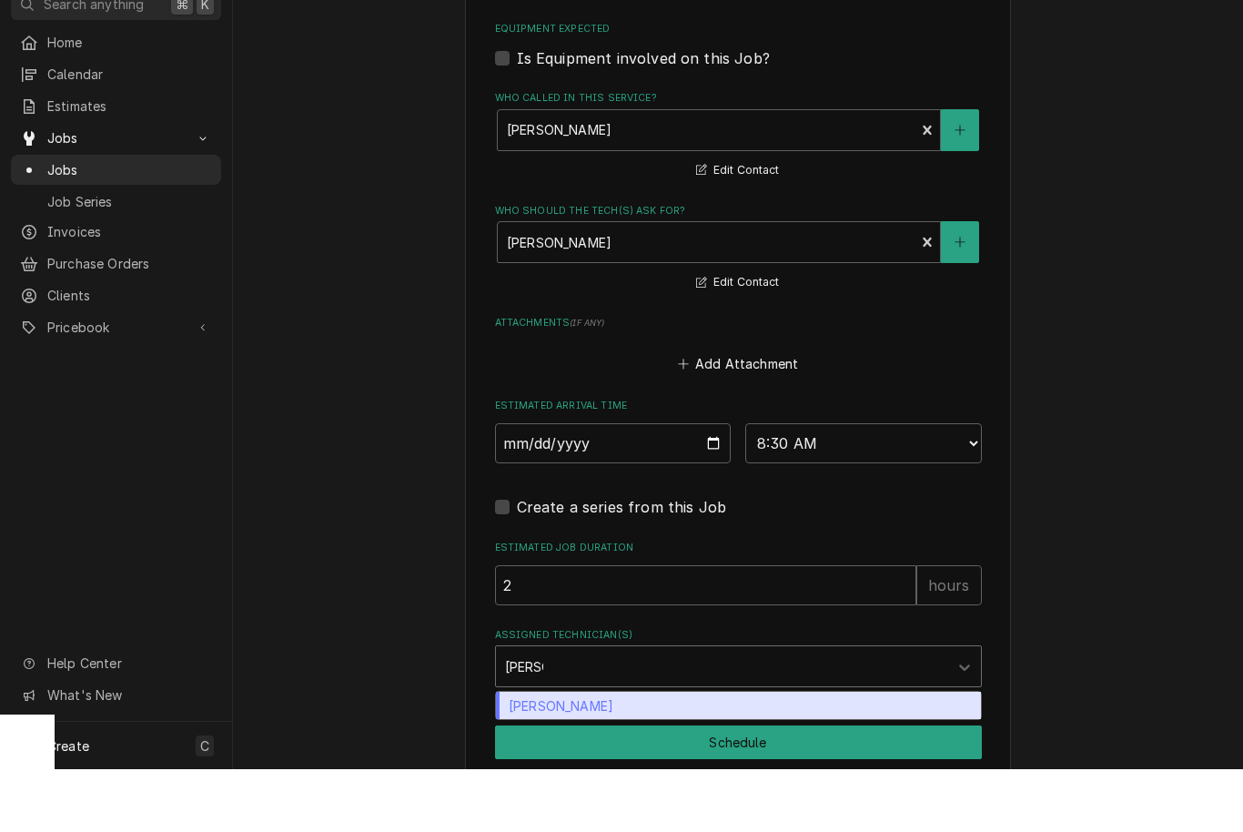
click at [692, 754] on div "Bryan Sanders" at bounding box center [738, 768] width 485 height 28
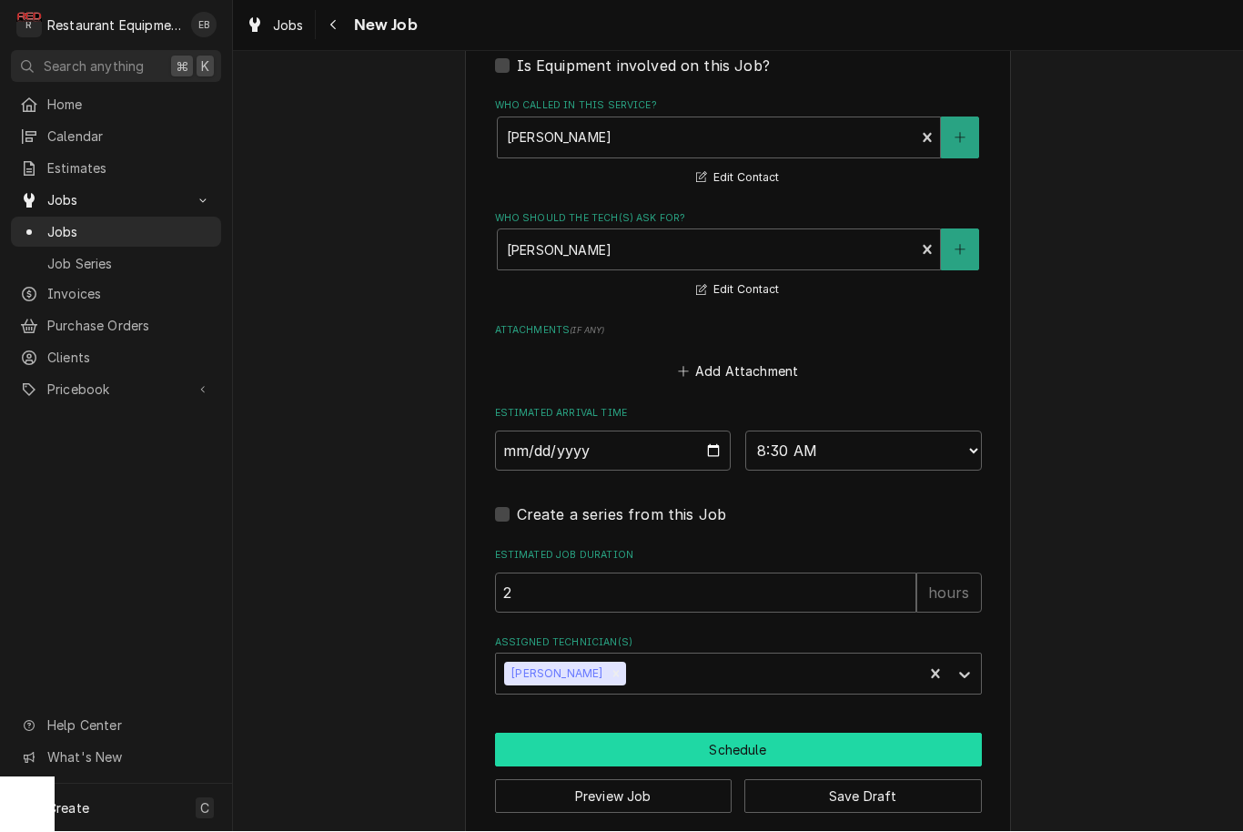
click at [727, 734] on button "Schedule" at bounding box center [738, 750] width 487 height 34
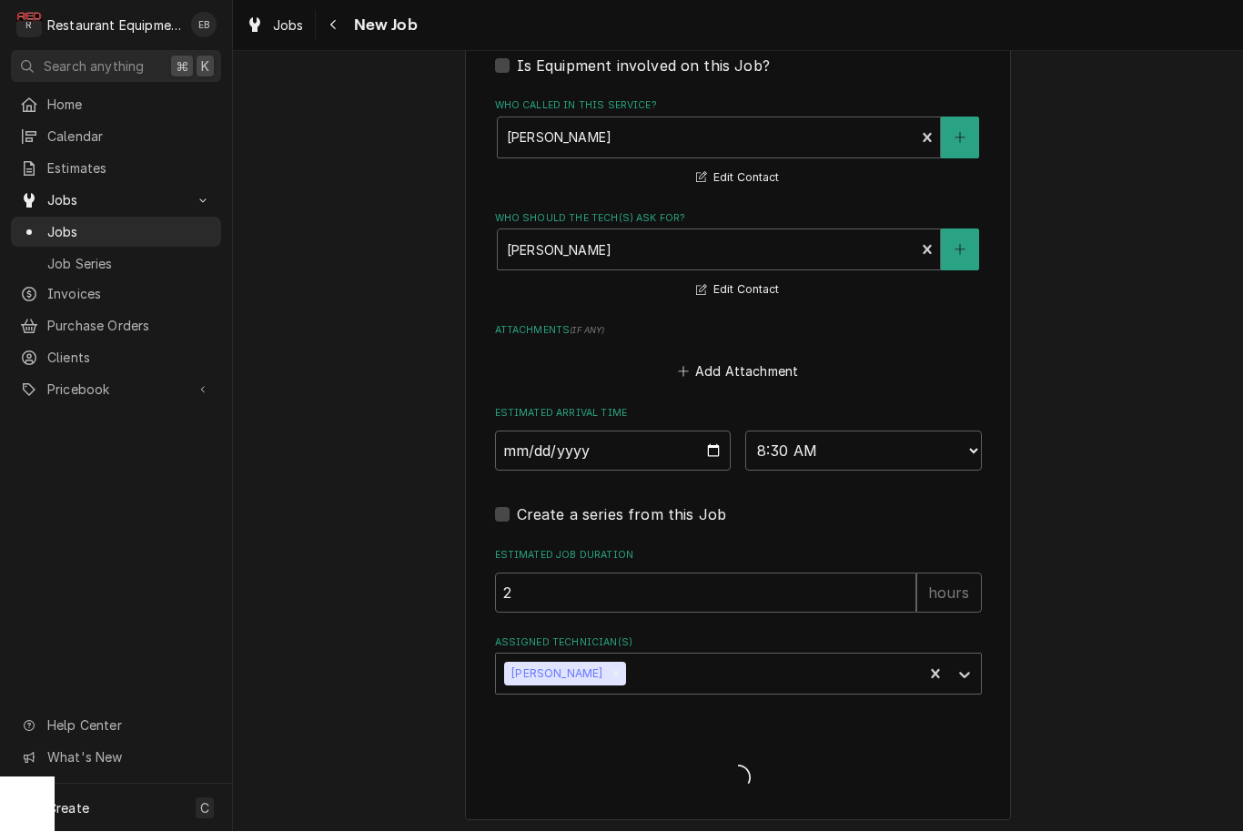
scroll to position [1438, 0]
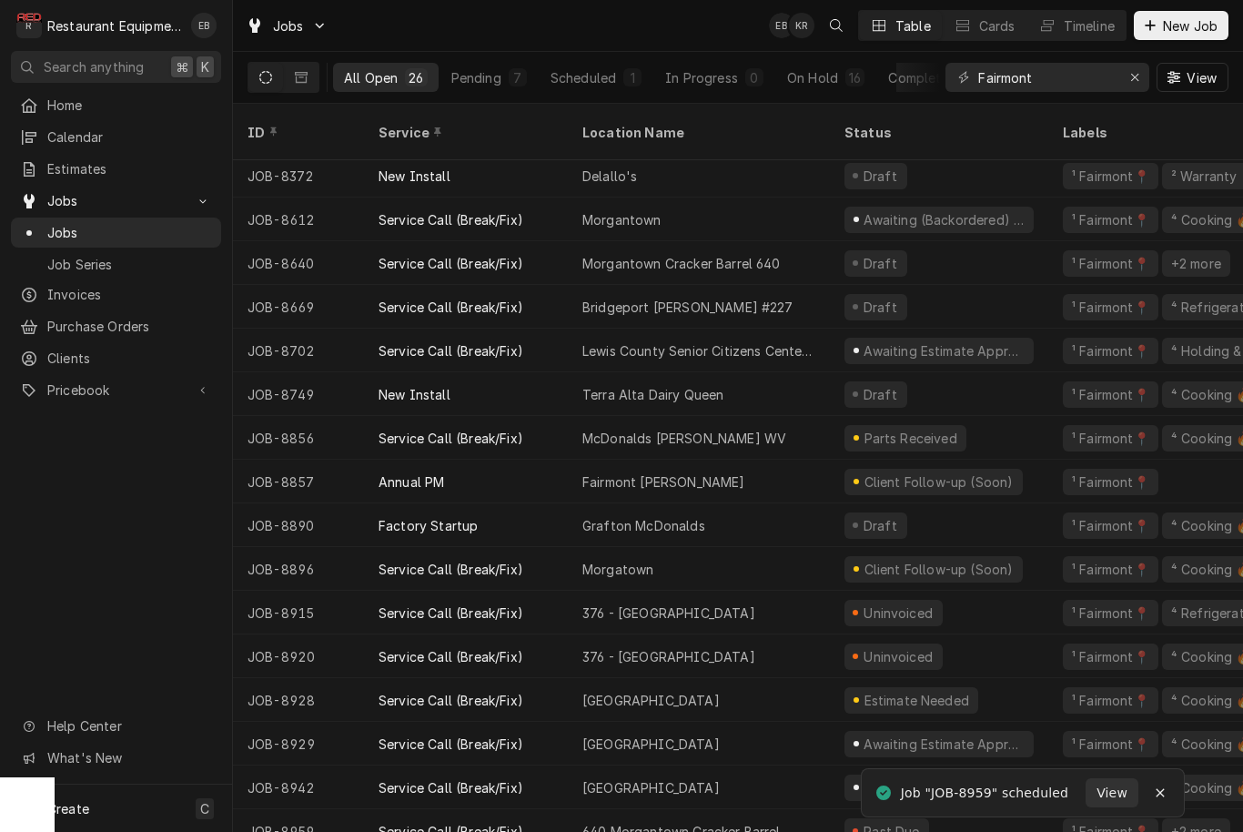
scroll to position [442, 0]
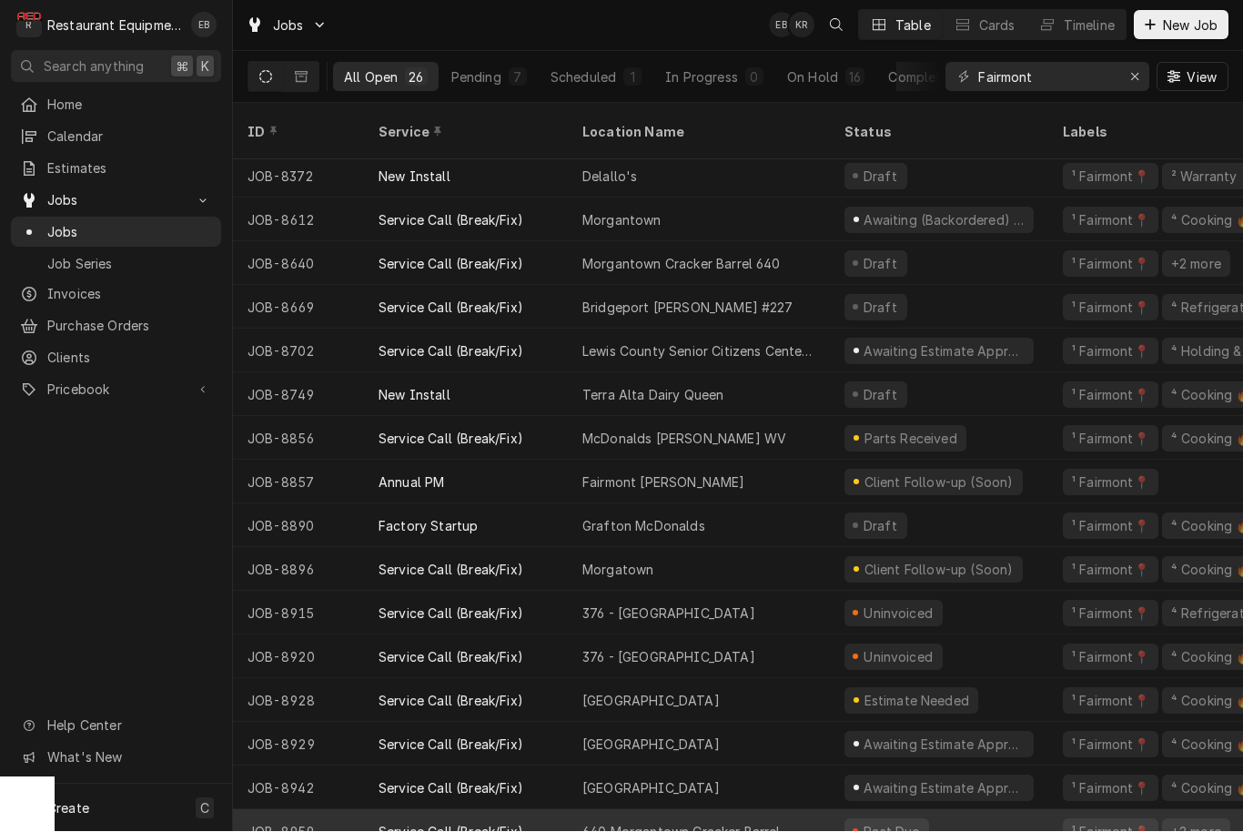
click at [824, 823] on div "640 Morgantown Cracker Barrel" at bounding box center [699, 832] width 262 height 44
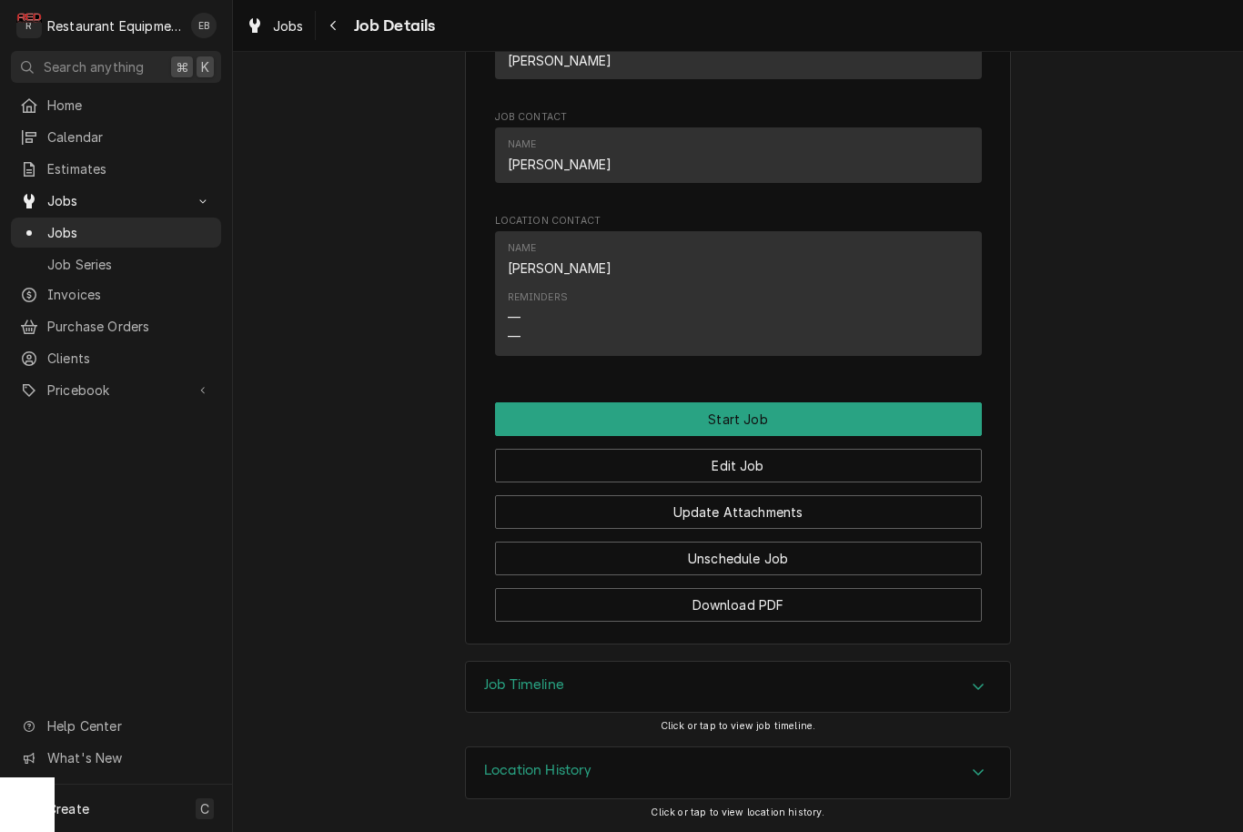
scroll to position [1391, 0]
click at [768, 554] on button "Unschedule Job" at bounding box center [738, 558] width 487 height 34
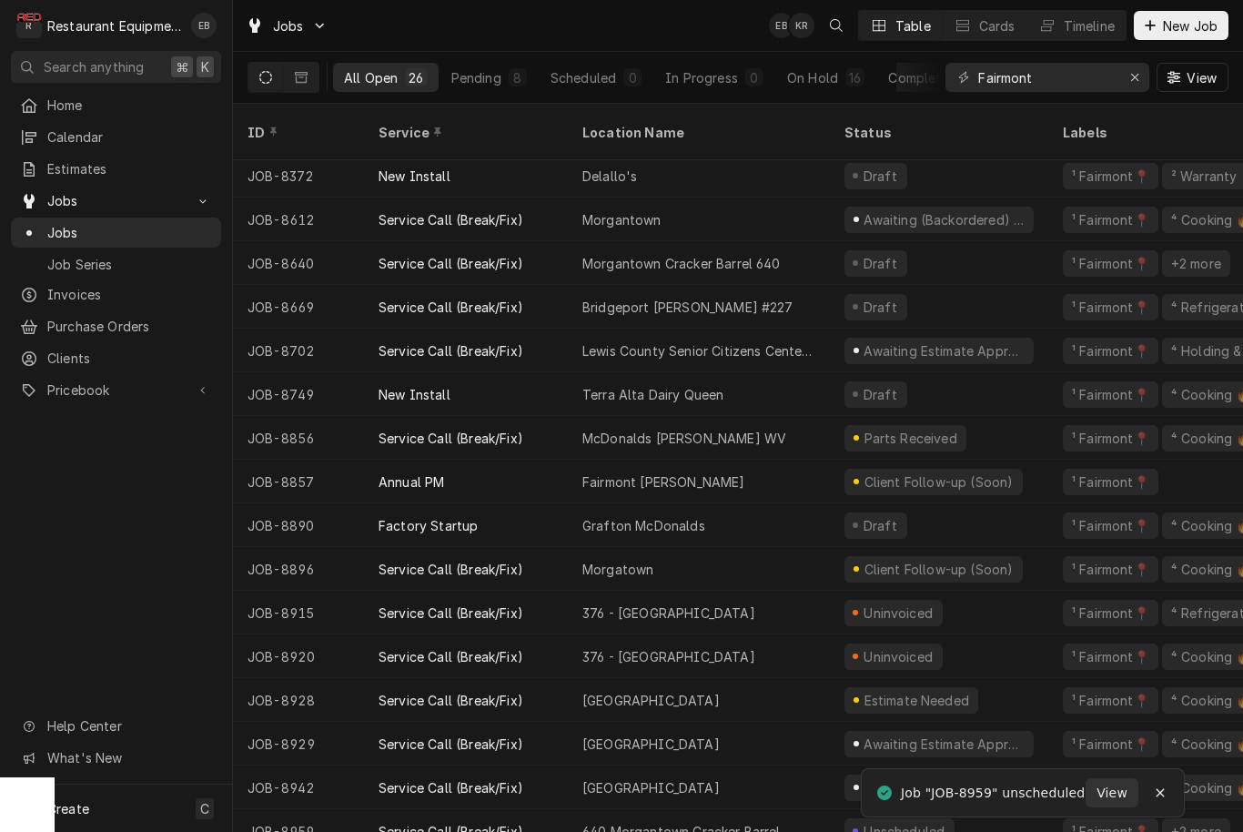
scroll to position [442, 0]
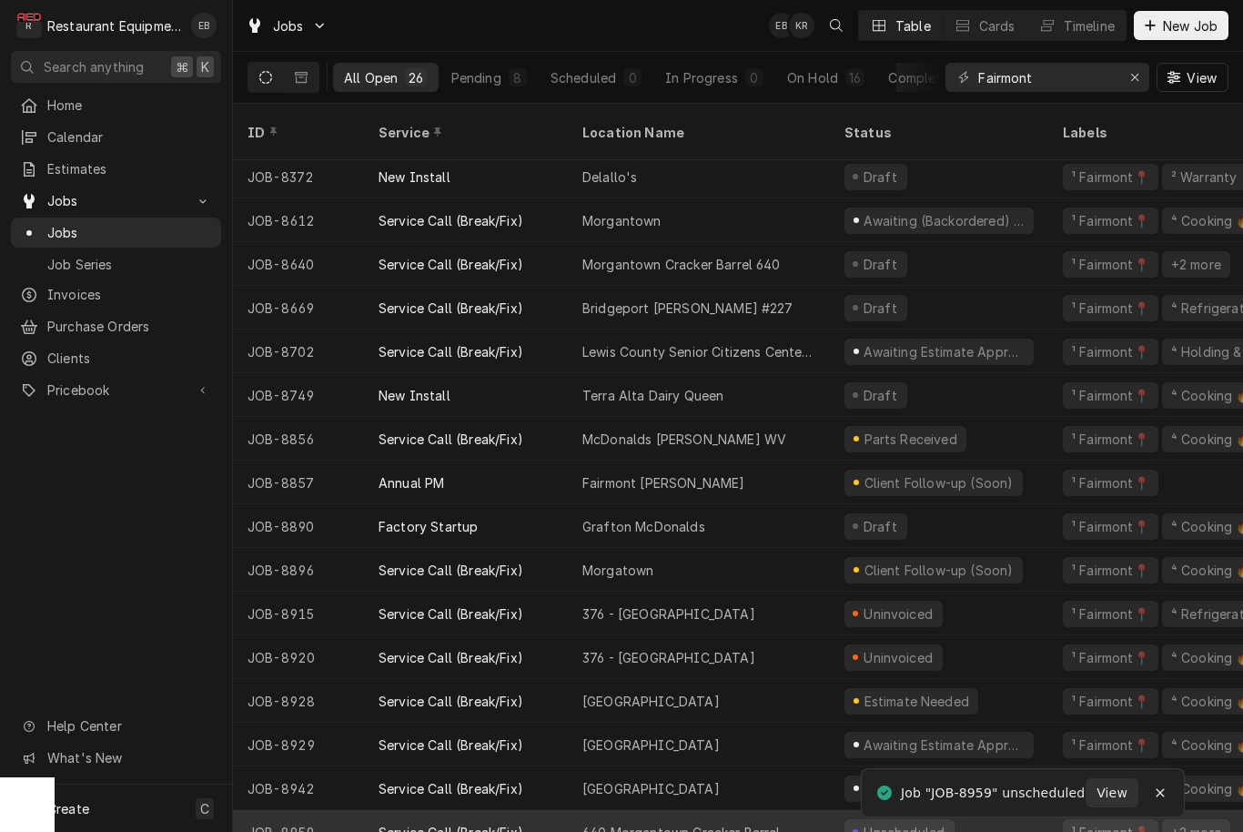
click at [812, 820] on div "640 Morgantown Cracker Barrel" at bounding box center [699, 832] width 262 height 44
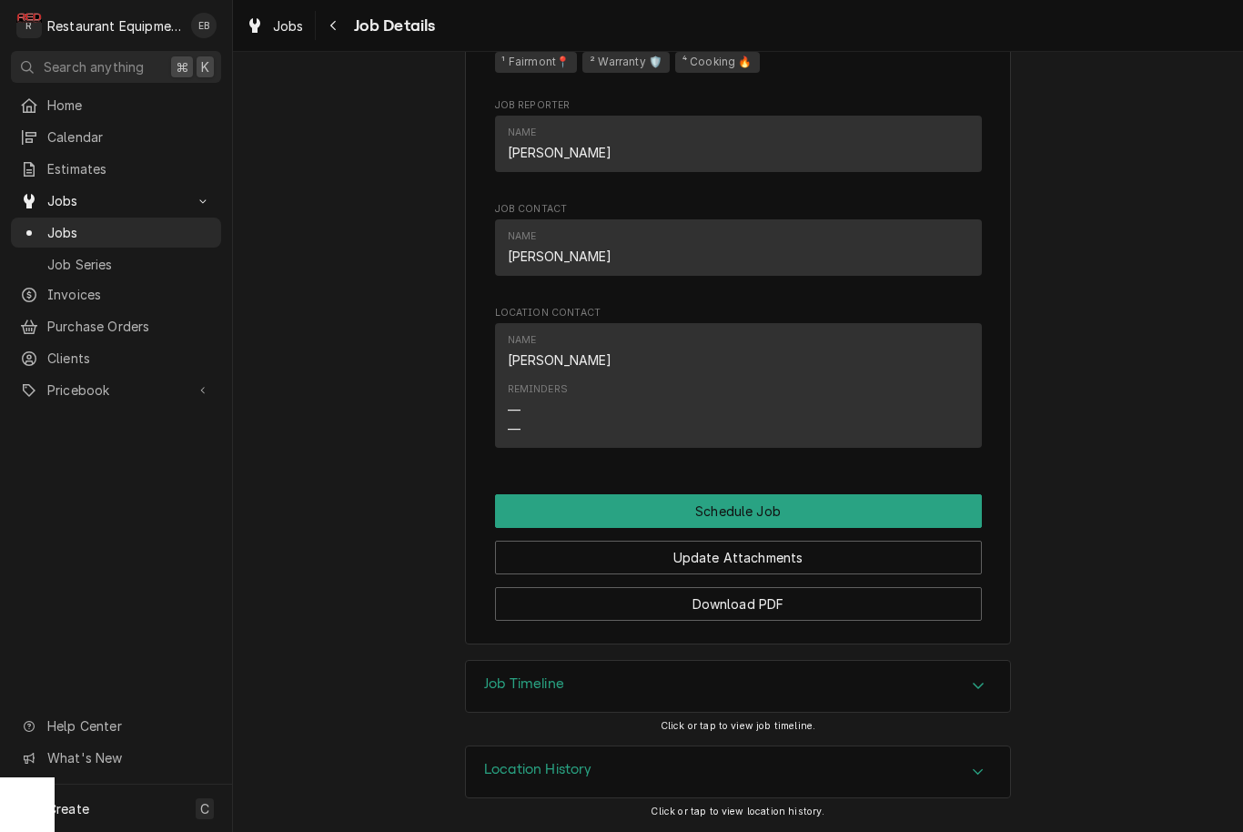
scroll to position [1116, 0]
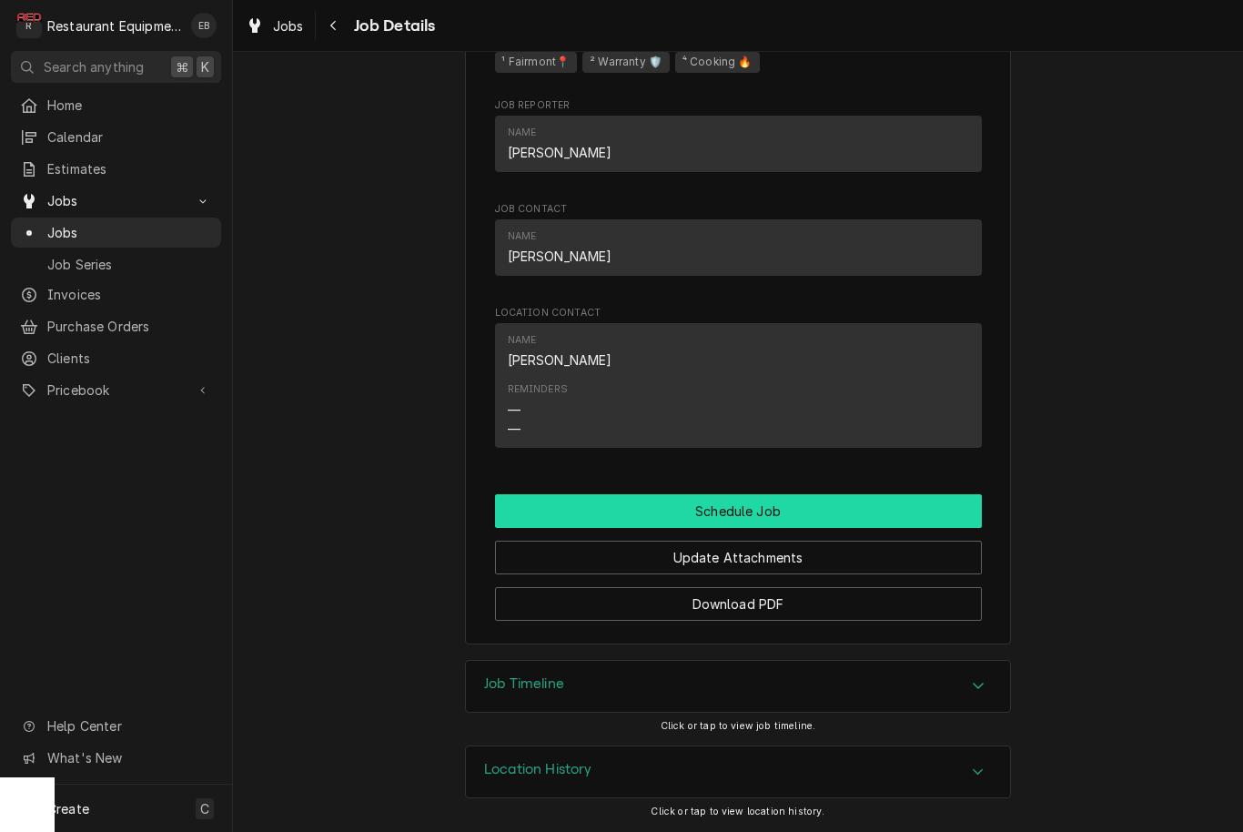
click at [771, 514] on button "Schedule Job" at bounding box center [738, 511] width 487 height 34
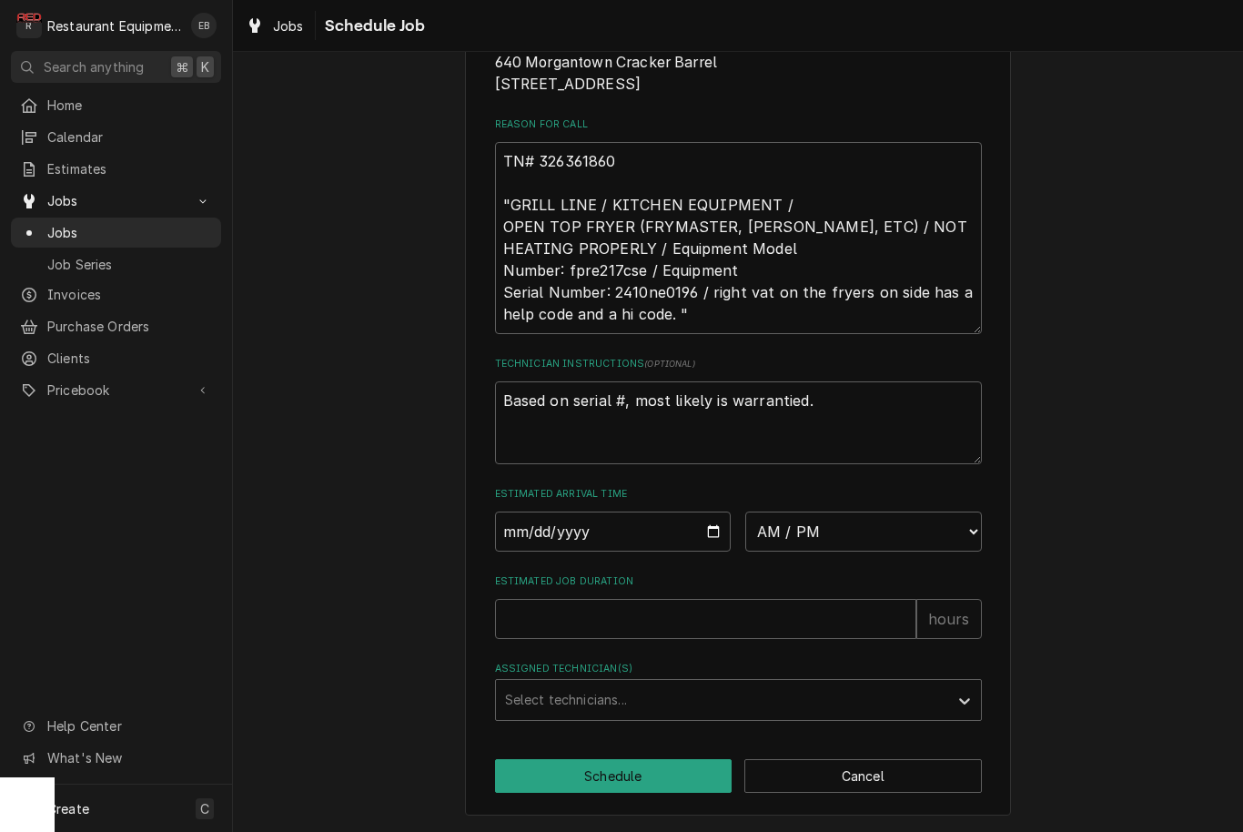
scroll to position [321, 0]
type input "2025-09-19"
type textarea "x"
click at [687, 539] on input "2025-09-19" at bounding box center [613, 531] width 237 height 40
select select "20:30:00"
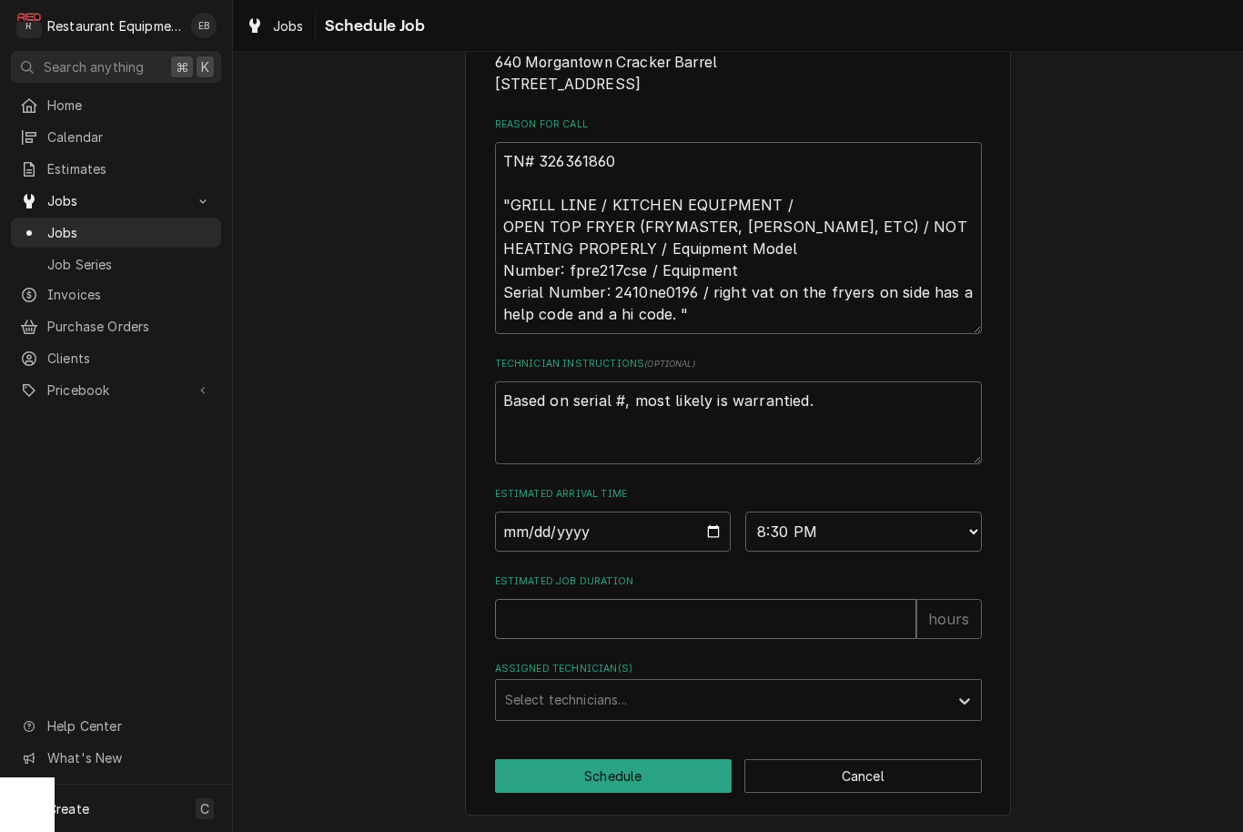
click at [708, 605] on input "Estimated Job Duration" at bounding box center [705, 619] width 421 height 40
type textarea "x"
type input "2"
click at [680, 714] on div "Assigned Technician(s)" at bounding box center [722, 699] width 434 height 33
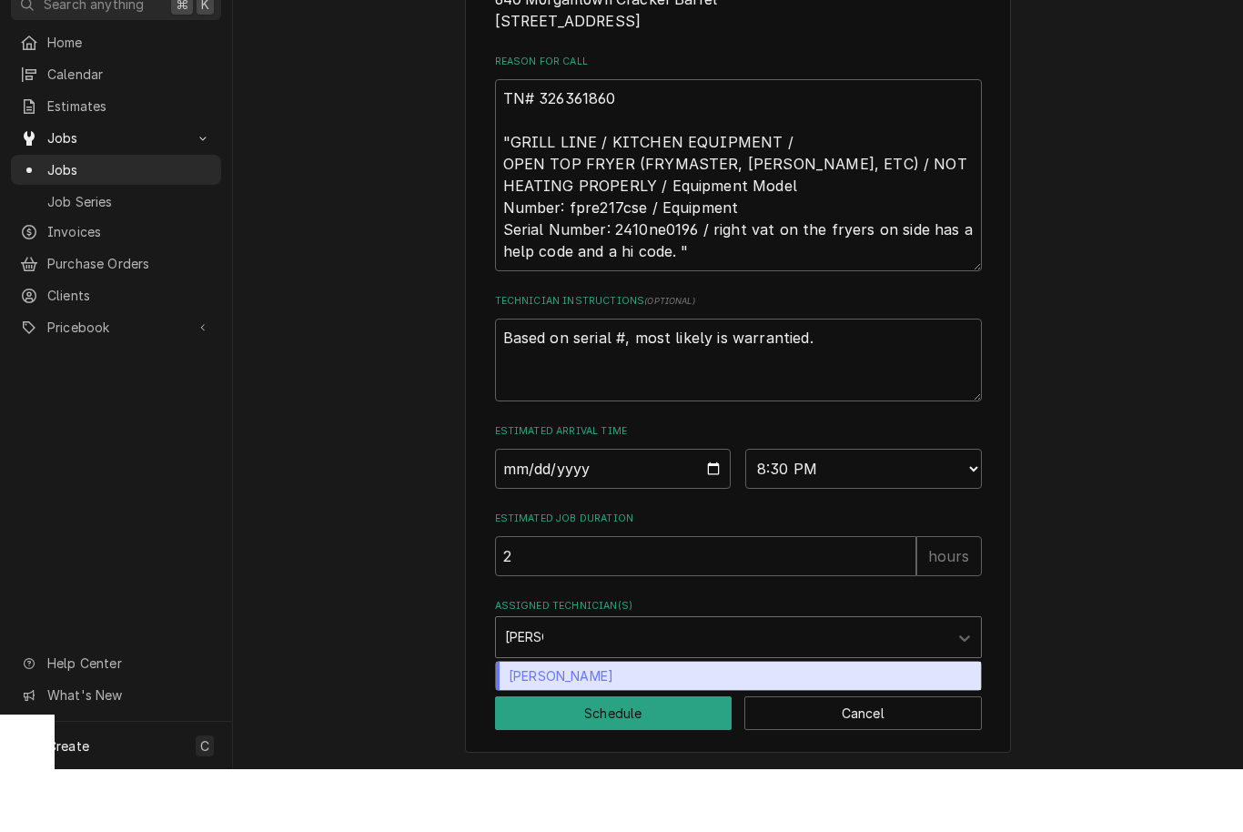
click at [652, 724] on div "Bryan Sanders" at bounding box center [738, 738] width 485 height 28
type input "bryan"
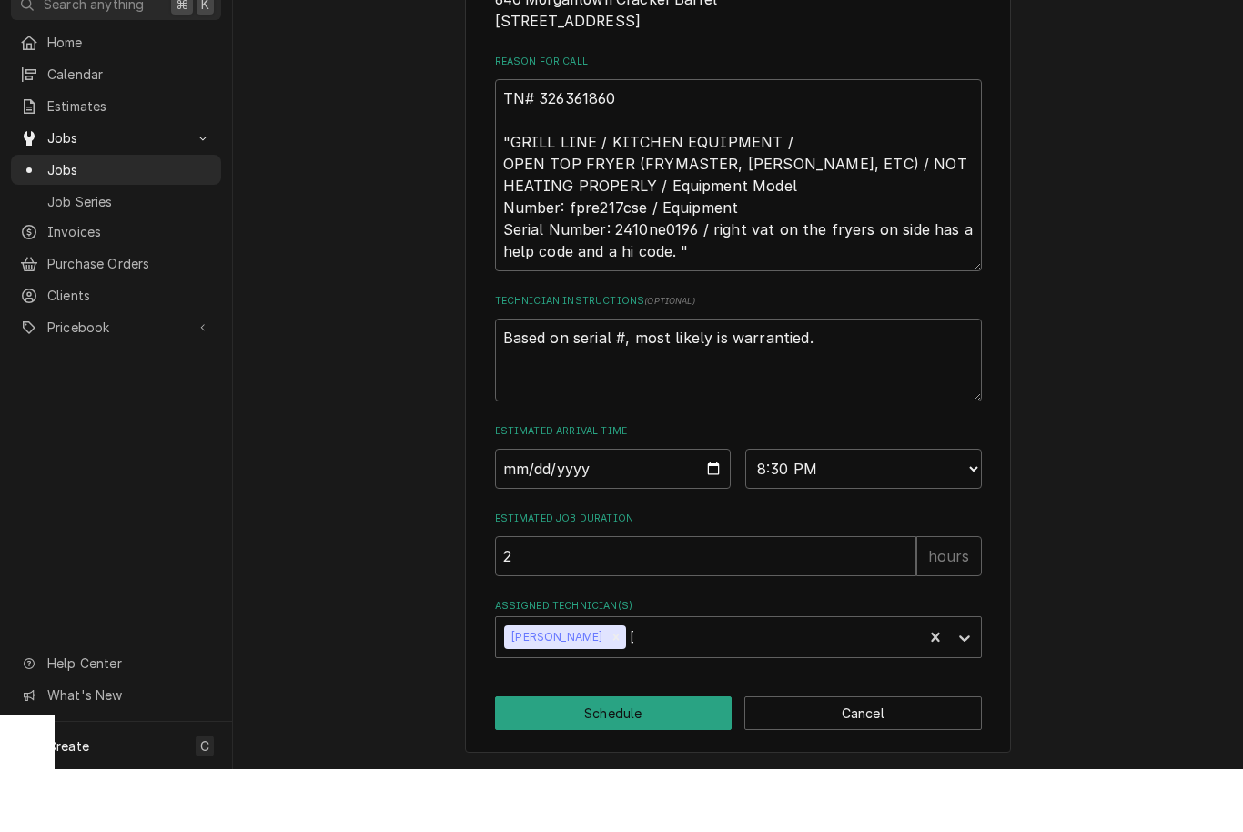
type textarea "x"
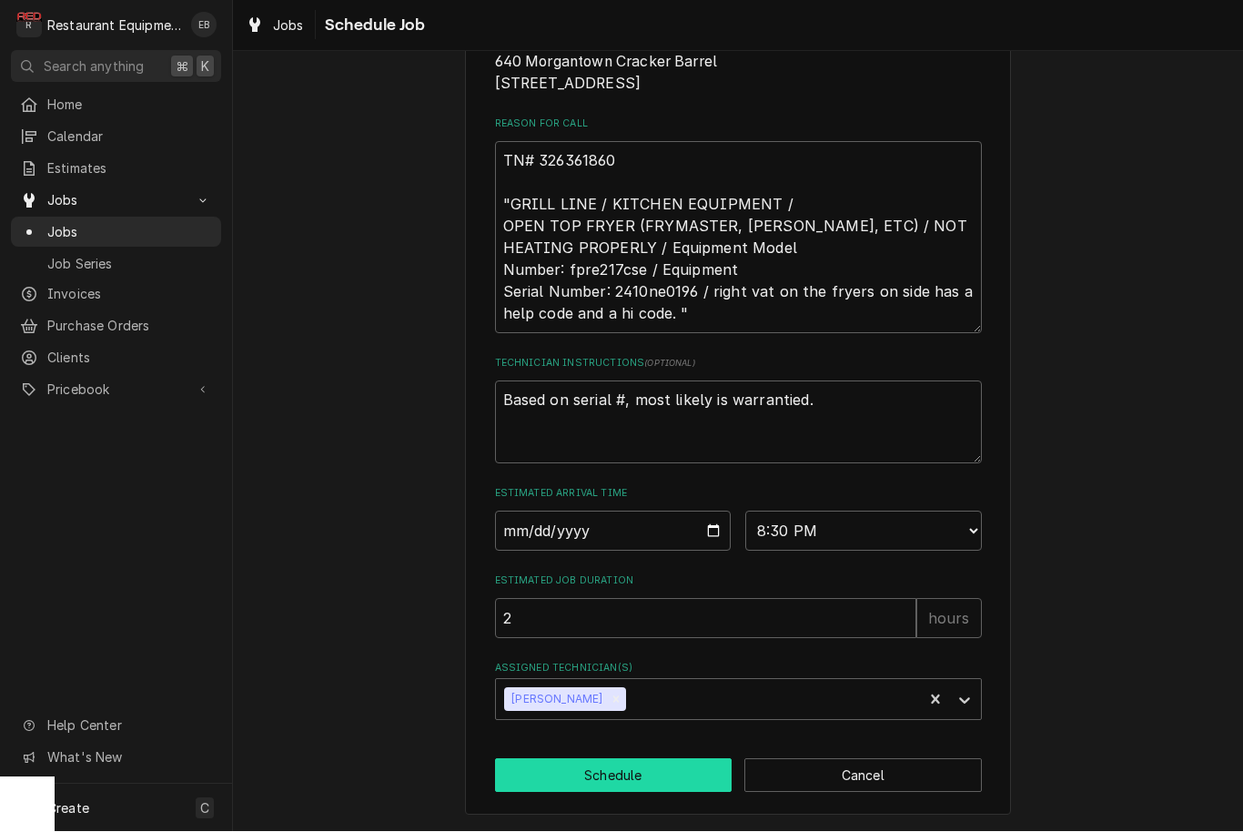
click at [676, 766] on button "Schedule" at bounding box center [613, 776] width 237 height 34
type textarea "x"
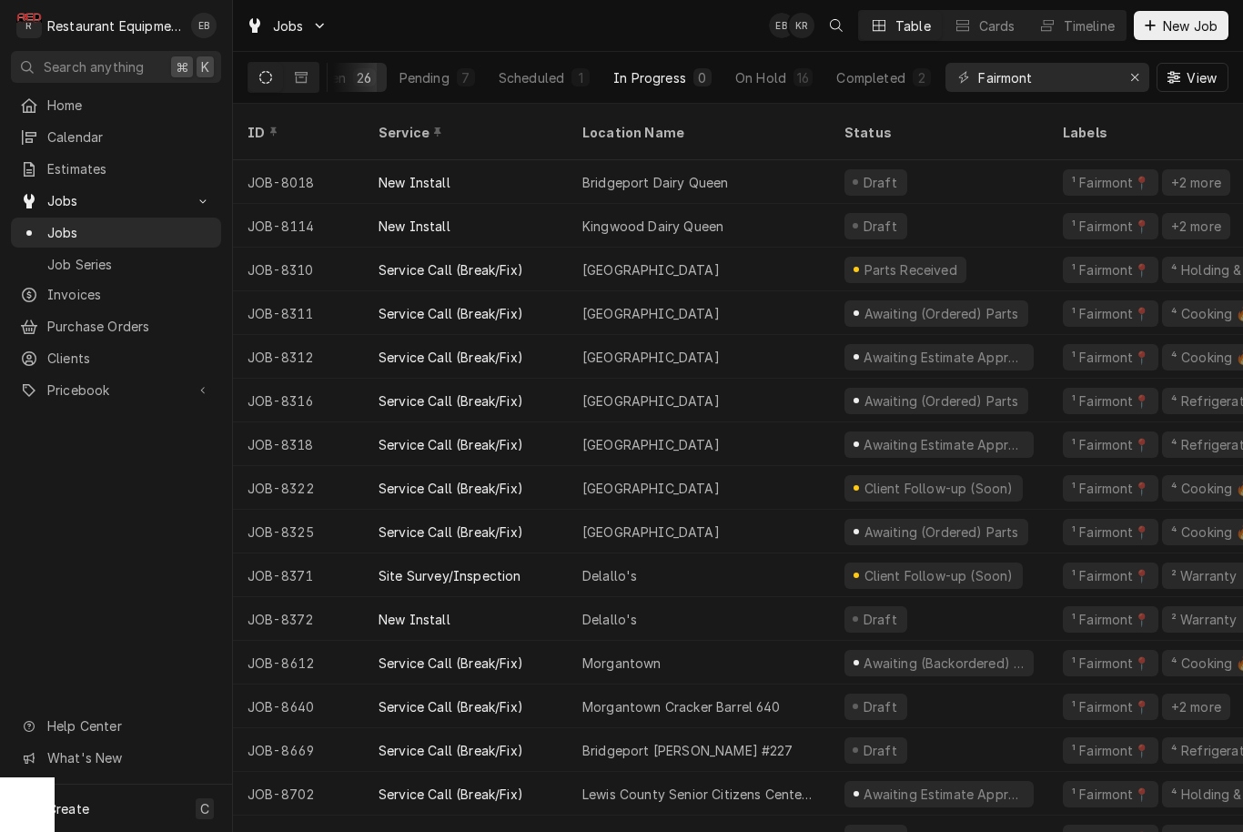
scroll to position [0, 18]
